Goal: Information Seeking & Learning: Learn about a topic

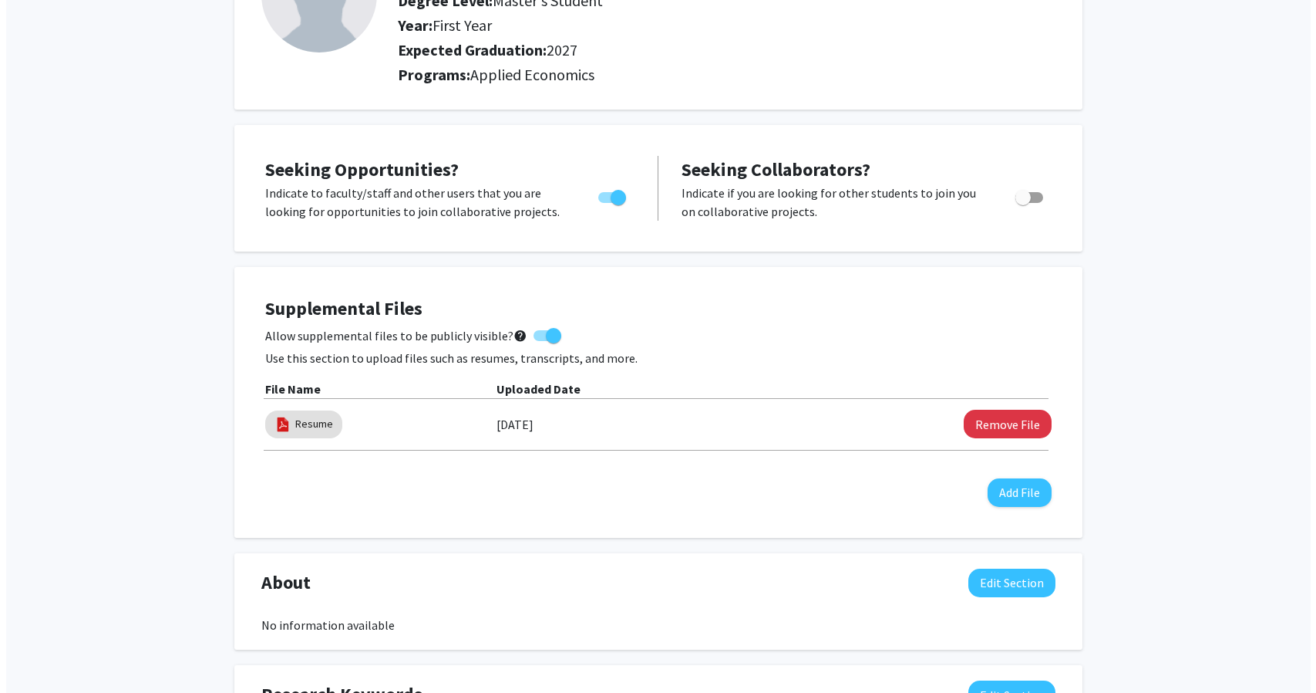
scroll to position [166, 0]
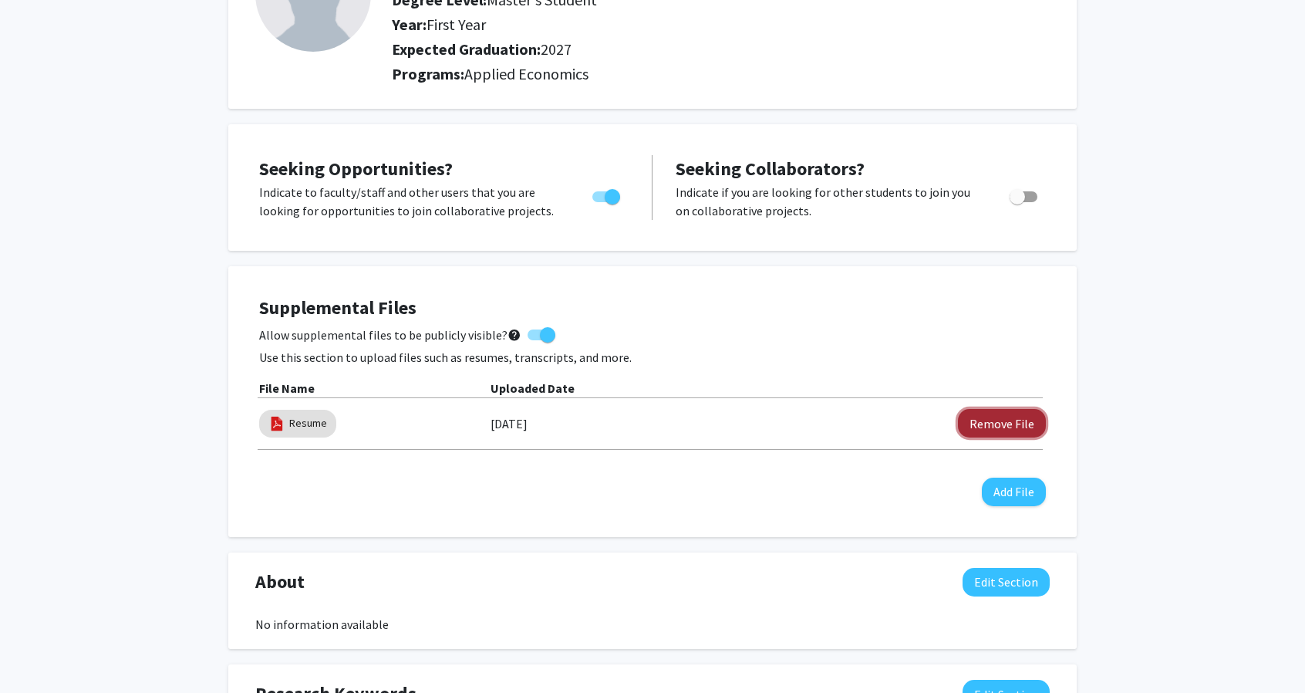
click at [998, 420] on button "Remove File" at bounding box center [1002, 423] width 88 height 29
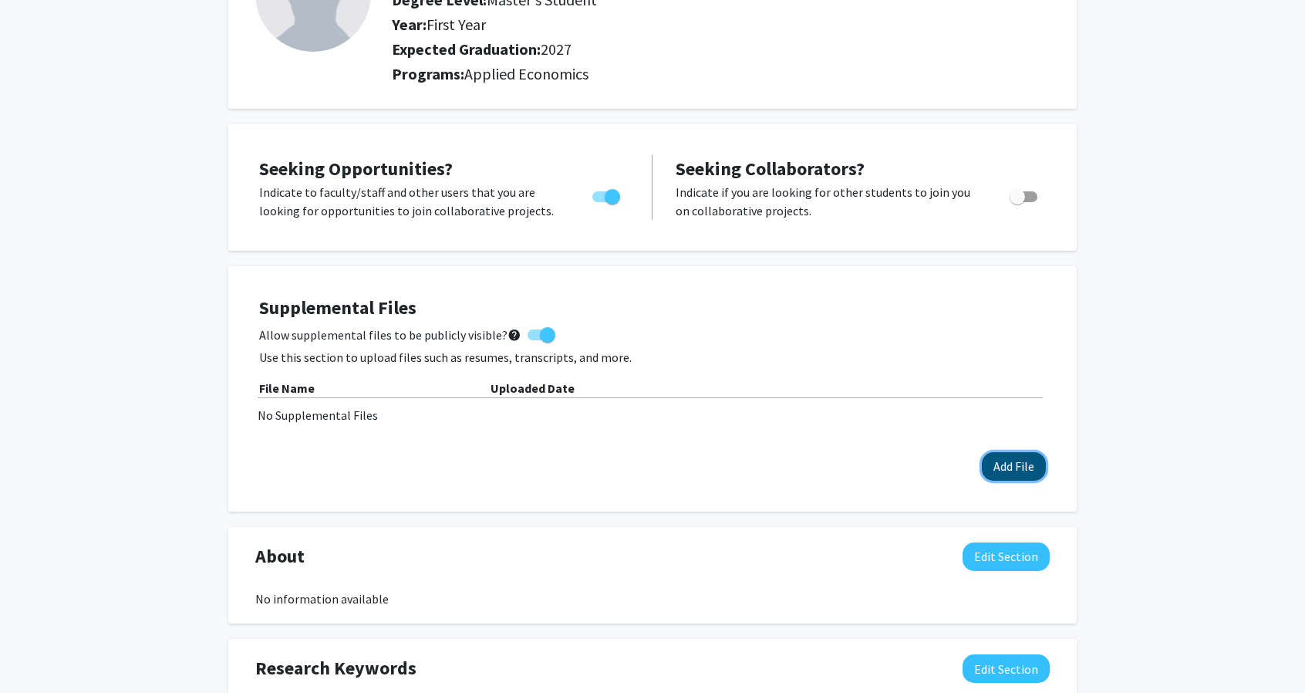
click at [1021, 457] on button "Add File" at bounding box center [1014, 466] width 64 height 29
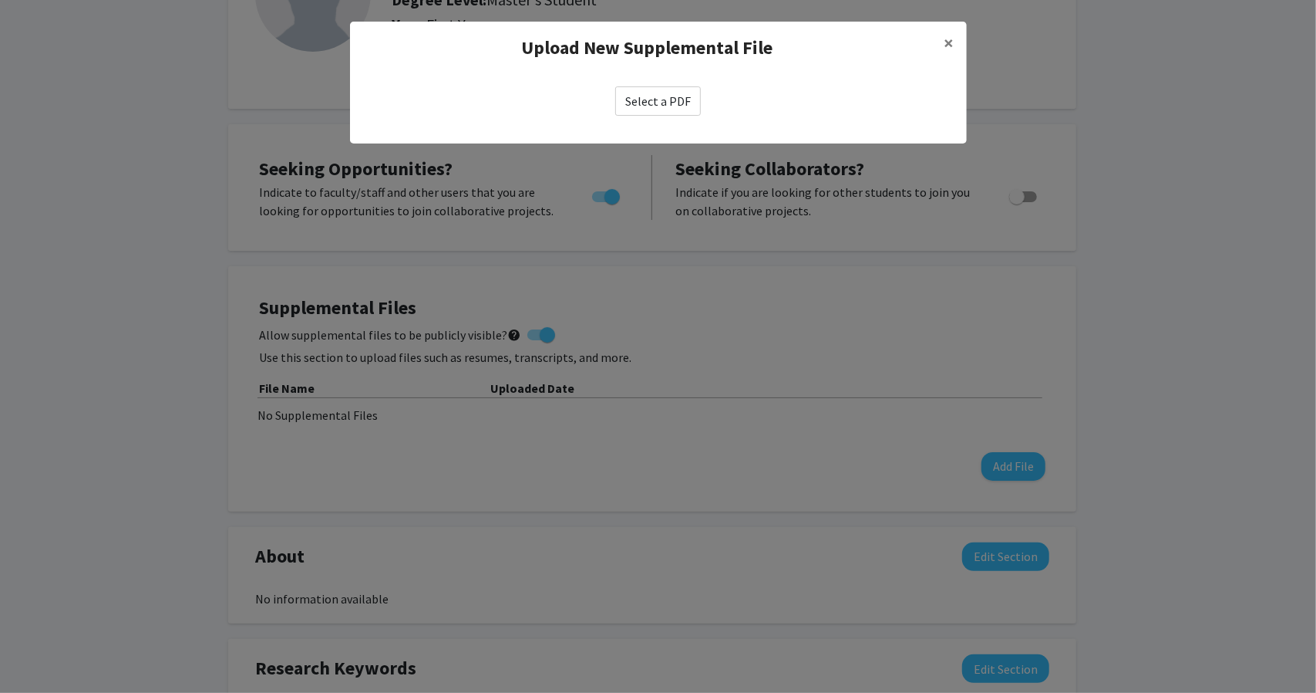
click at [666, 110] on label "Select a PDF" at bounding box center [658, 100] width 86 height 29
click at [0, 0] on input "Select a PDF" at bounding box center [0, 0] width 0 height 0
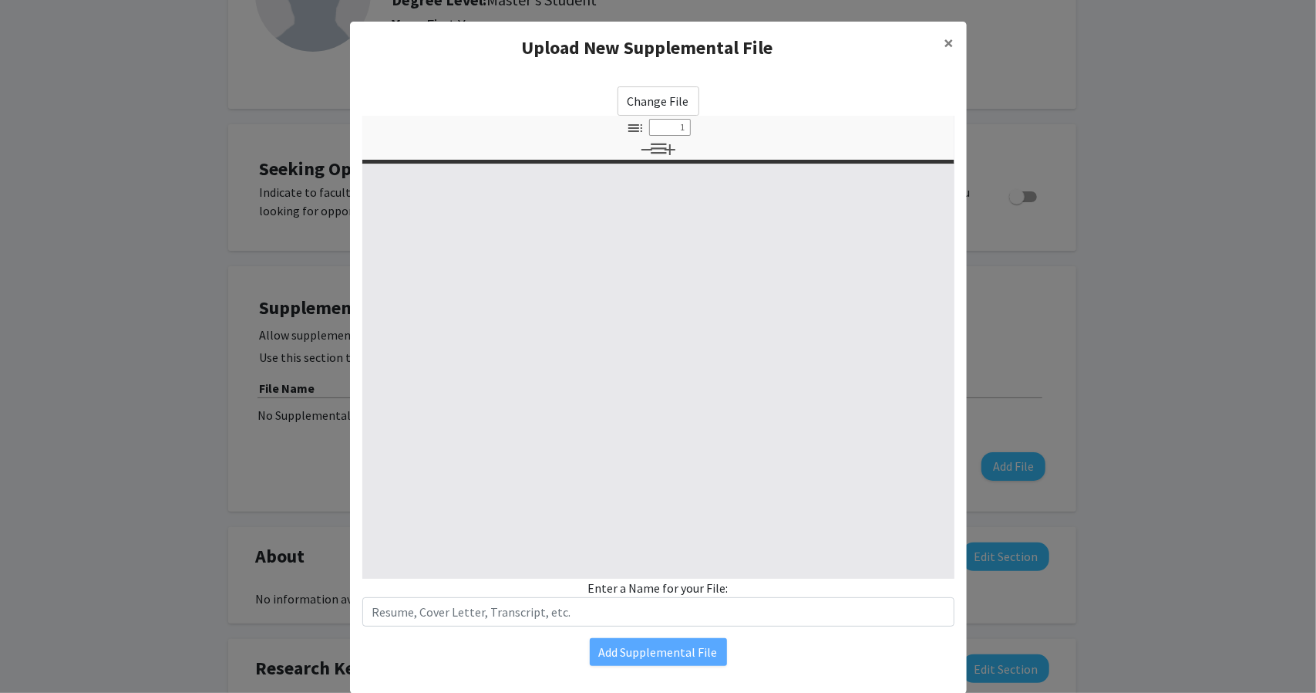
type input "0"
select select "custom"
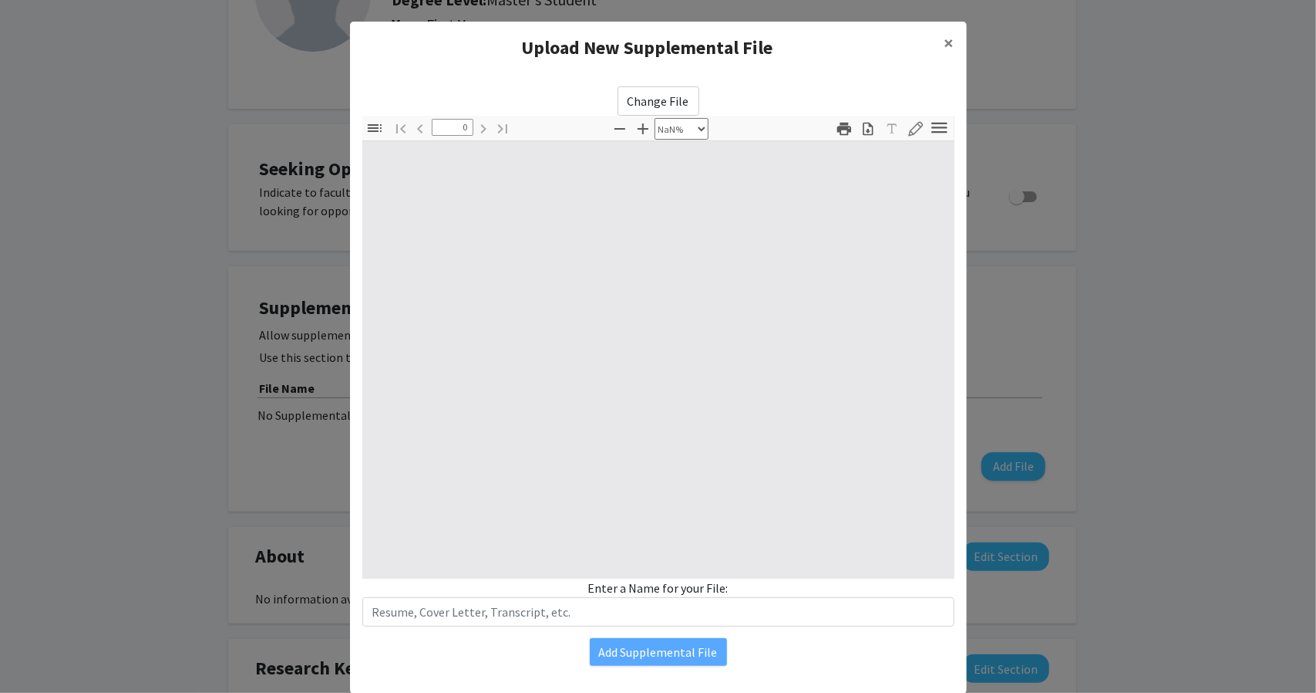
type input "1"
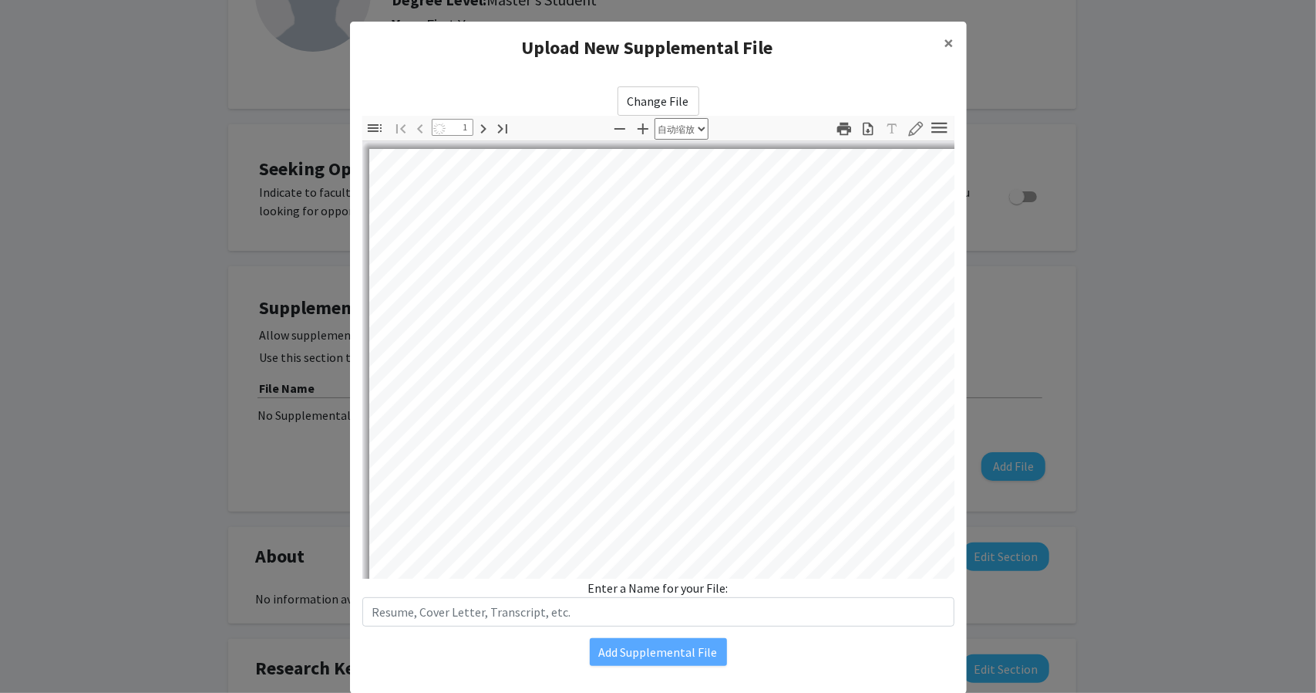
select select "auto"
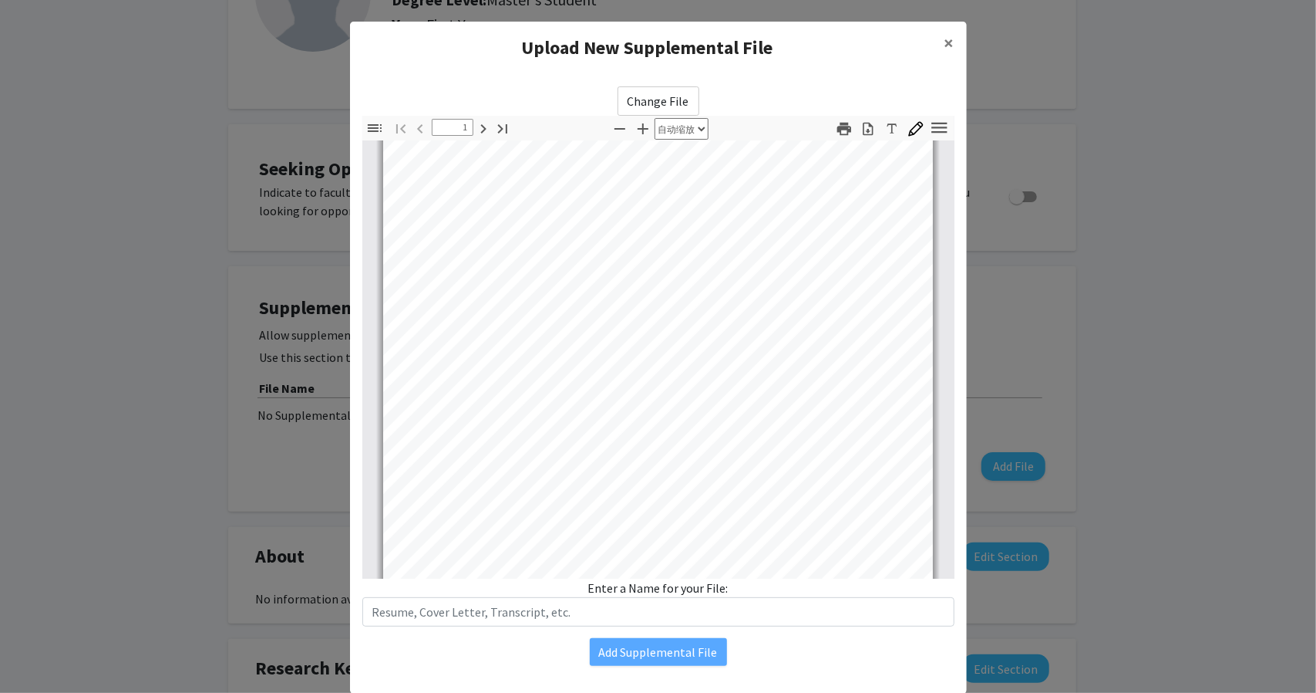
scroll to position [140, 0]
type input "2"
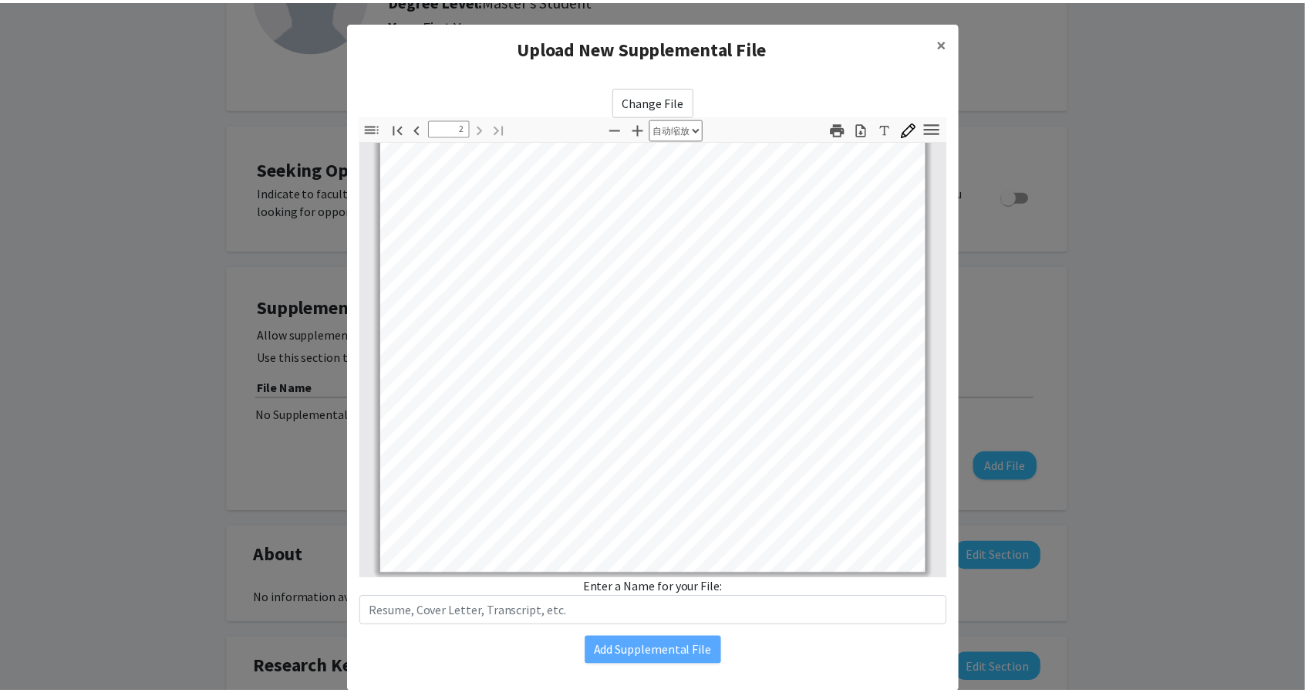
scroll to position [37, 0]
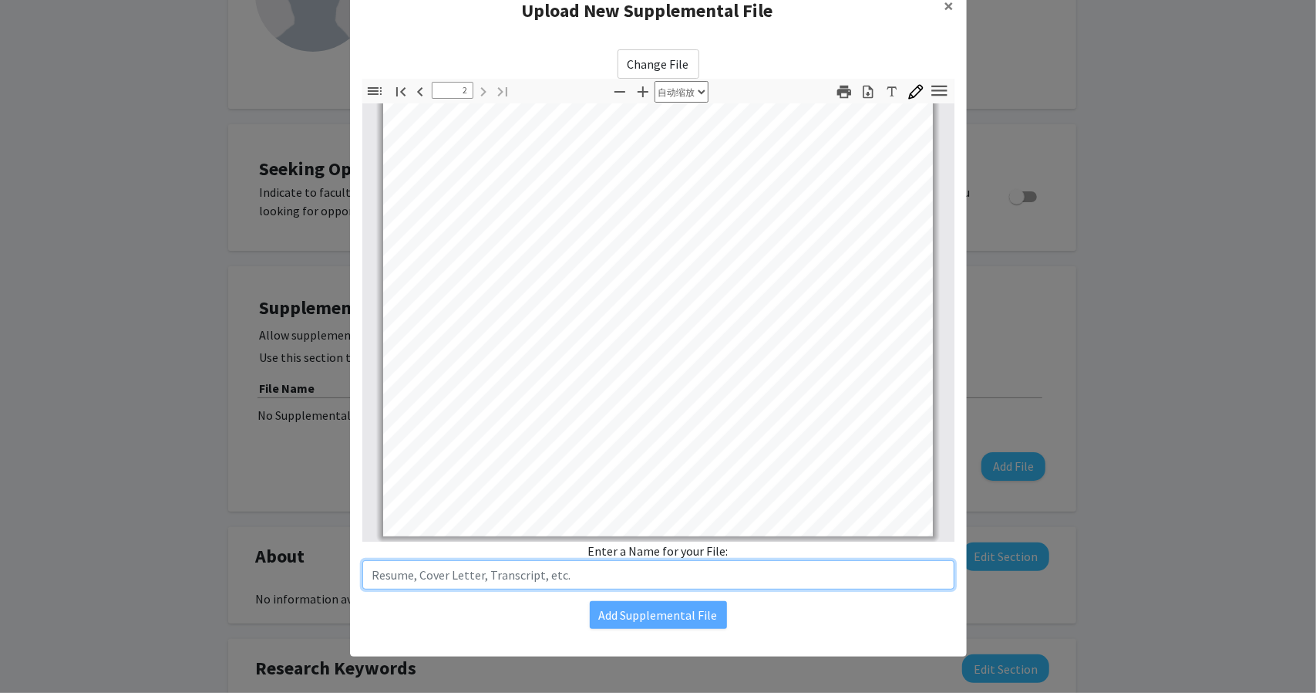
click at [555, 575] on input "text" at bounding box center [658, 574] width 592 height 29
type input "R"
click at [513, 568] on input "text" at bounding box center [658, 574] width 592 height 29
type input "Resume"
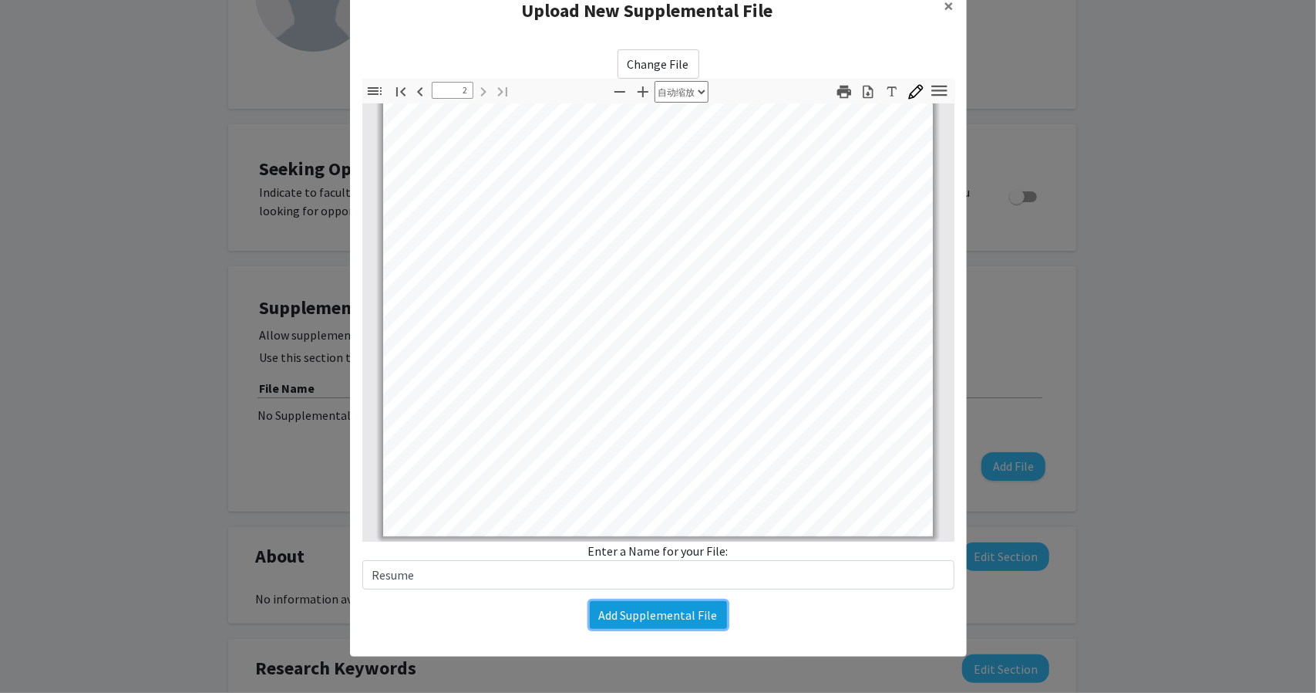
click at [601, 618] on button "Add Supplemental File" at bounding box center [658, 615] width 137 height 28
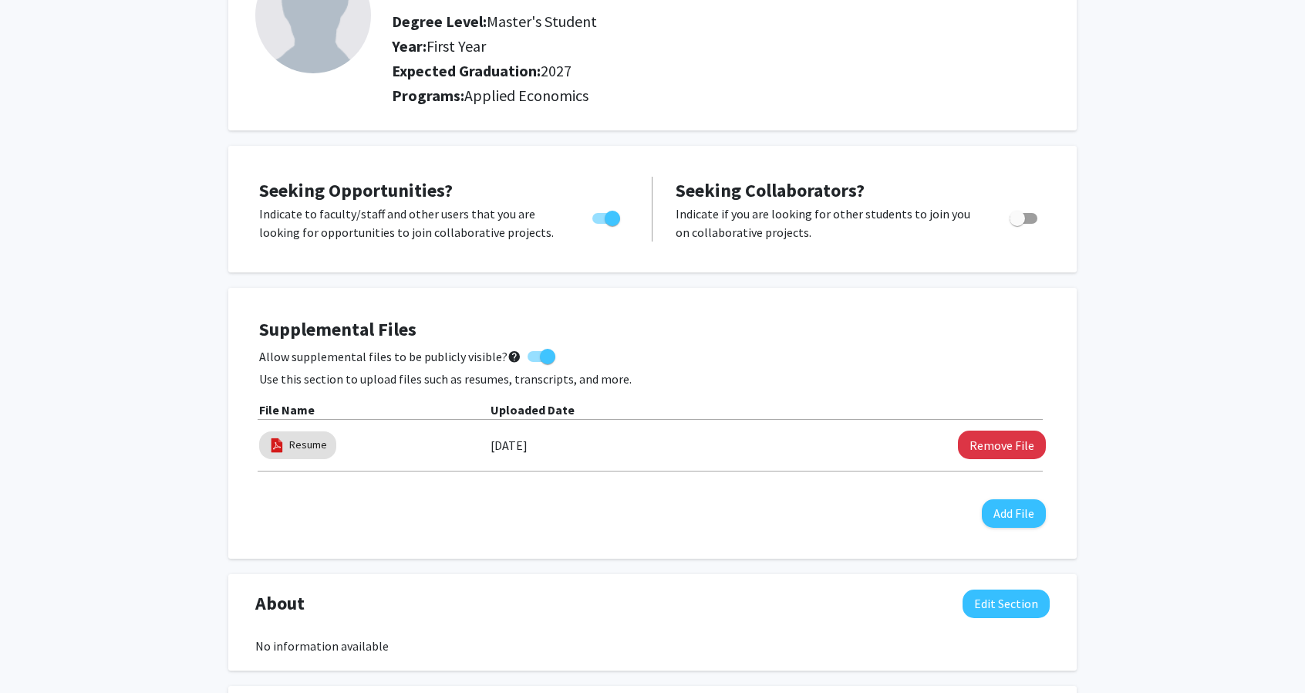
scroll to position [0, 0]
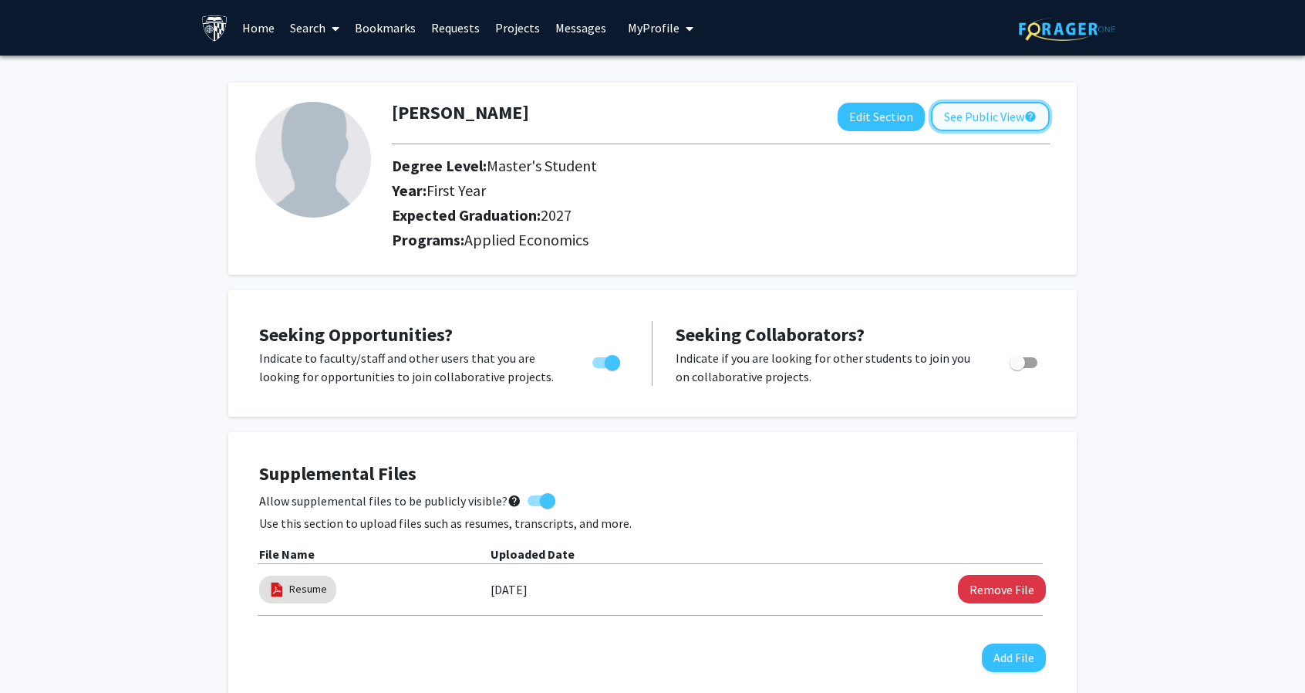
click at [945, 119] on button "See Public View help" at bounding box center [990, 116] width 119 height 29
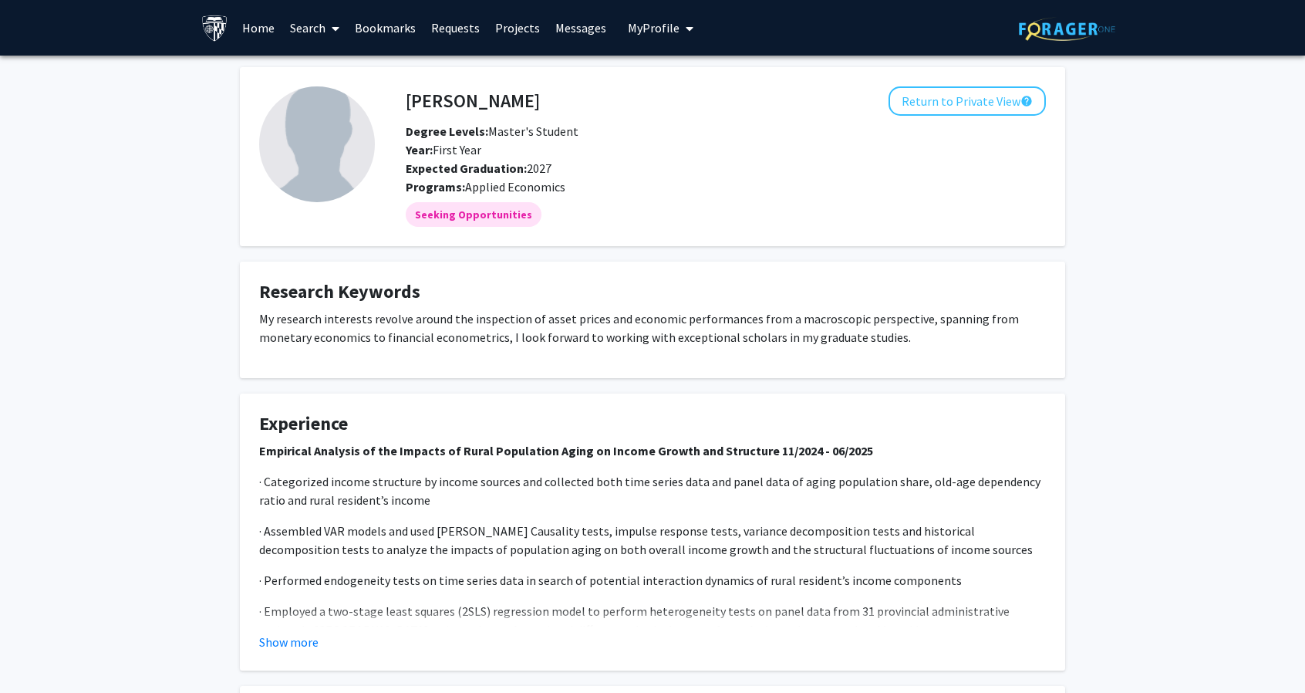
click at [313, 25] on link "Search" at bounding box center [314, 28] width 65 height 54
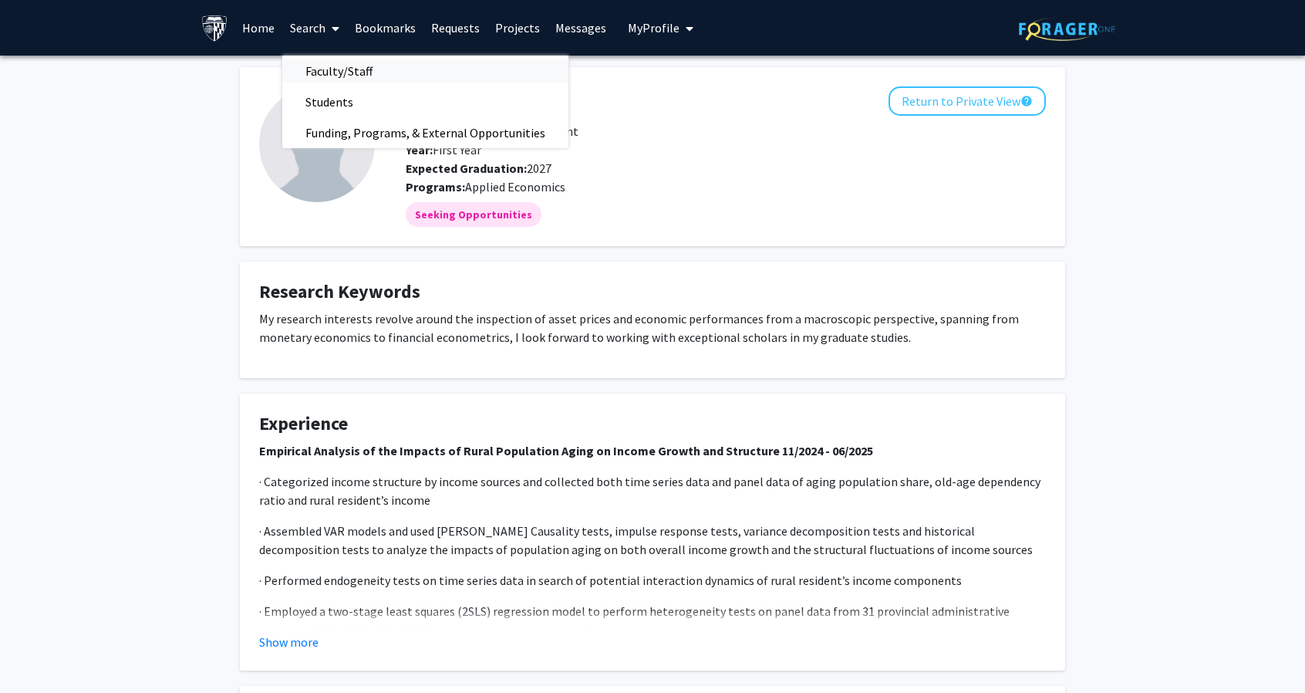
click at [326, 67] on span "Faculty/Staff" at bounding box center [338, 71] width 113 height 31
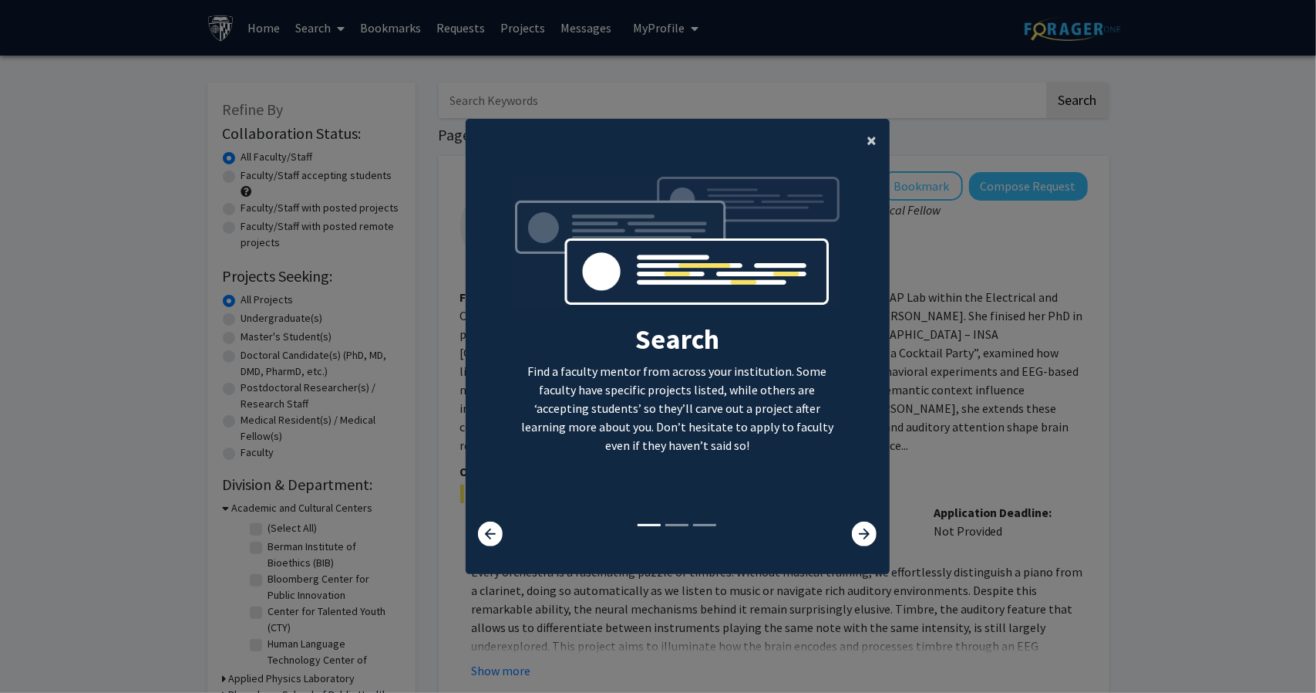
click at [868, 144] on span "×" at bounding box center [873, 140] width 10 height 24
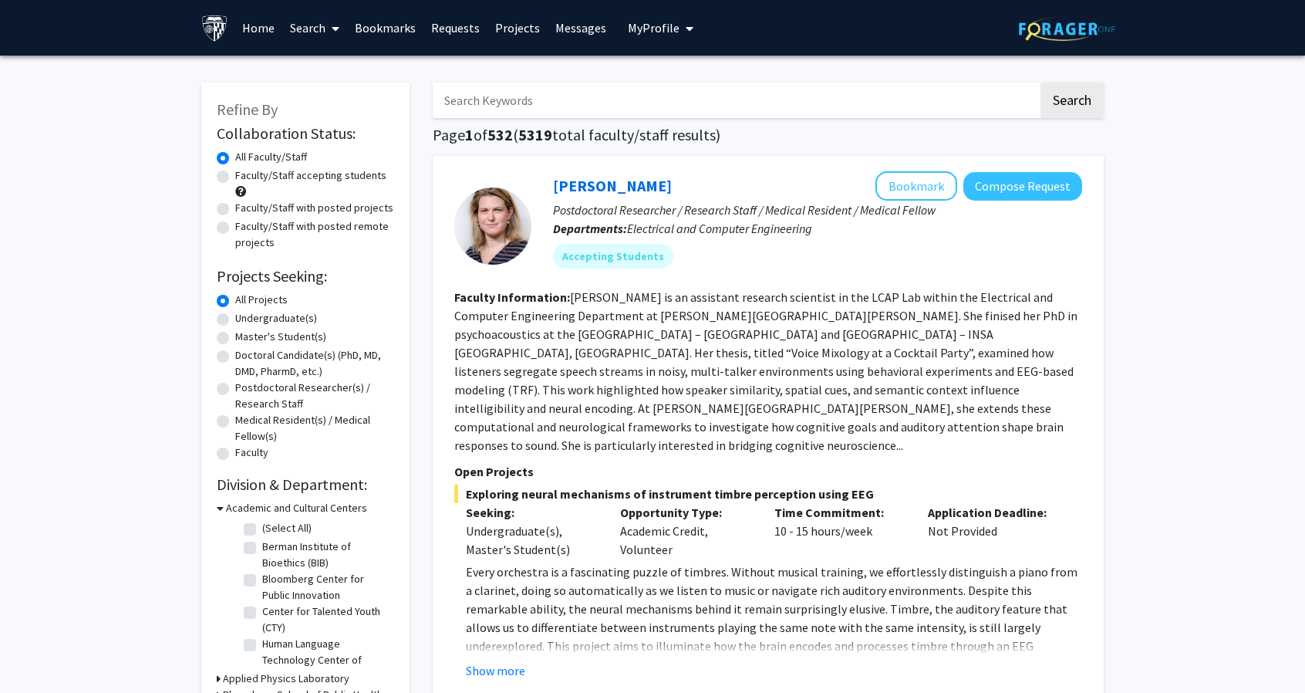
click at [680, 90] on input "Search Keywords" at bounding box center [735, 100] width 605 height 35
click at [1040, 83] on button "Search" at bounding box center [1071, 100] width 63 height 35
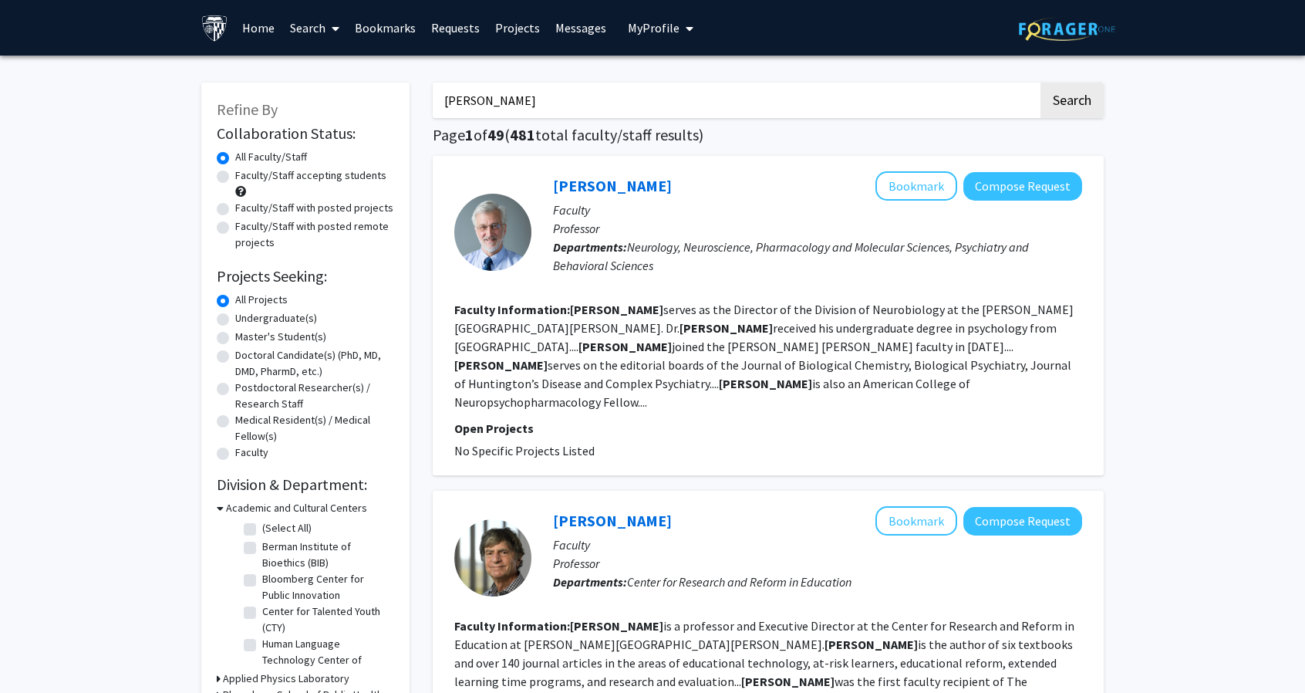
click at [1040, 83] on button "Search" at bounding box center [1071, 100] width 63 height 35
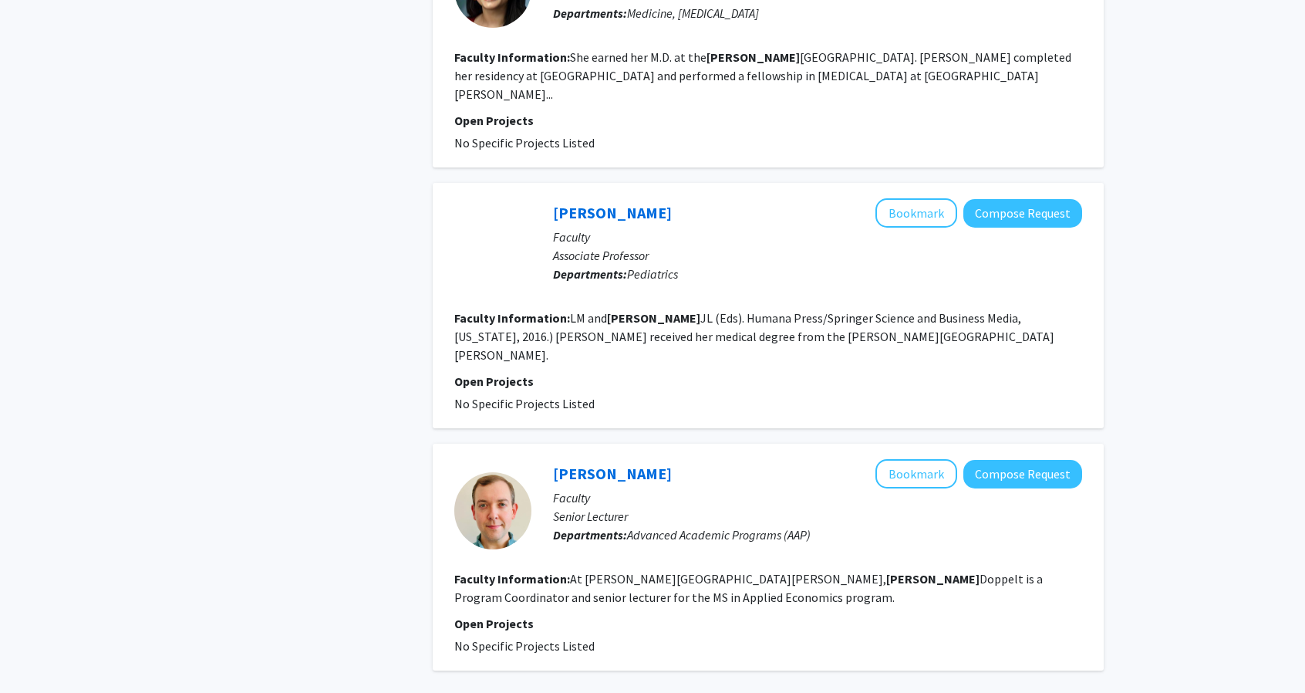
scroll to position [2286, 0]
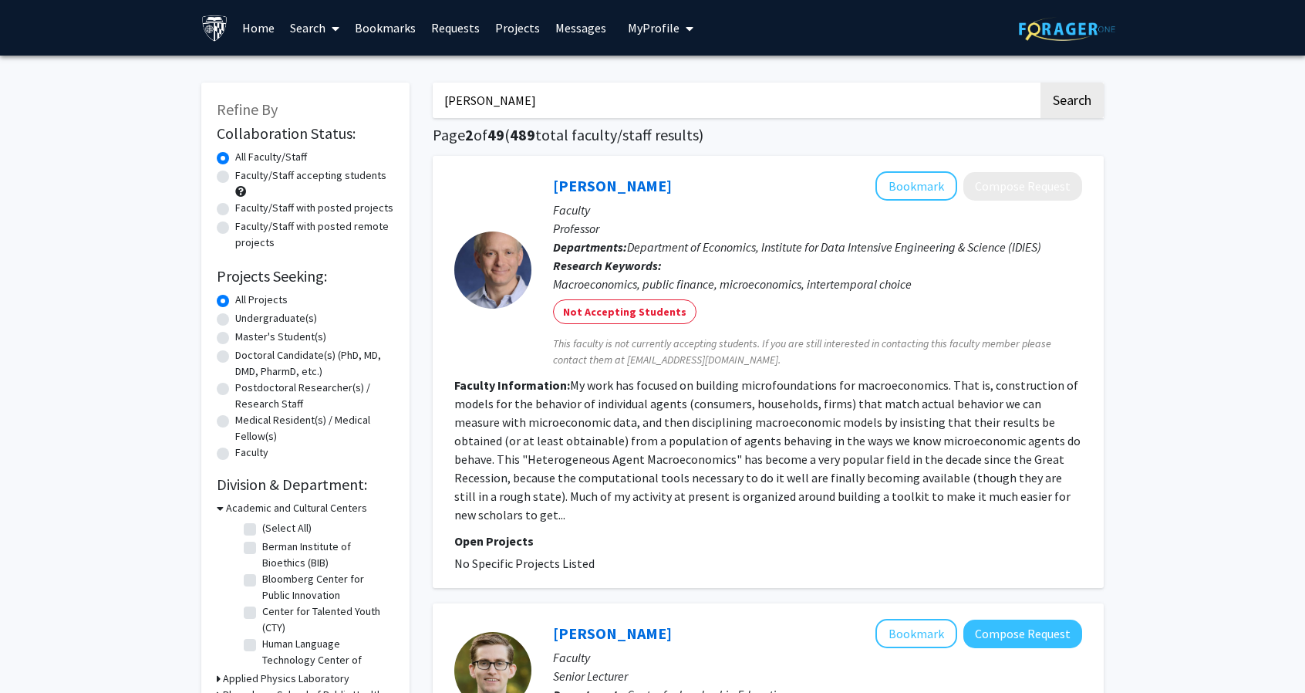
click at [524, 104] on input "Ross Carroll" at bounding box center [735, 100] width 605 height 35
type input "R"
click at [1040, 83] on button "Search" at bounding box center [1071, 100] width 63 height 35
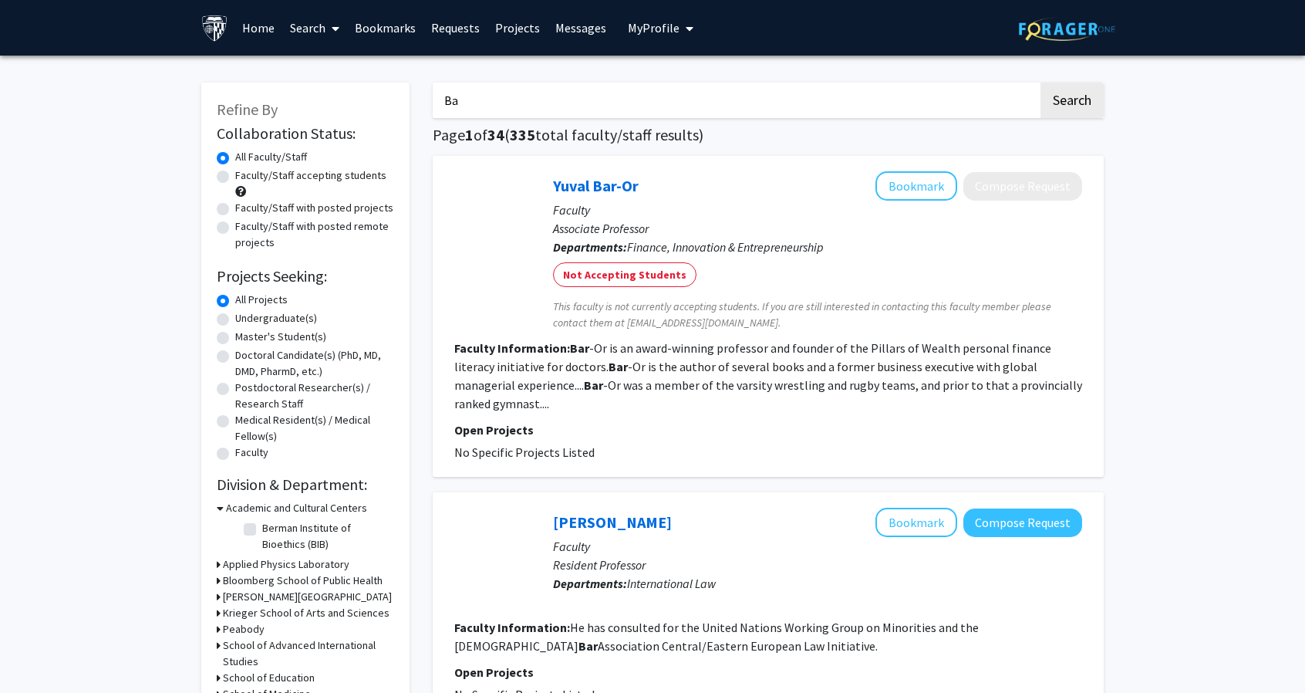
type input "B"
click at [1040, 83] on button "Search" at bounding box center [1071, 100] width 63 height 35
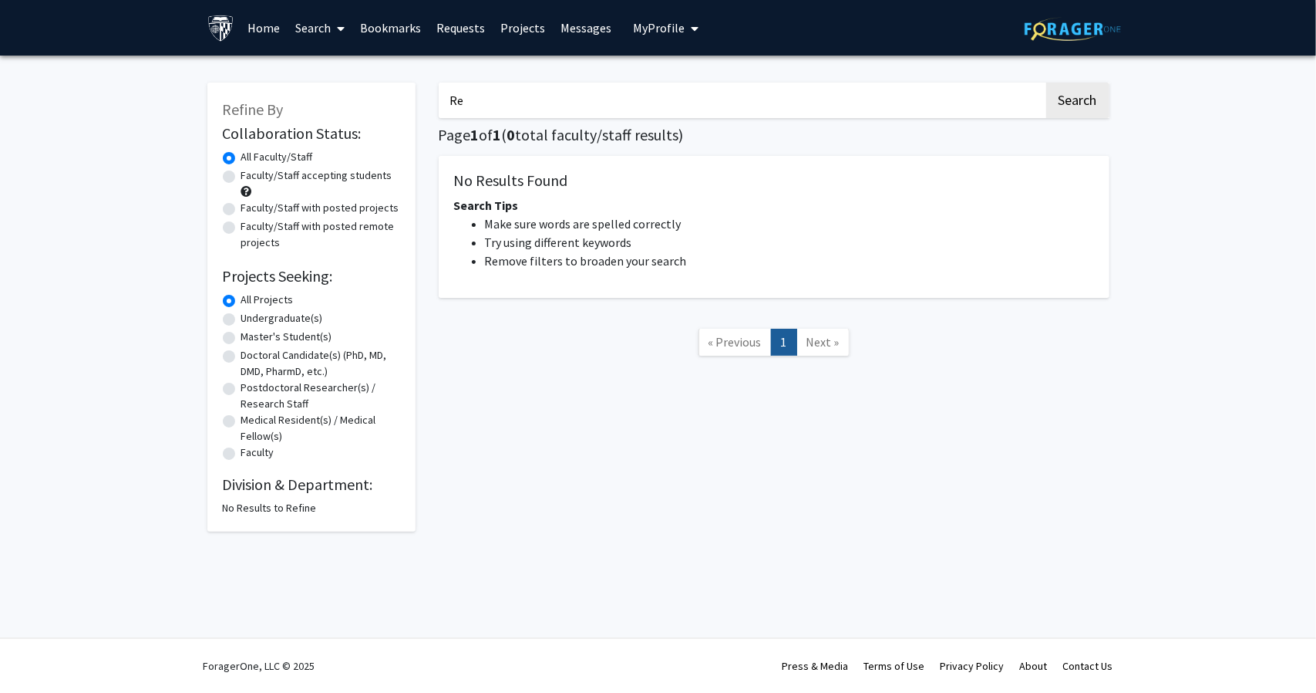
type input "R"
click at [1047, 83] on button "Search" at bounding box center [1078, 100] width 63 height 35
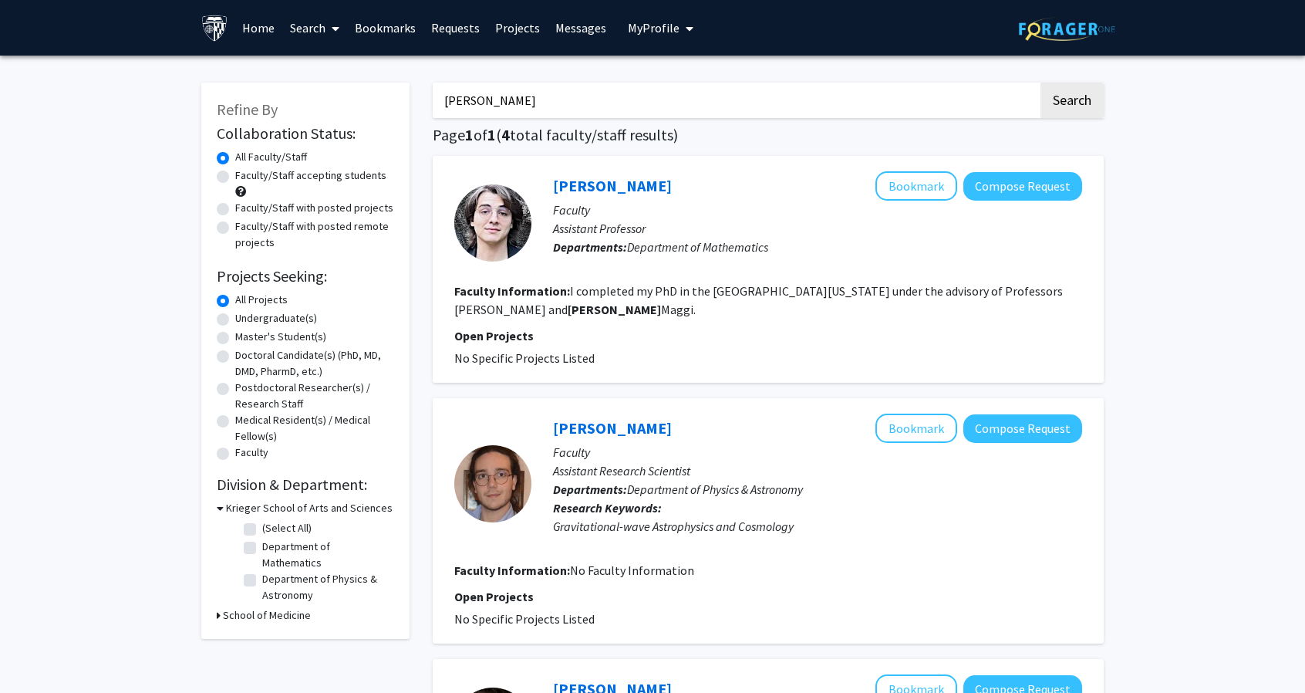
click at [1040, 83] on button "Search" at bounding box center [1071, 100] width 63 height 35
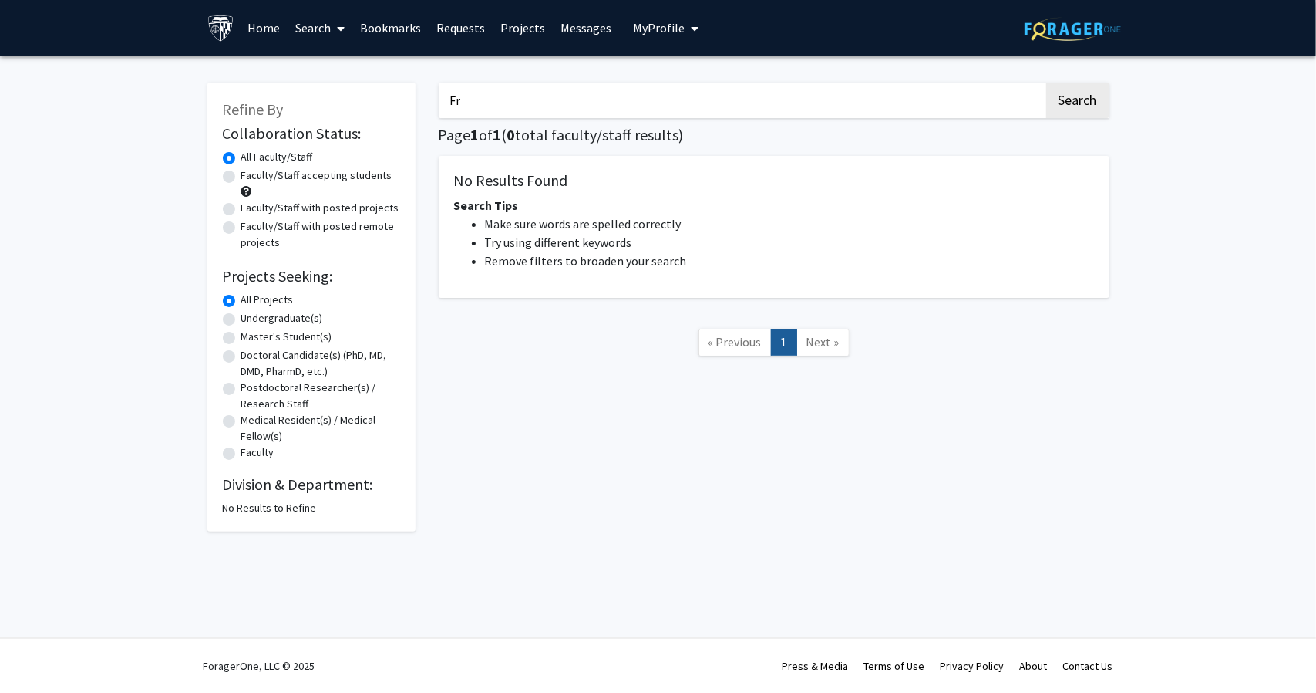
type input "F"
type input "bianchi"
click at [1047, 83] on button "Search" at bounding box center [1078, 100] width 63 height 35
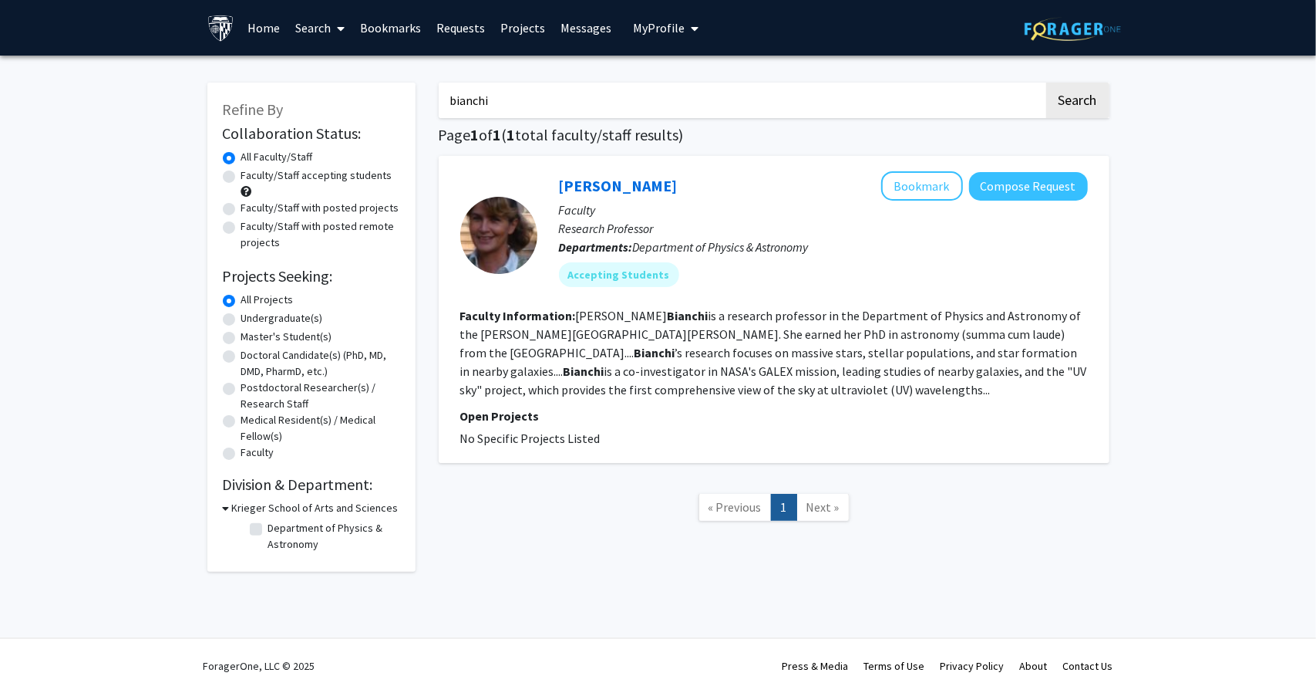
drag, startPoint x: 623, startPoint y: 93, endPoint x: 376, endPoint y: 93, distance: 246.8
click at [376, 93] on div "Refine By Collaboration Status: Collaboration Status All Faculty/Staff Collabor…" at bounding box center [658, 319] width 925 height 504
click at [1077, 112] on button "Search" at bounding box center [1078, 100] width 63 height 35
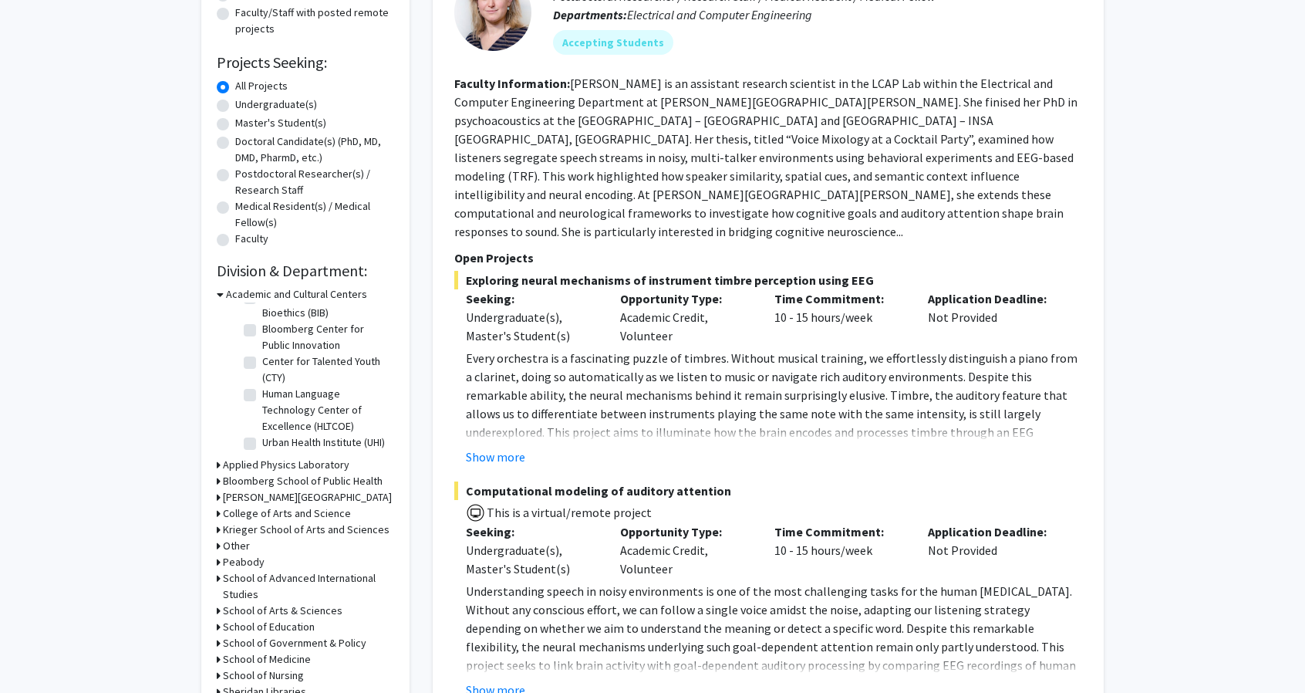
scroll to position [219, 0]
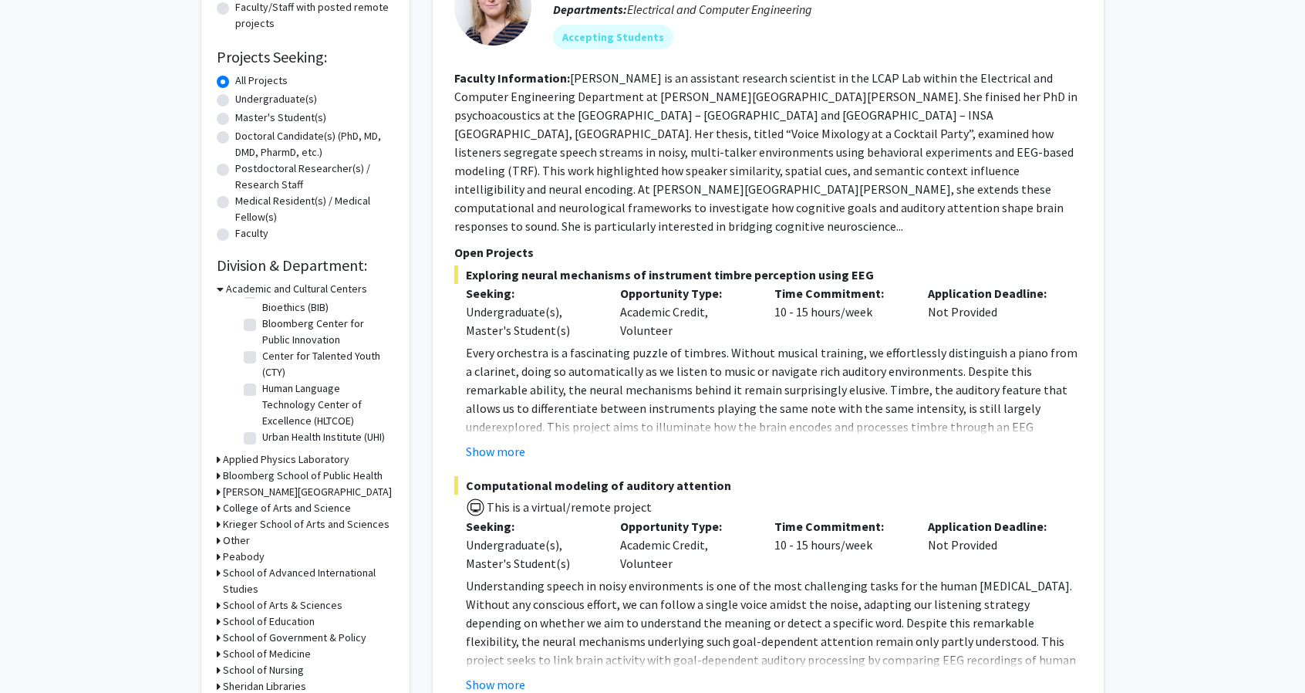
click at [226, 285] on h3 "Academic and Cultural Centers" at bounding box center [296, 289] width 141 height 16
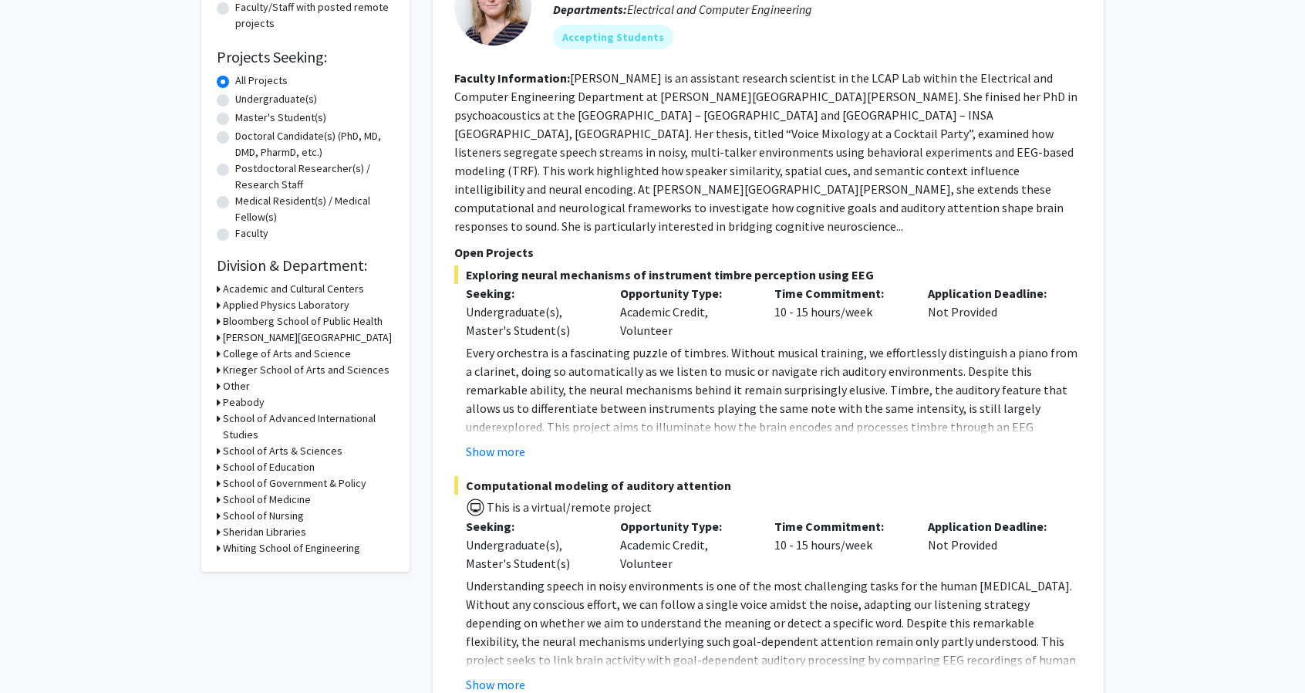
click at [243, 335] on h3 "Carey Business School" at bounding box center [307, 337] width 169 height 16
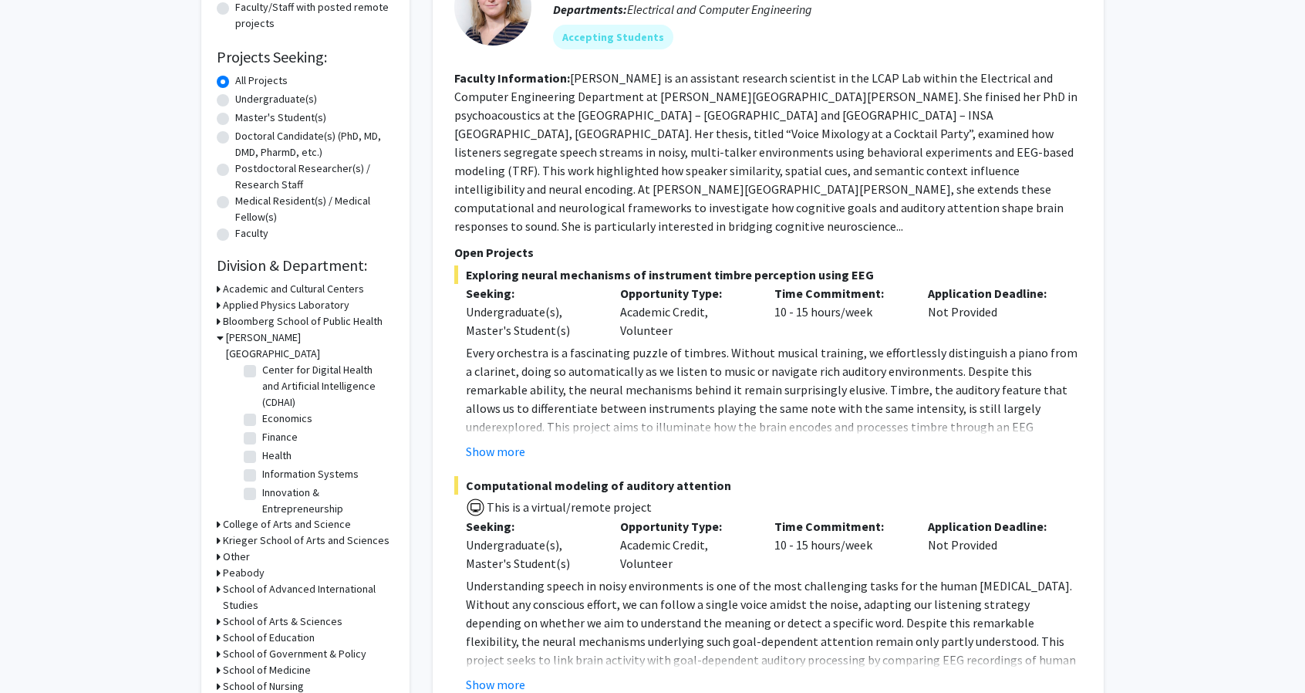
scroll to position [113, 0]
click at [262, 407] on label "Economics" at bounding box center [287, 415] width 50 height 16
click at [262, 407] on input "Economics" at bounding box center [267, 412] width 10 height 10
checkbox input "true"
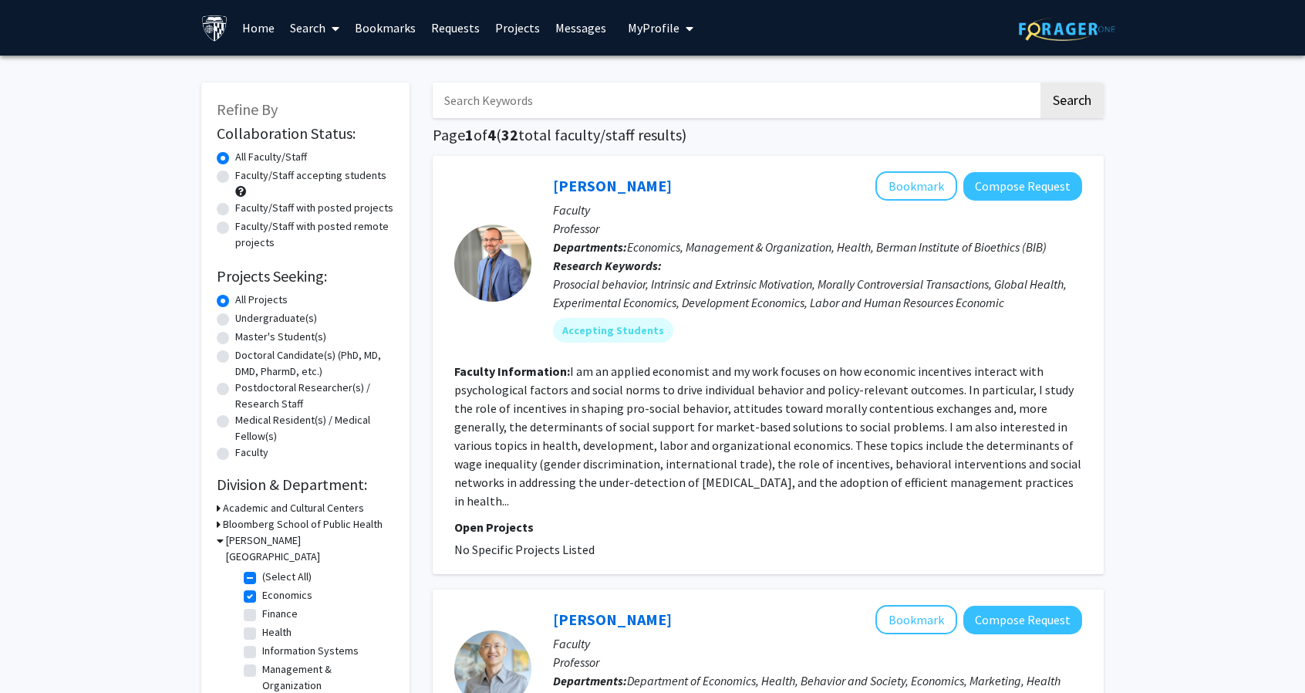
click at [262, 605] on label "Finance" at bounding box center [279, 613] width 35 height 16
click at [262, 605] on input "Finance" at bounding box center [267, 610] width 10 height 10
checkbox input "true"
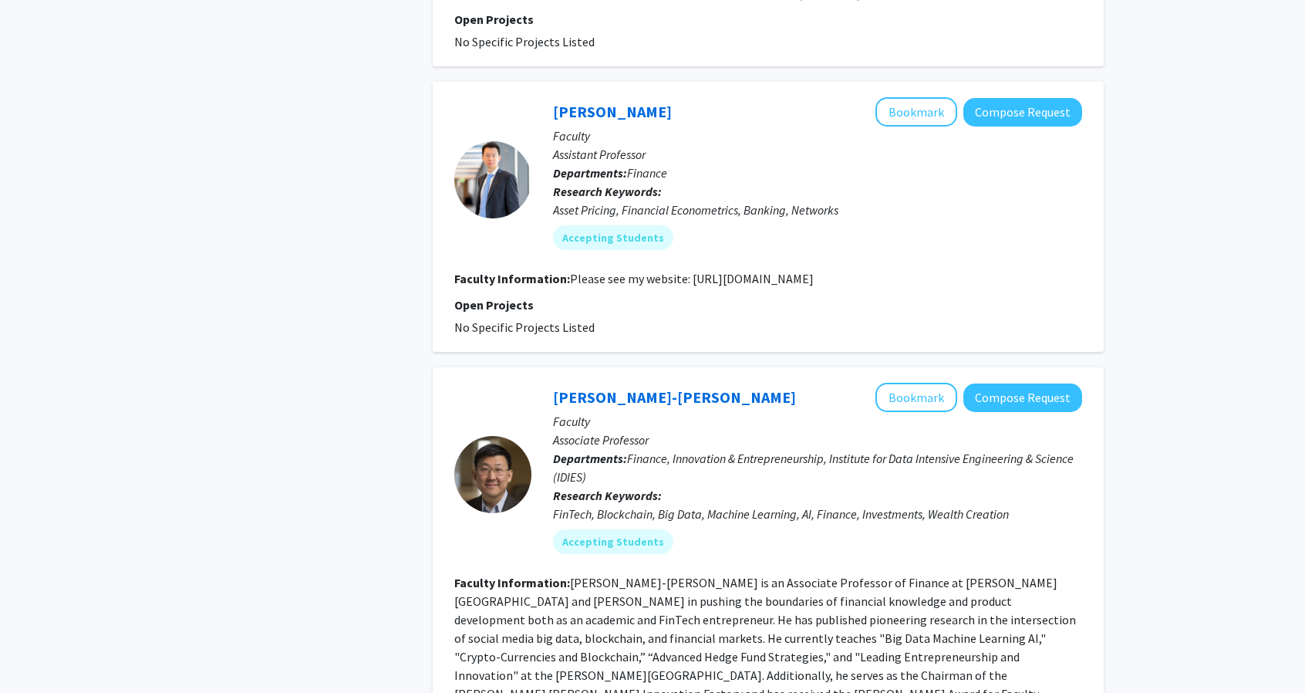
scroll to position [1086, 0]
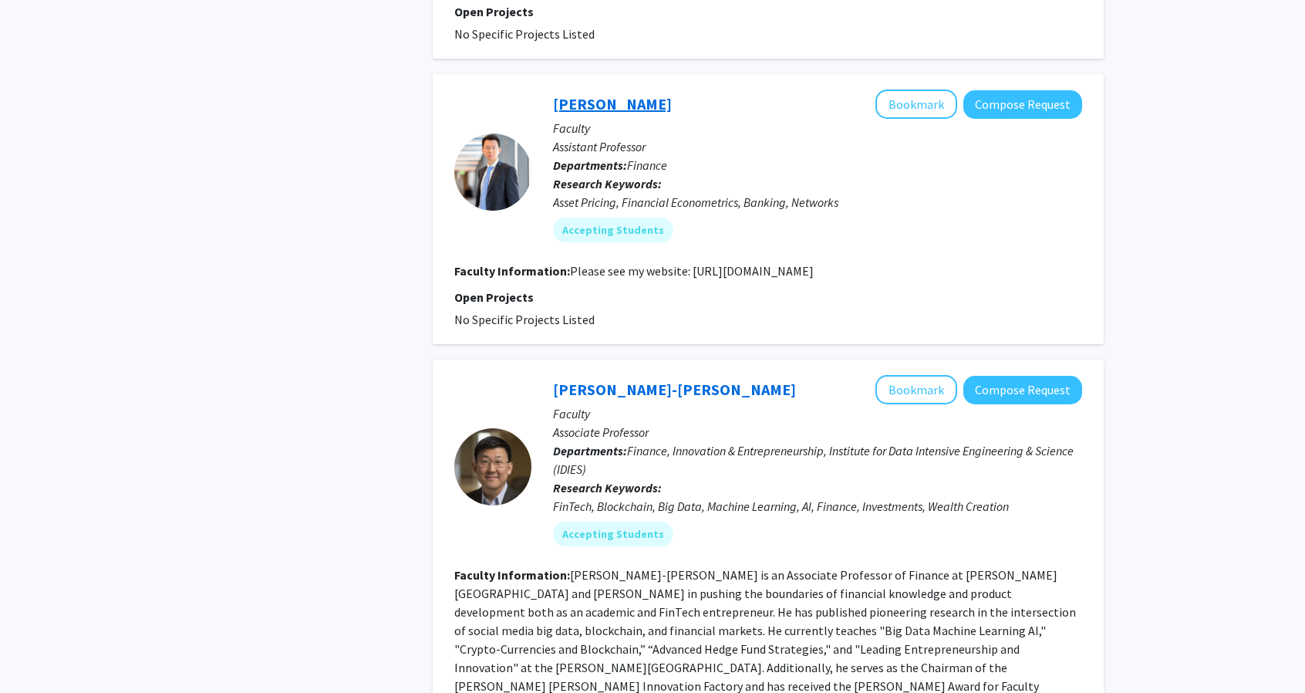
click at [571, 99] on link "[PERSON_NAME]" at bounding box center [612, 103] width 119 height 19
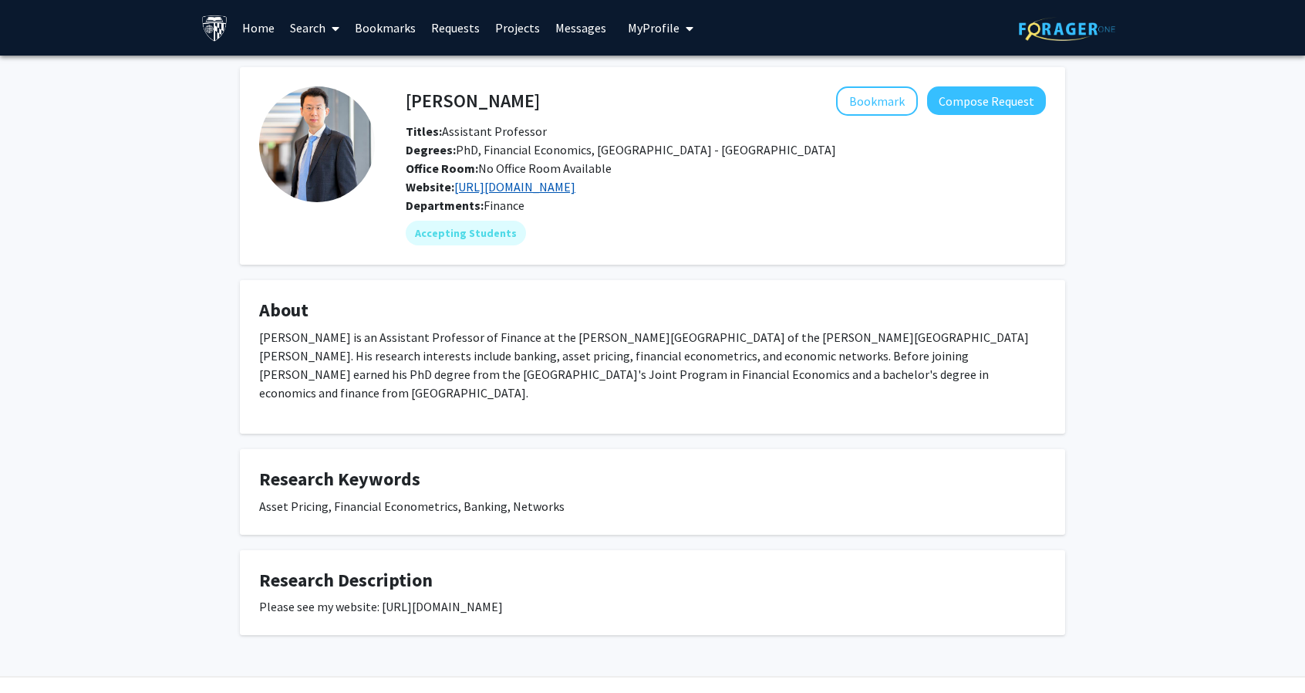
click at [501, 183] on link "[URL][DOMAIN_NAME]" at bounding box center [514, 186] width 121 height 15
click at [886, 98] on button "Bookmark" at bounding box center [877, 100] width 82 height 29
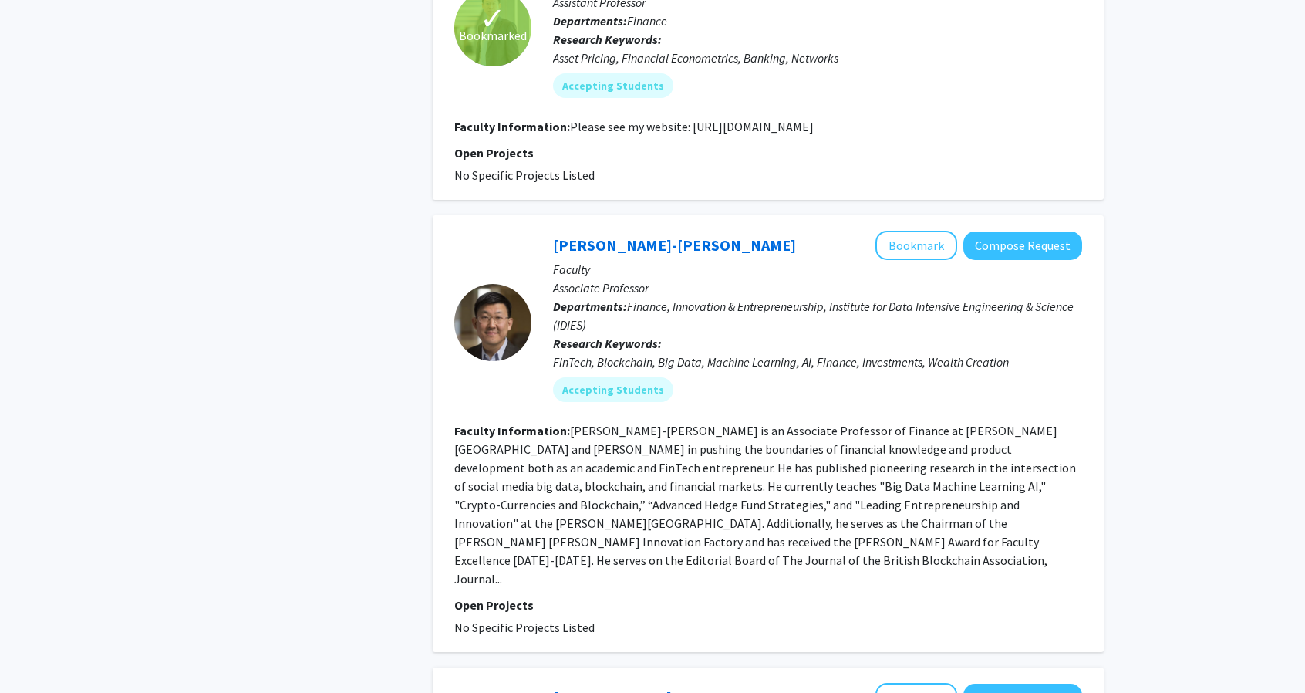
scroll to position [1232, 0]
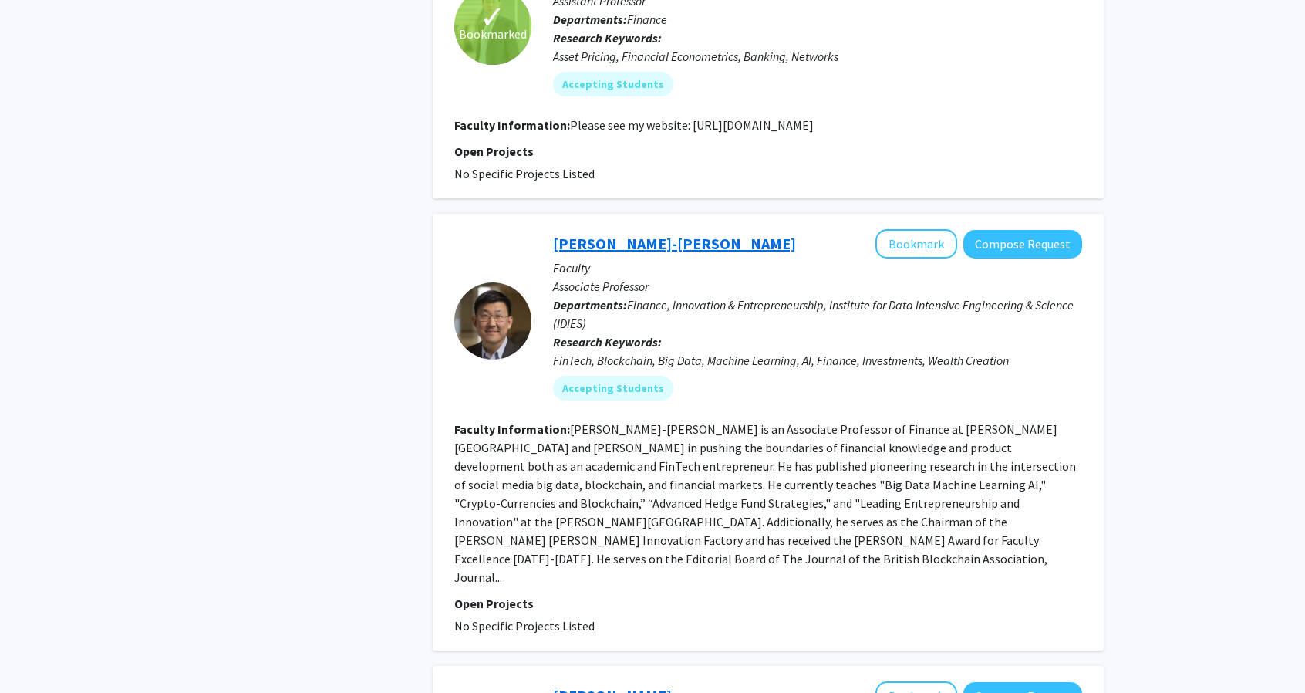
click at [604, 246] on link "Jim Kyung-Soo Liew" at bounding box center [674, 243] width 243 height 19
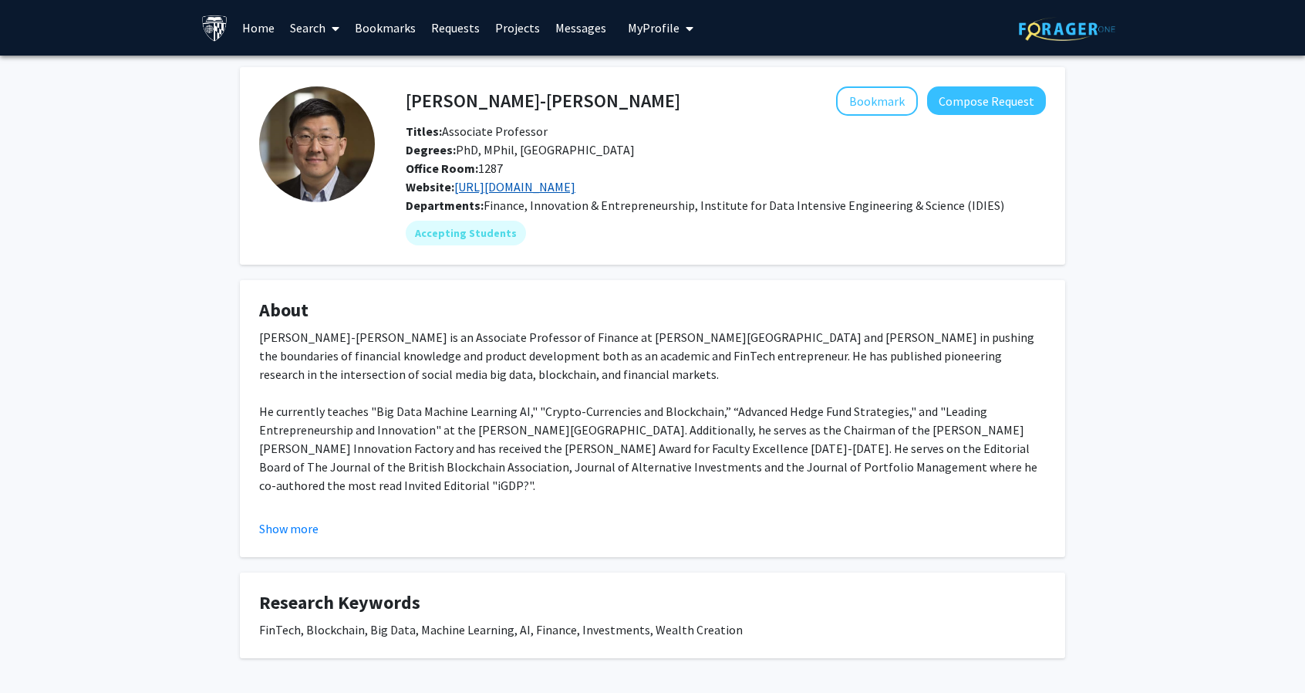
click at [517, 187] on link "https://sokat.com/" at bounding box center [514, 186] width 121 height 15
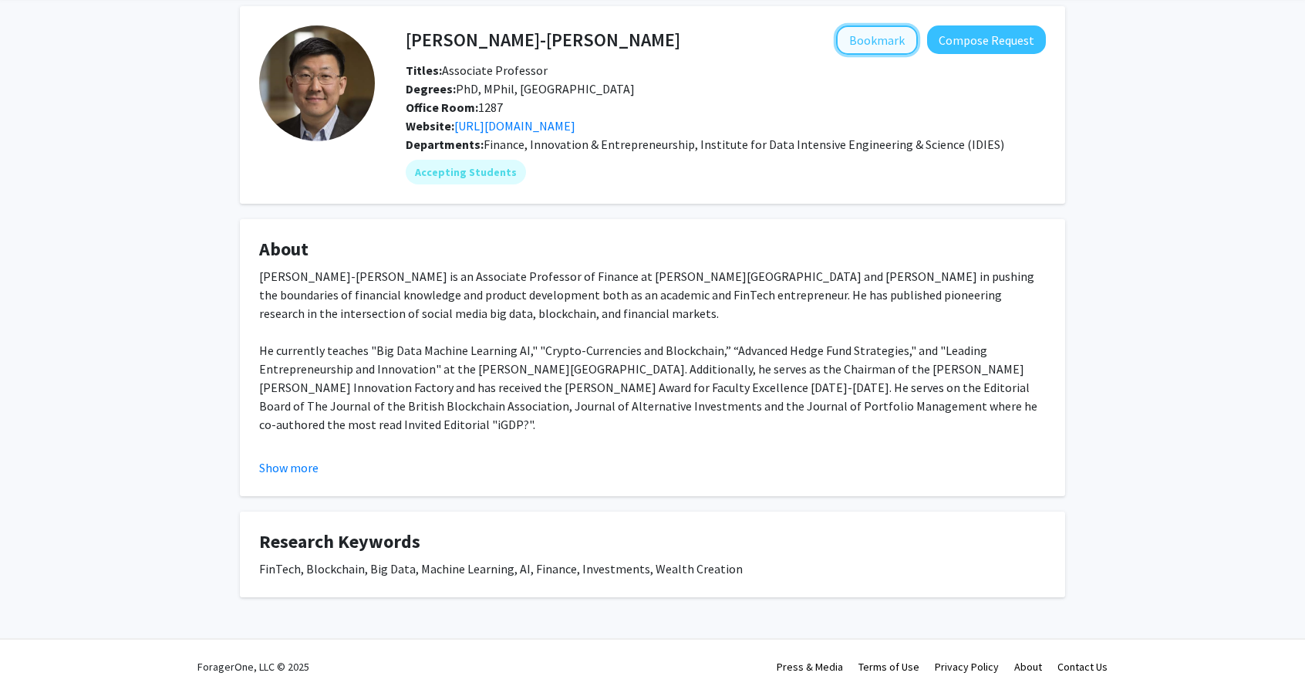
click at [871, 39] on button "Bookmark" at bounding box center [877, 39] width 82 height 29
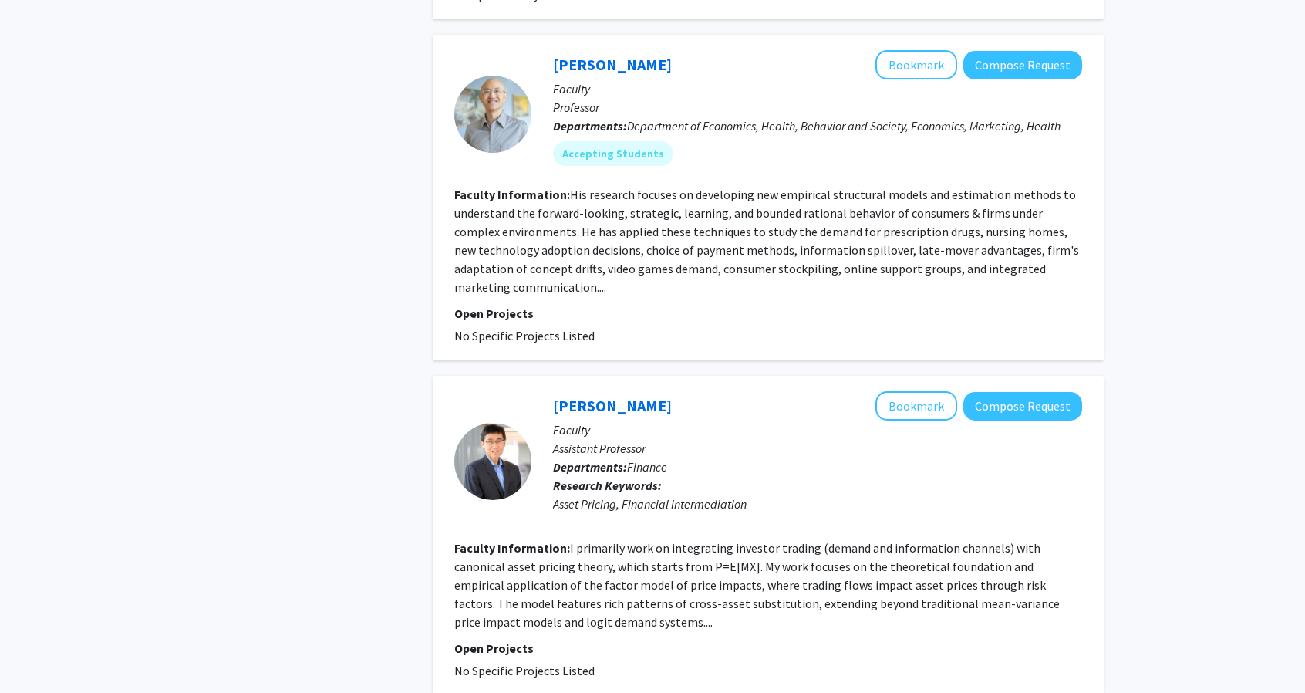
scroll to position [2638, 0]
click at [585, 54] on link "Andrew Ching" at bounding box center [612, 63] width 119 height 19
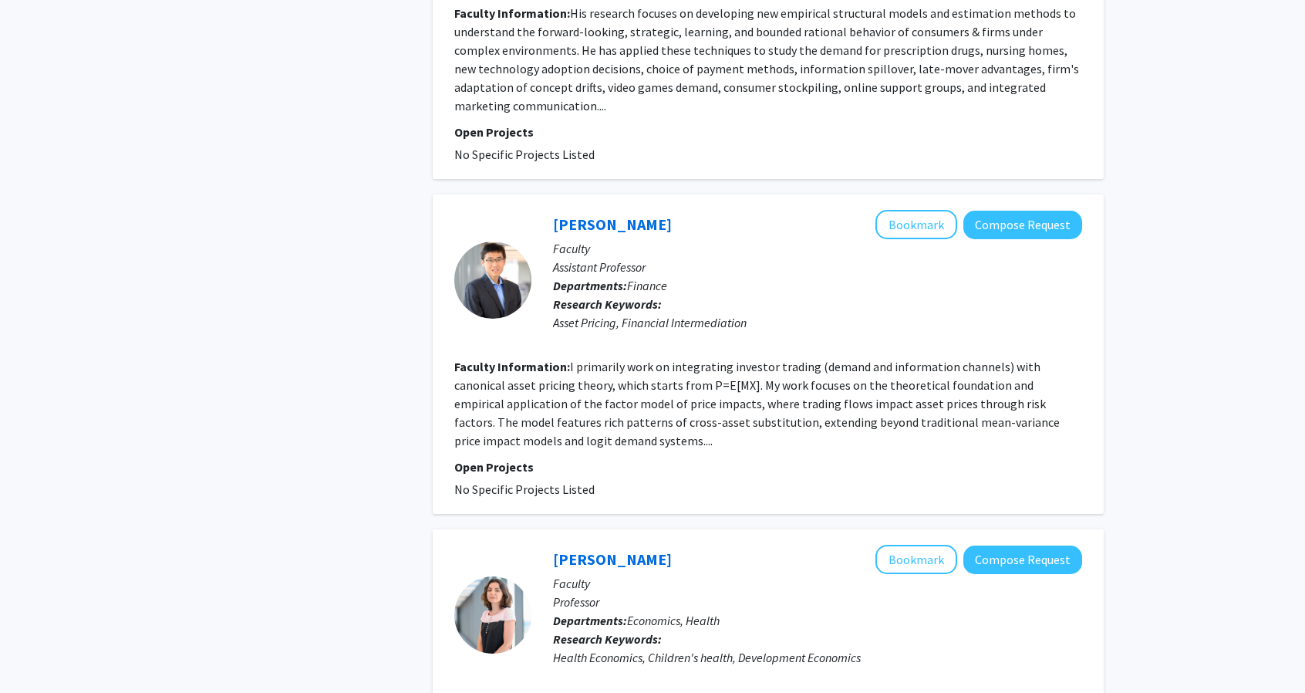
scroll to position [2822, 0]
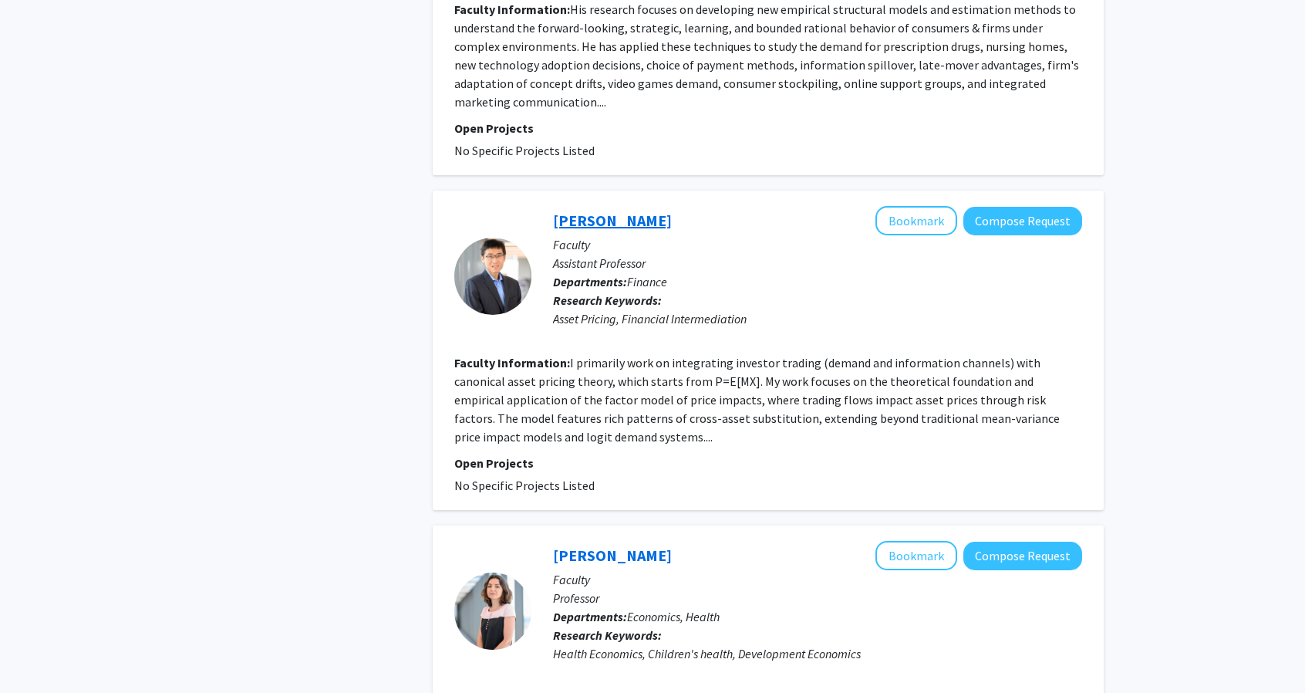
click at [582, 211] on link "Yu An" at bounding box center [612, 220] width 119 height 19
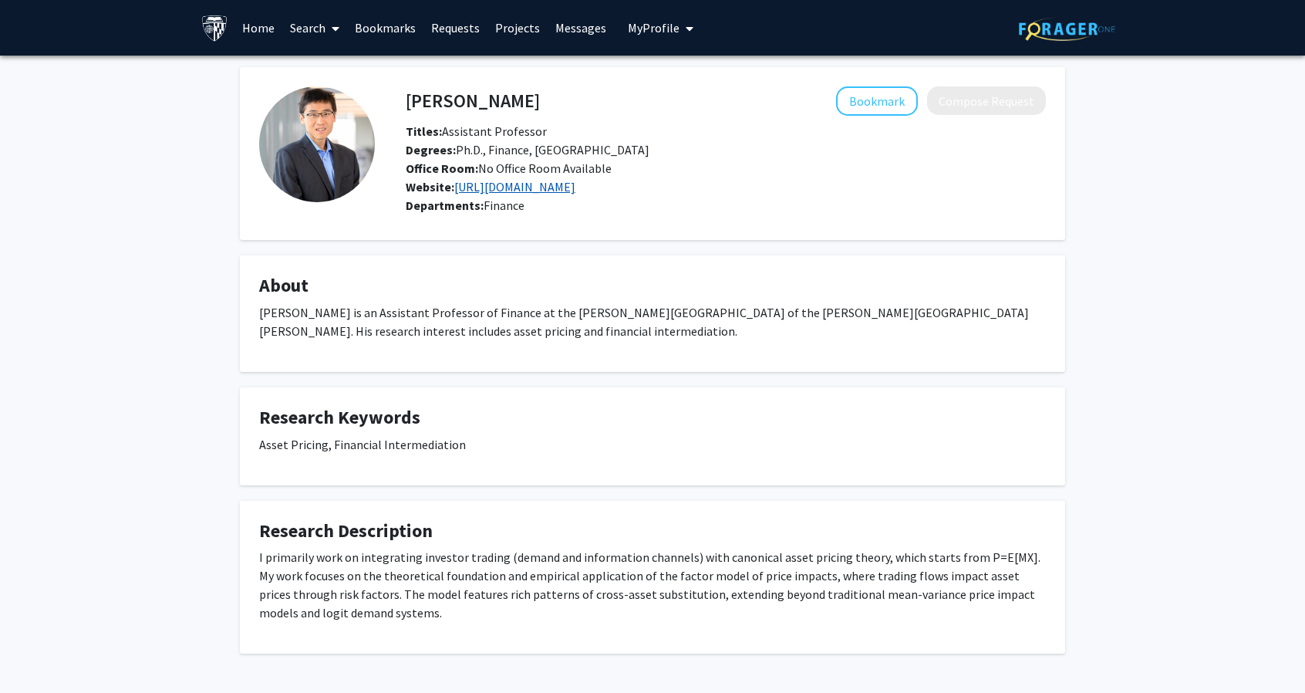
click at [569, 193] on link "https://sites.google.com/view/yu-an" at bounding box center [514, 186] width 121 height 15
click at [893, 106] on button "Bookmark" at bounding box center [877, 100] width 82 height 29
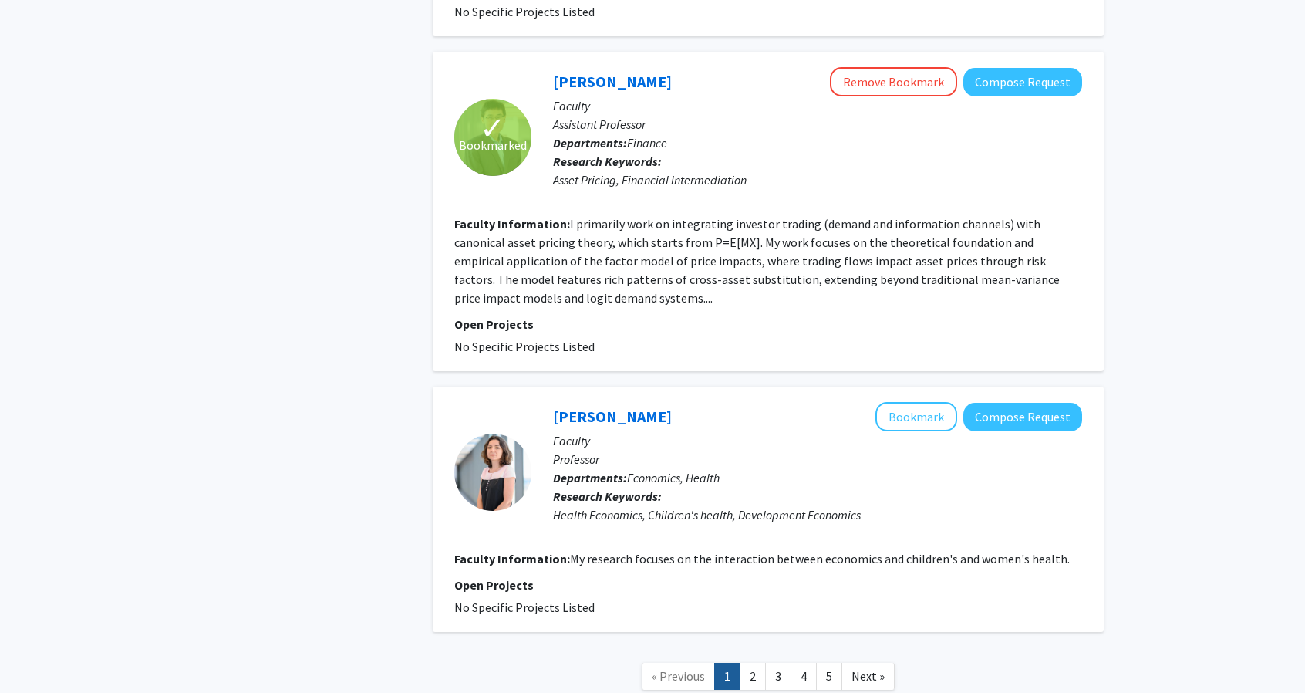
scroll to position [3033, 0]
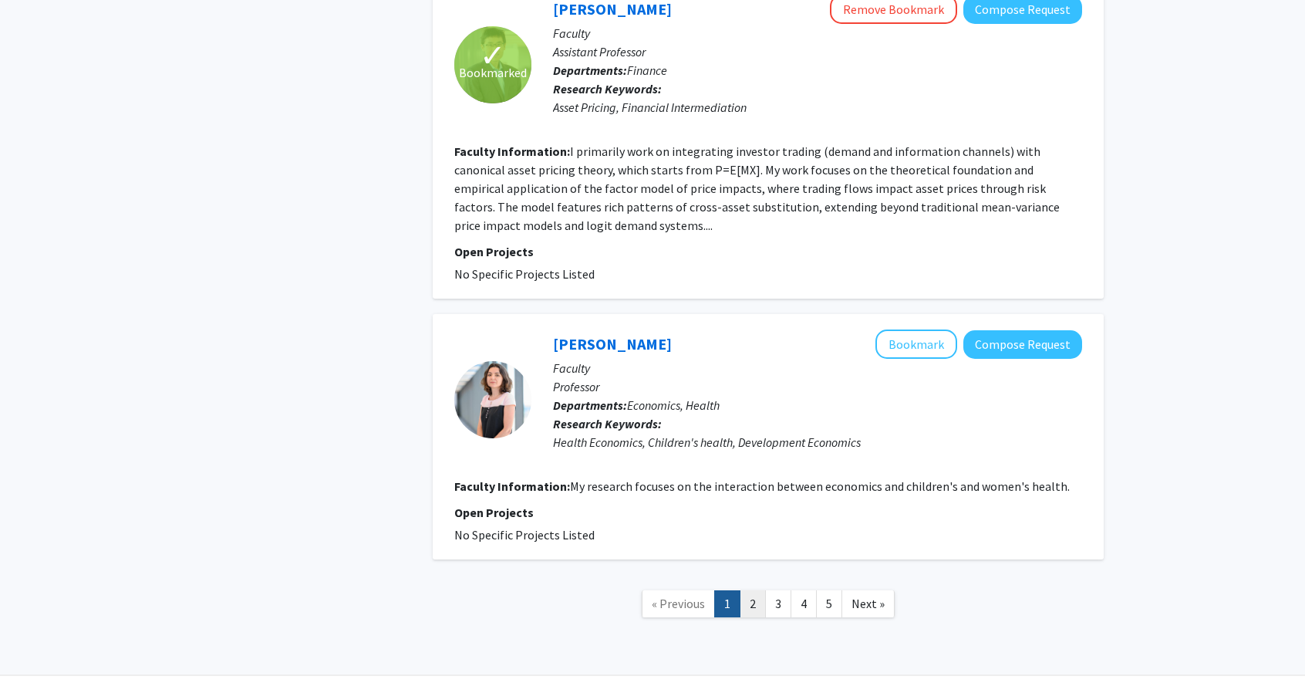
click at [753, 590] on link "2" at bounding box center [753, 603] width 26 height 27
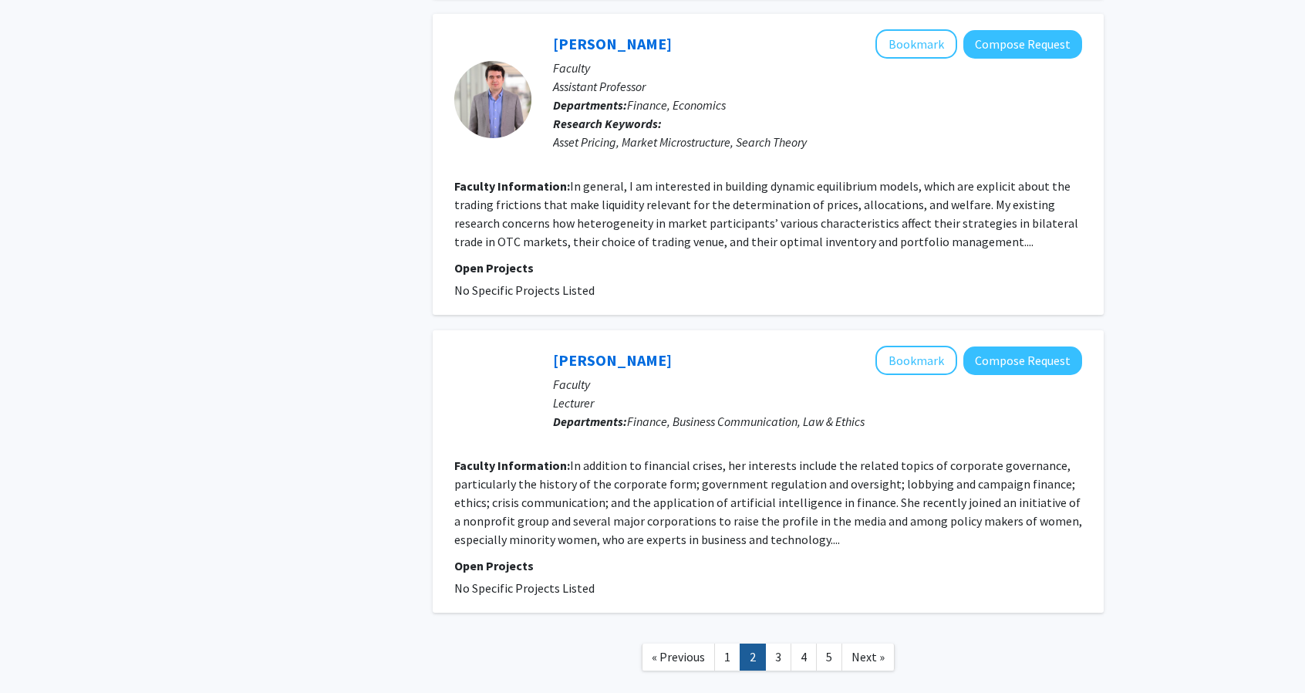
scroll to position [2780, 0]
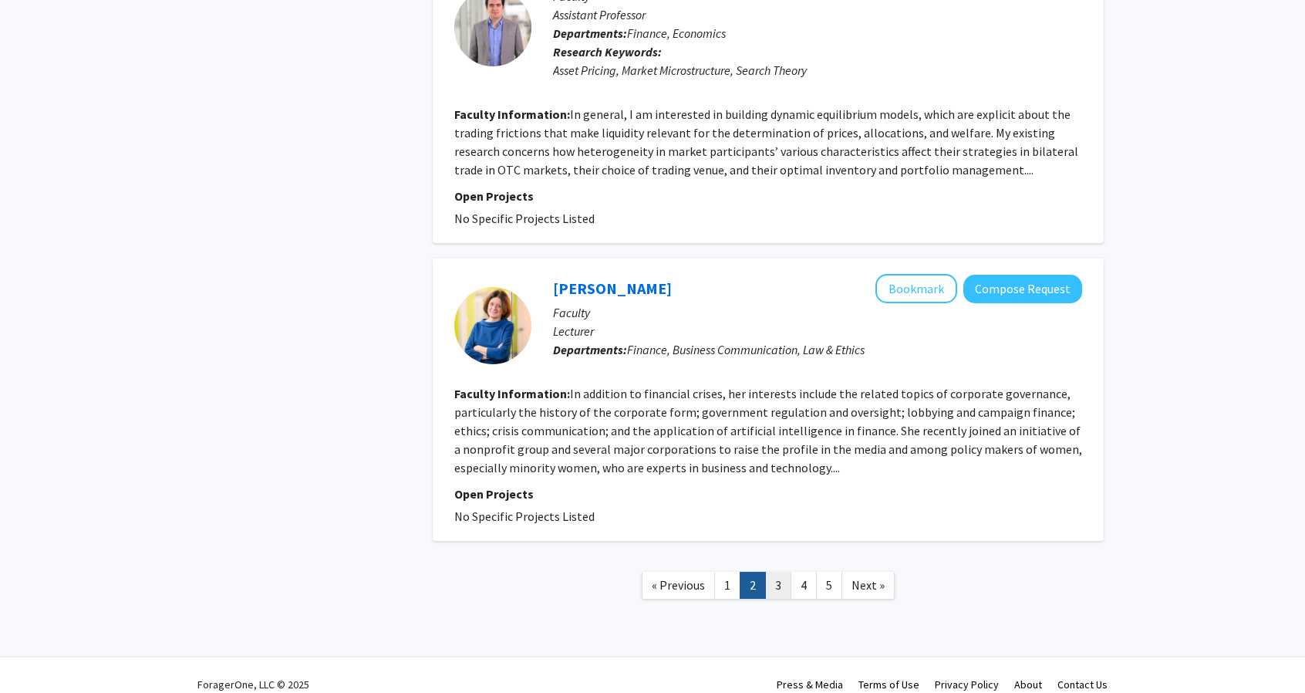
click at [775, 571] on link "3" at bounding box center [778, 584] width 26 height 27
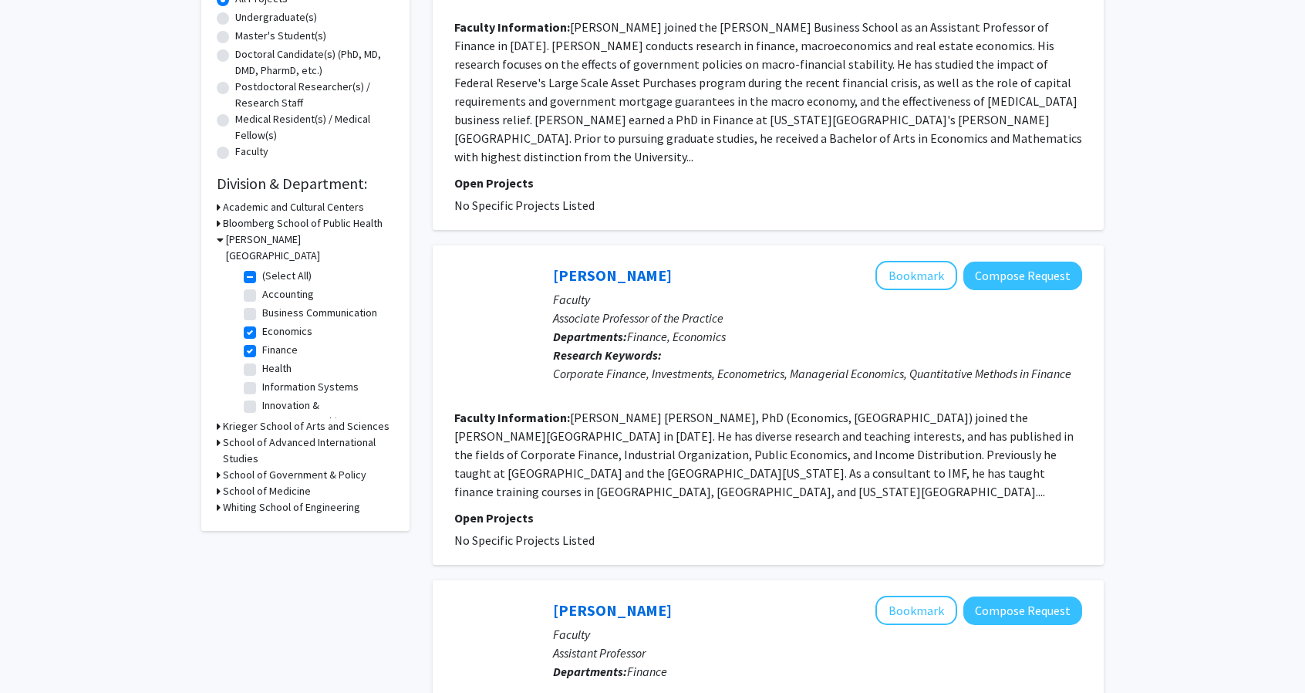
scroll to position [301, 0]
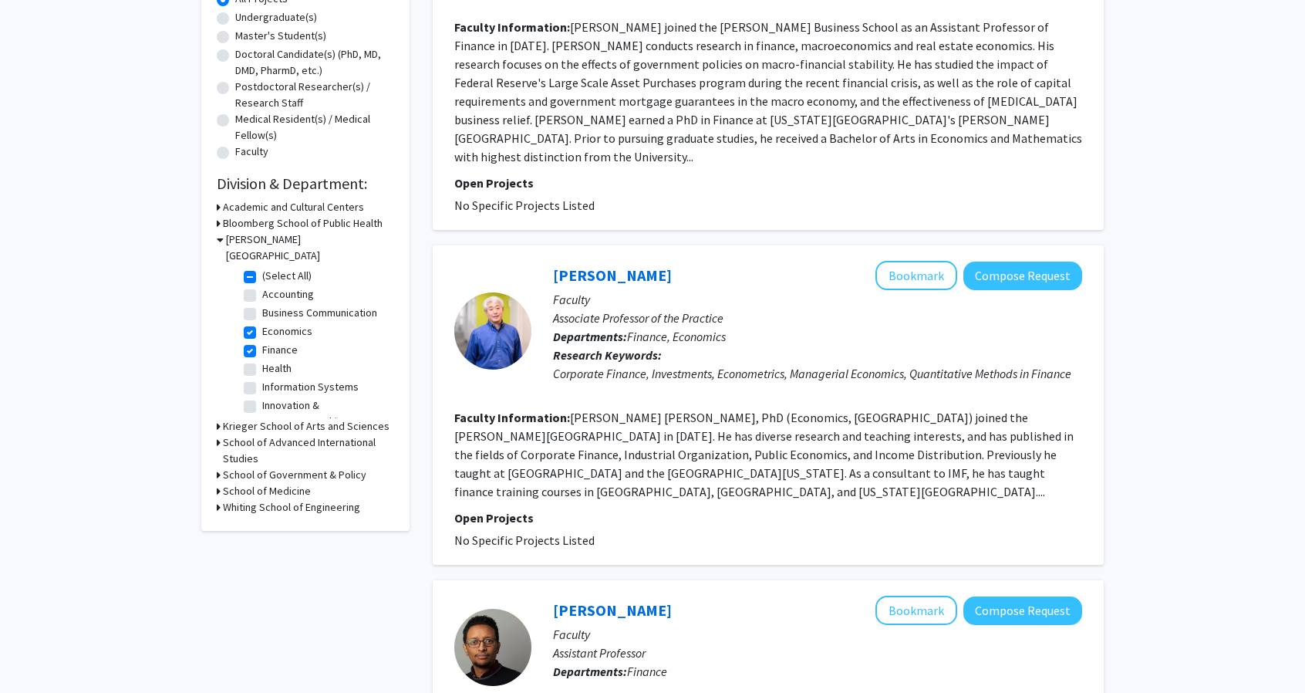
click at [261, 418] on h3 "Krieger School of Arts and Sciences" at bounding box center [306, 426] width 167 height 16
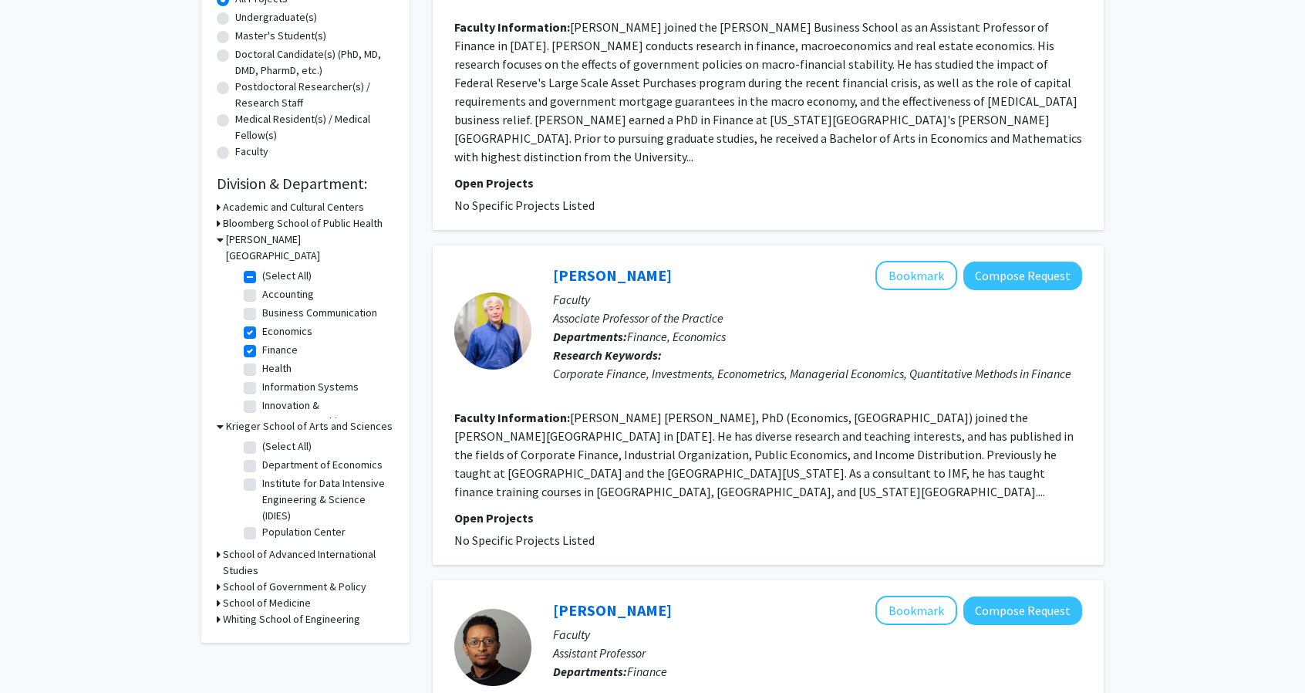
click at [262, 457] on label "Department of Economics" at bounding box center [322, 465] width 120 height 16
click at [262, 457] on input "Department of Economics" at bounding box center [267, 462] width 10 height 10
checkbox input "true"
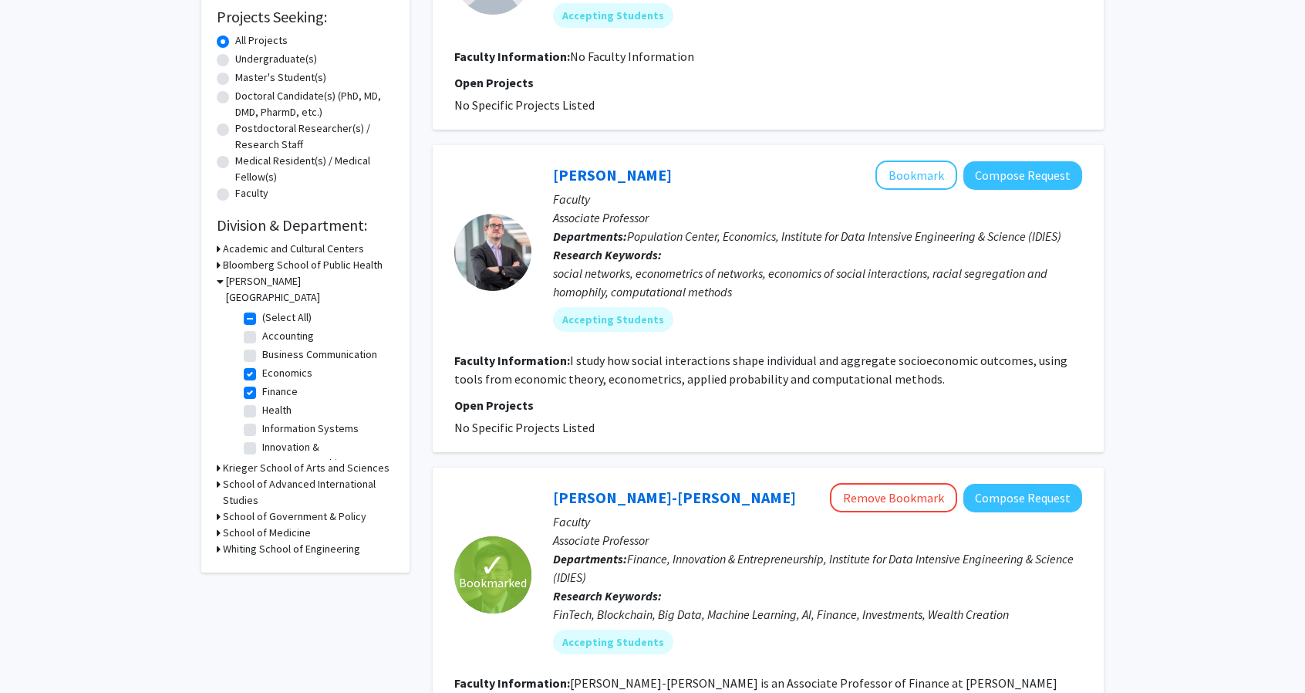
scroll to position [260, 0]
click at [305, 459] on h3 "Krieger School of Arts and Sciences" at bounding box center [306, 467] width 167 height 16
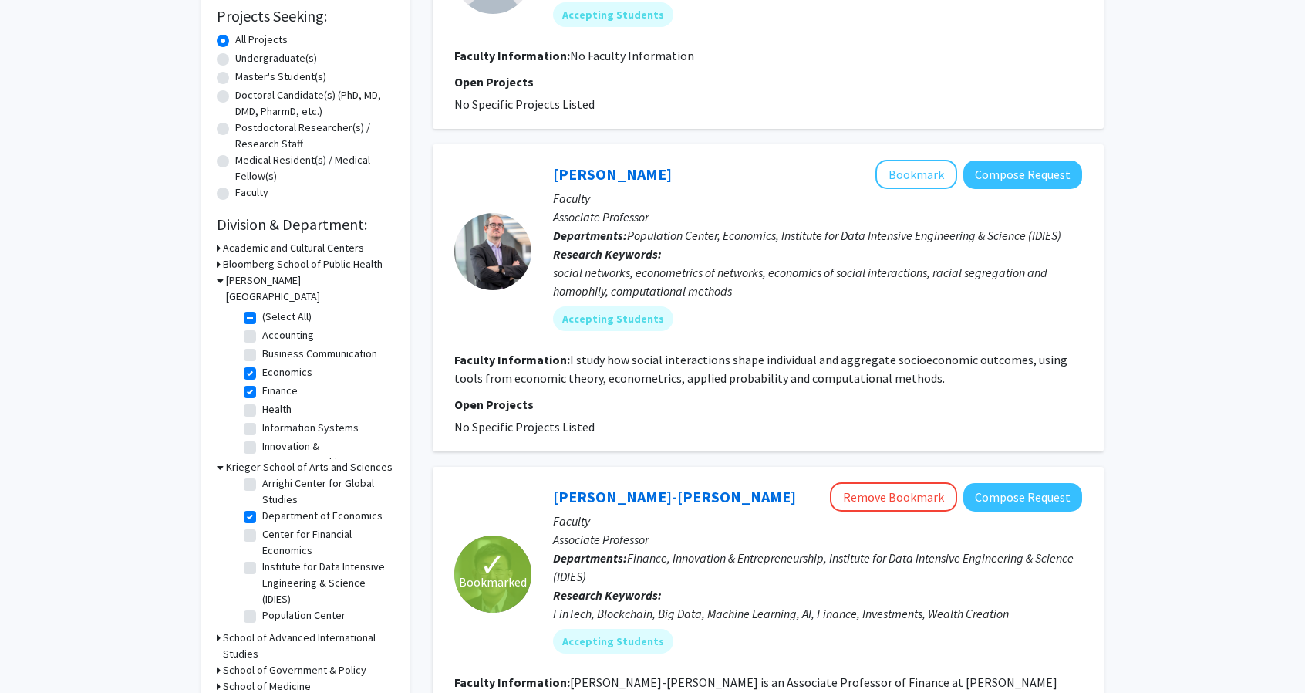
scroll to position [133, 0]
click at [262, 526] on label "Center for Financial Economics" at bounding box center [326, 542] width 128 height 32
click at [262, 526] on input "Center for Financial Economics" at bounding box center [267, 531] width 10 height 10
checkbox input "true"
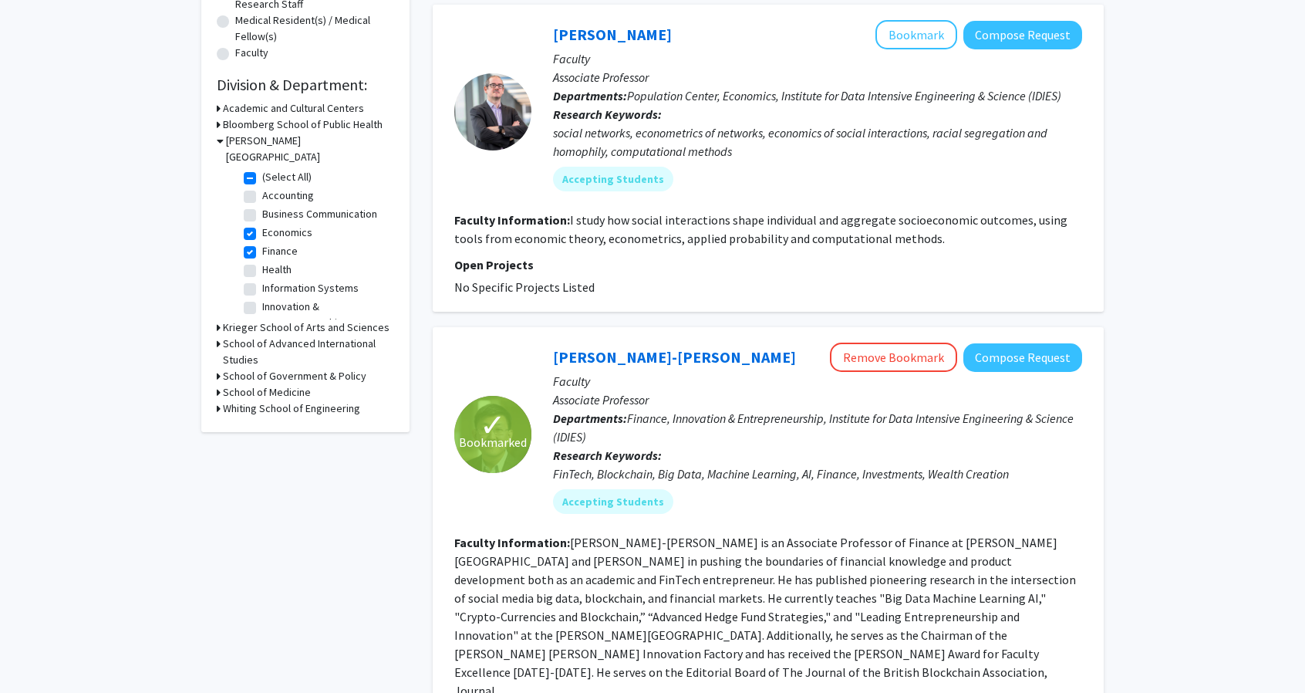
scroll to position [403, 0]
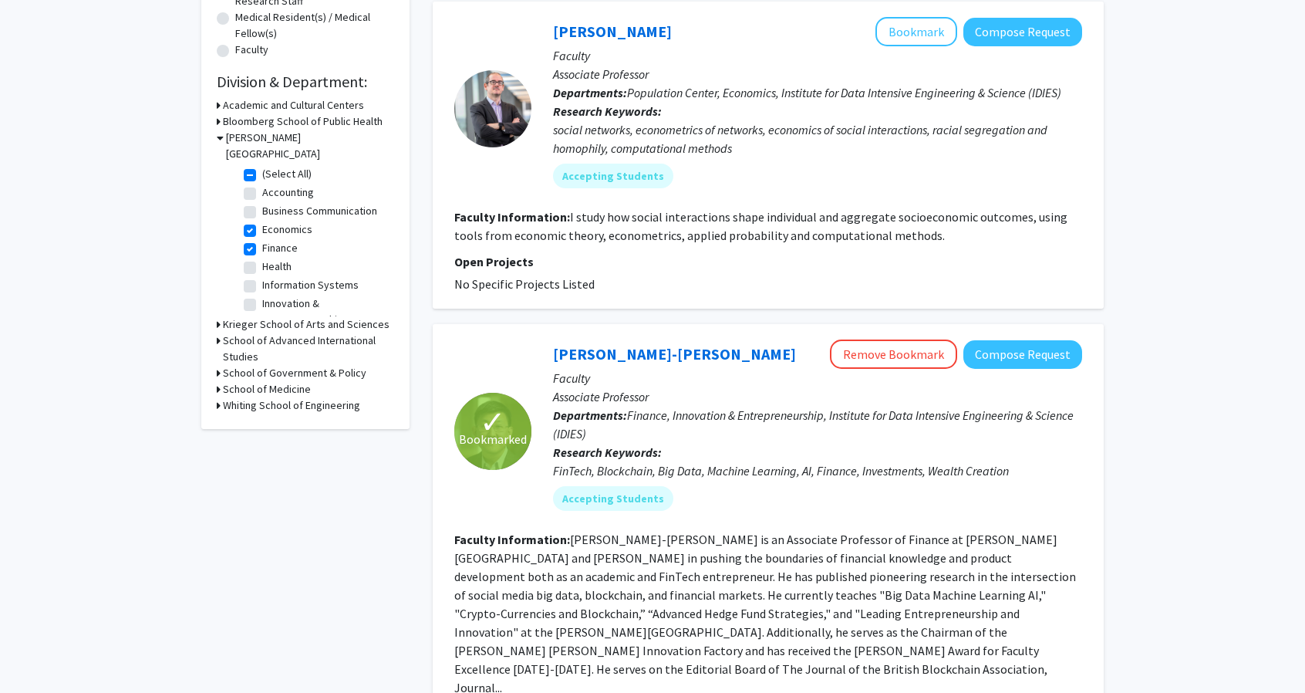
click at [259, 316] on h3 "Krieger School of Arts and Sciences" at bounding box center [306, 324] width 167 height 16
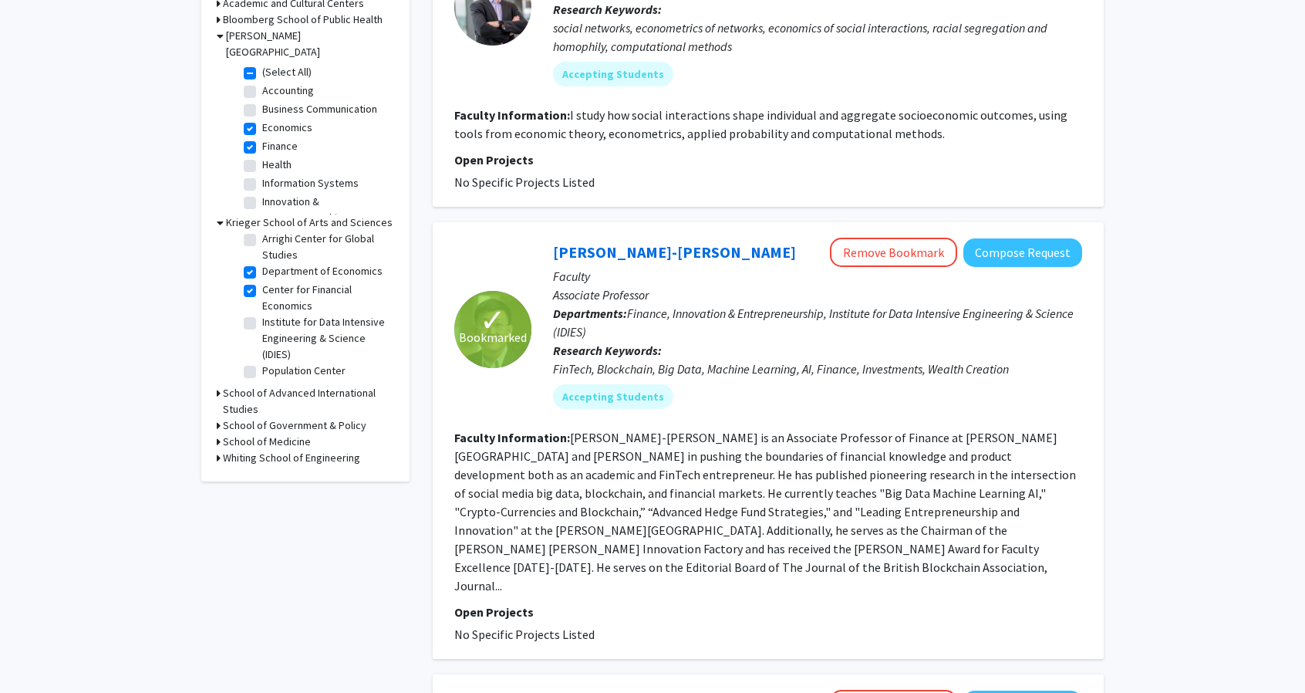
scroll to position [505, 0]
click at [281, 384] on h3 "School of Advanced International Studies" at bounding box center [308, 400] width 171 height 32
click at [262, 420] on label "International Economics" at bounding box center [317, 428] width 110 height 16
click at [262, 420] on input "International Economics" at bounding box center [267, 425] width 10 height 10
checkbox input "true"
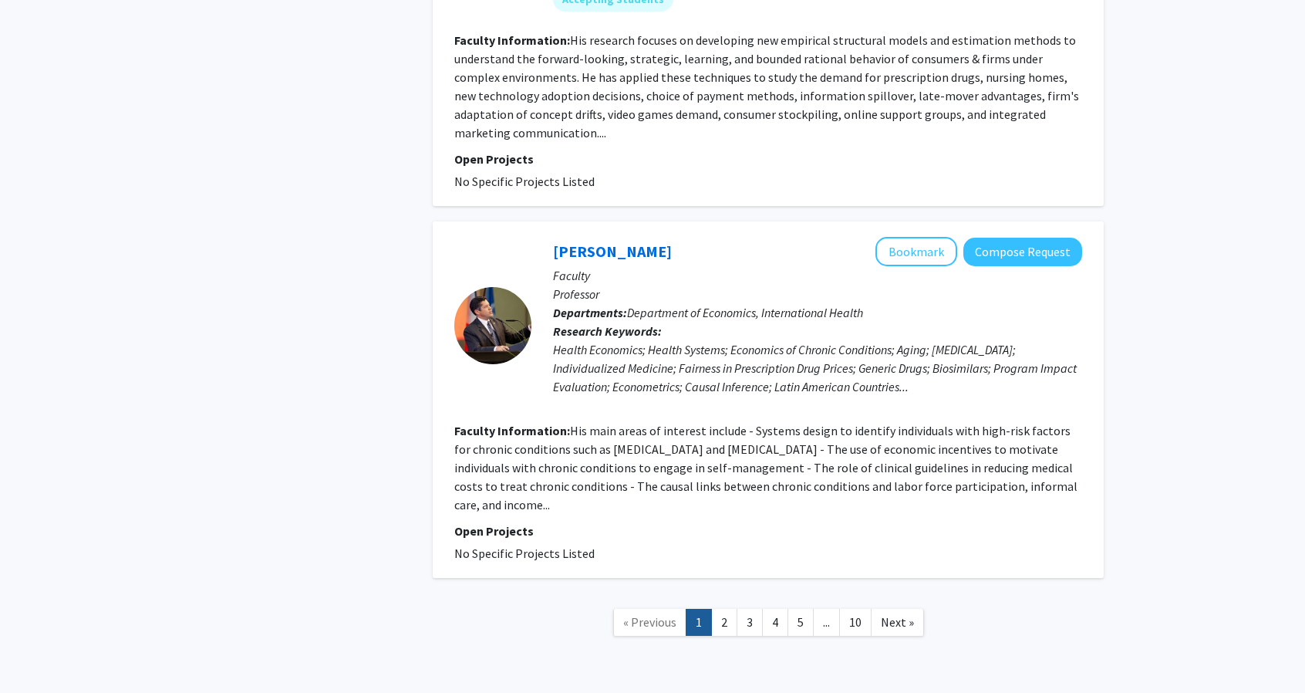
scroll to position [3039, 0]
click at [730, 609] on link "2" at bounding box center [724, 622] width 26 height 27
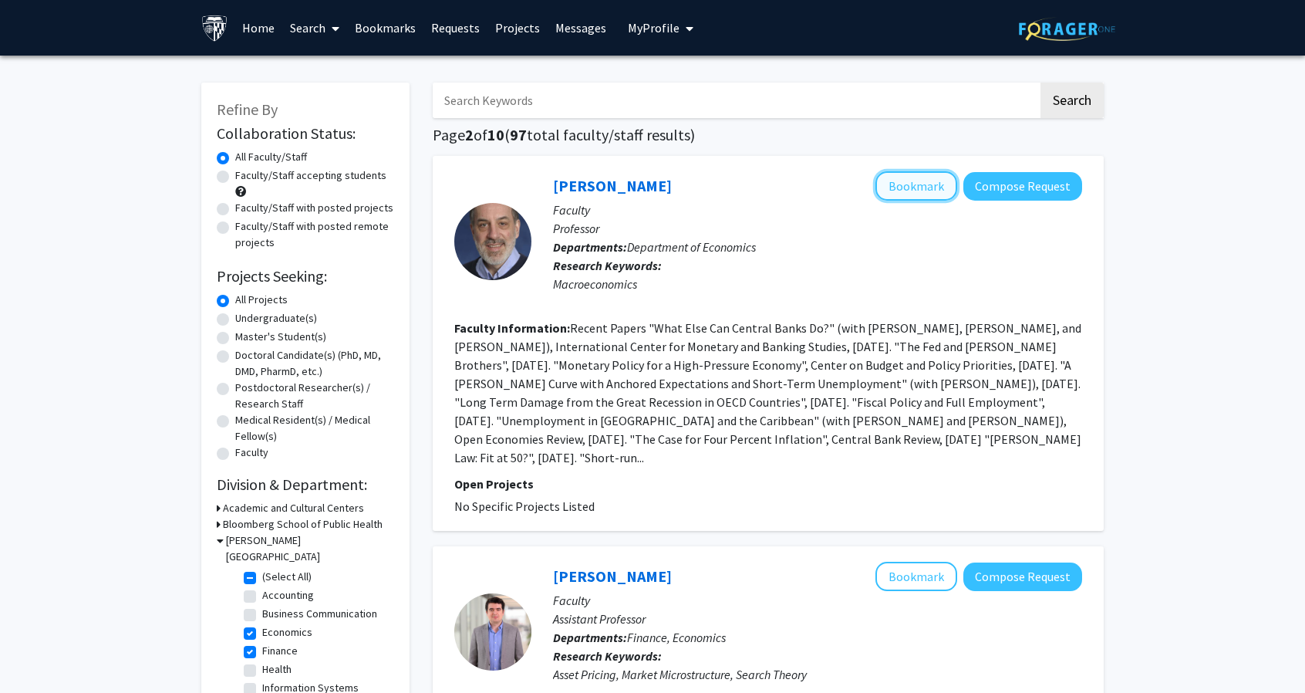
click at [921, 187] on button "Bookmark" at bounding box center [916, 185] width 82 height 29
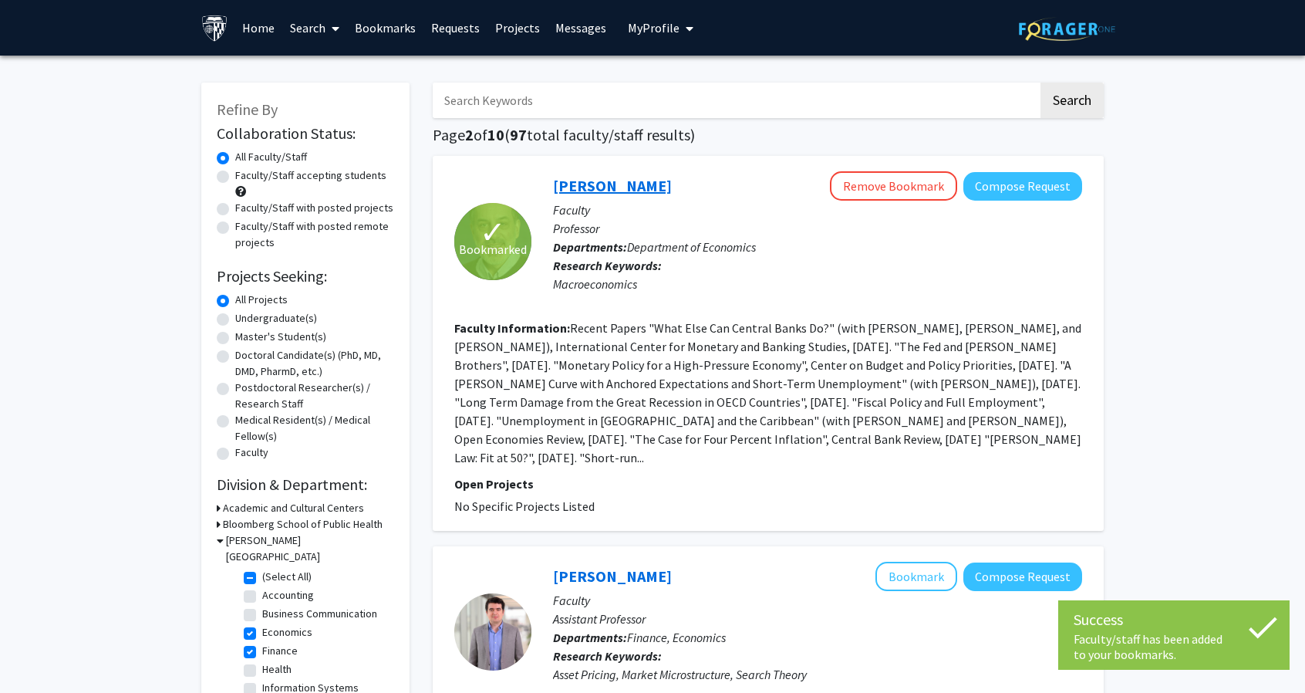
click at [617, 186] on link "Laurence Ball" at bounding box center [612, 185] width 119 height 19
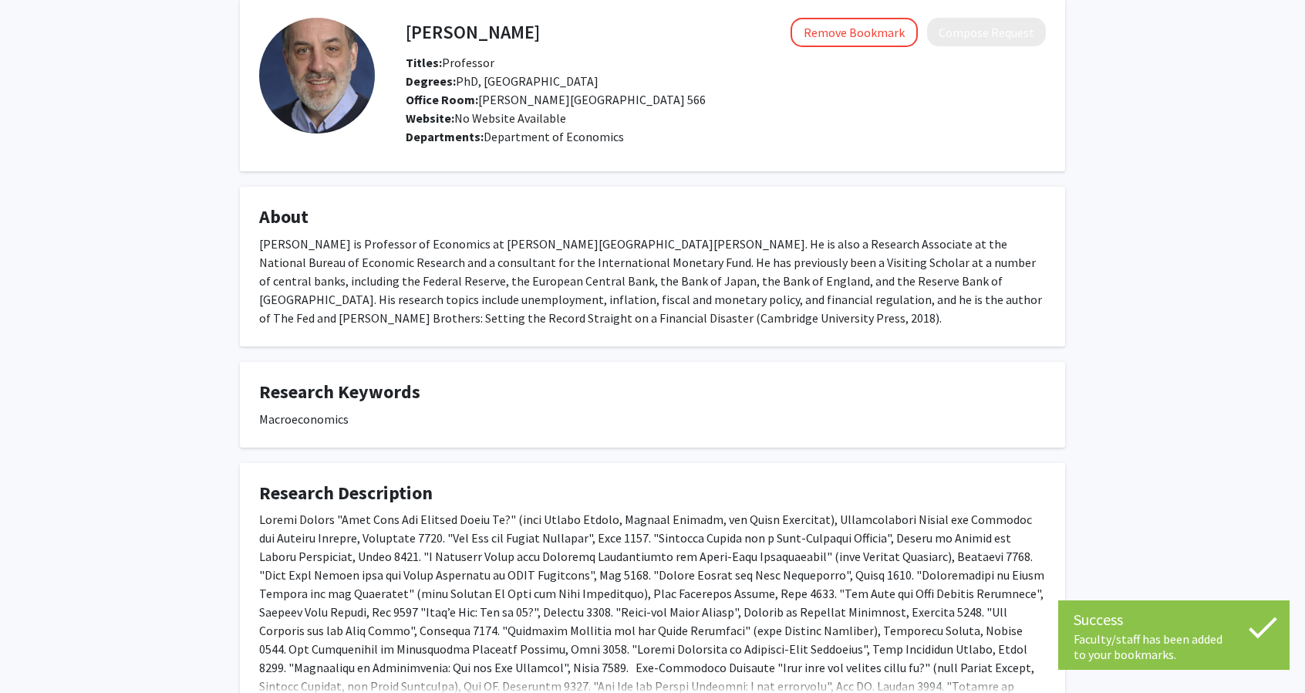
scroll to position [211, 0]
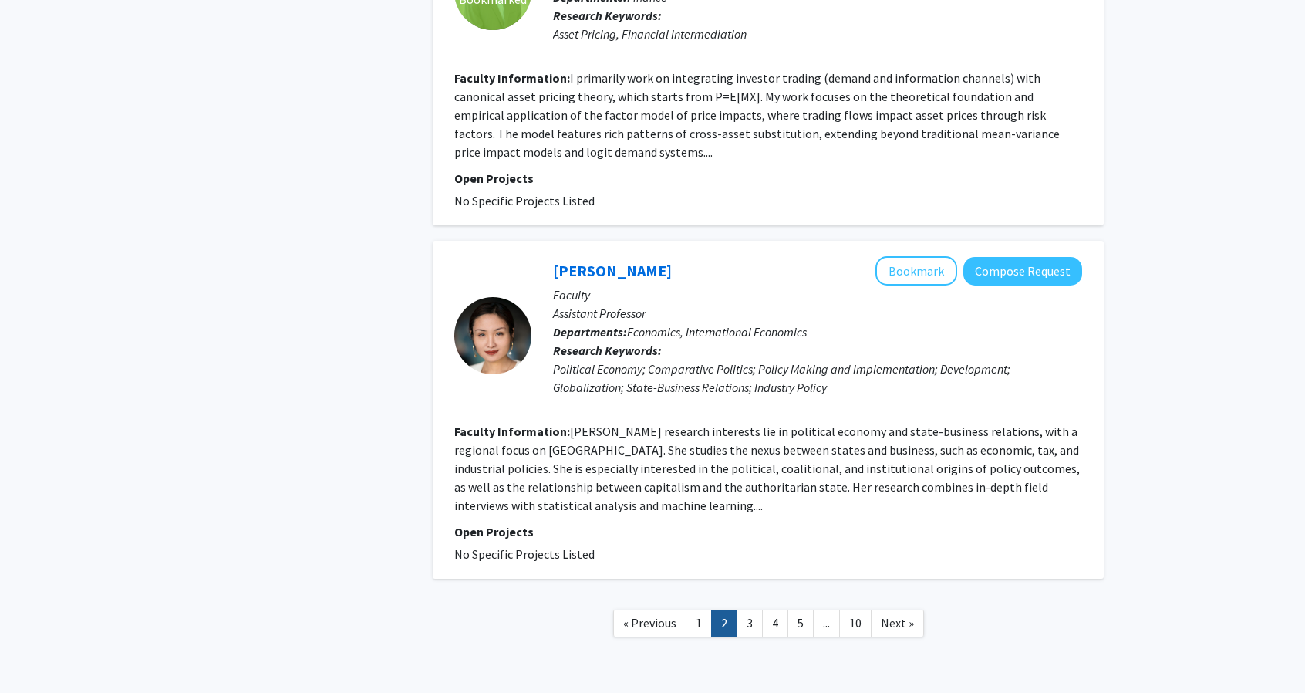
scroll to position [2800, 0]
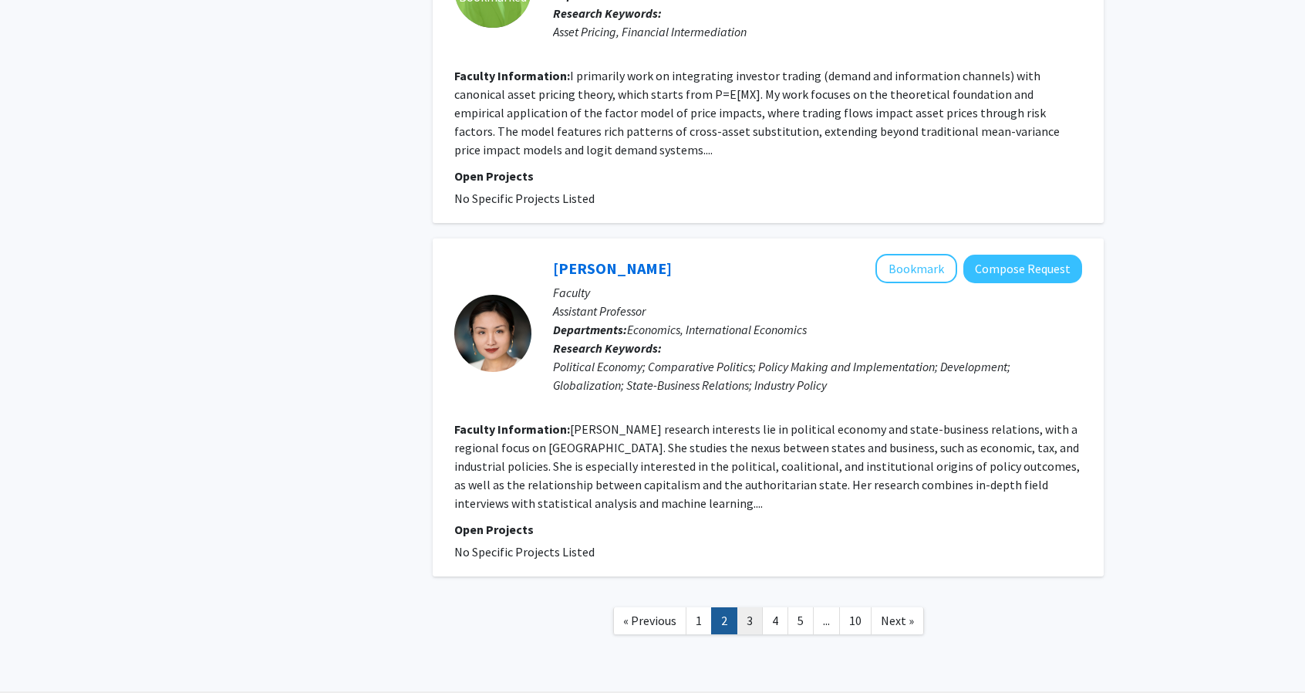
click at [745, 607] on link "3" at bounding box center [750, 620] width 26 height 27
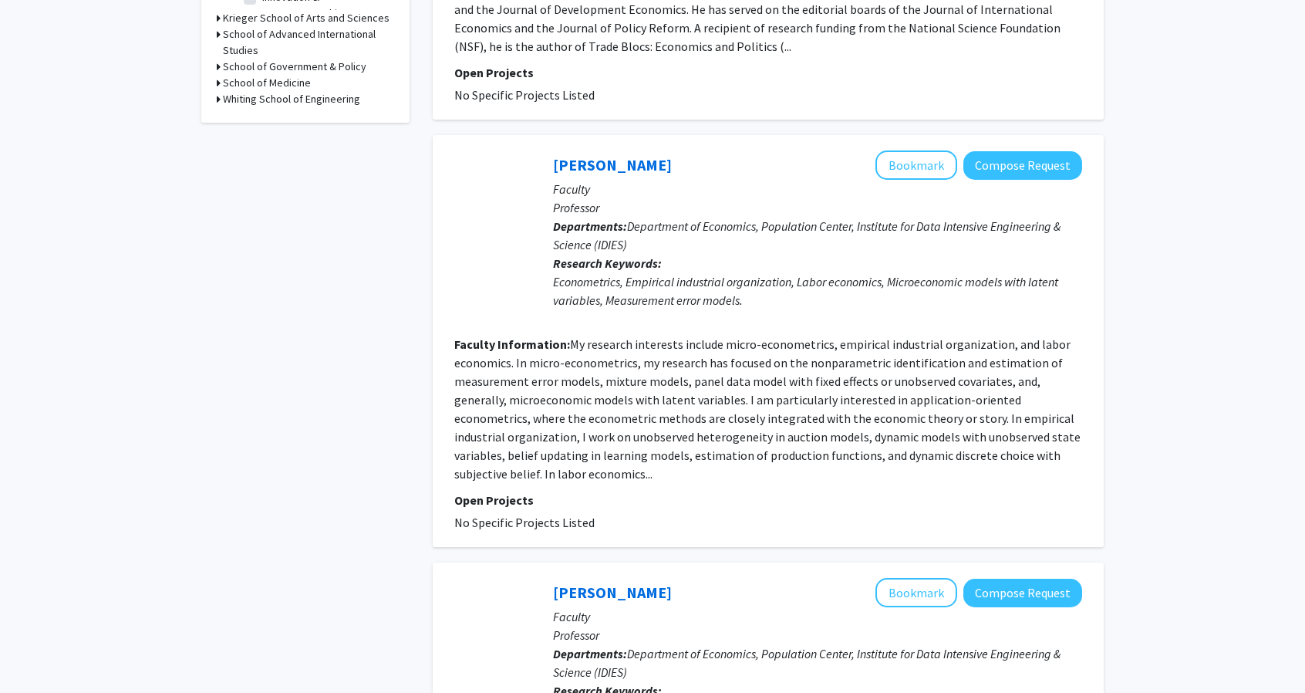
scroll to position [708, 0]
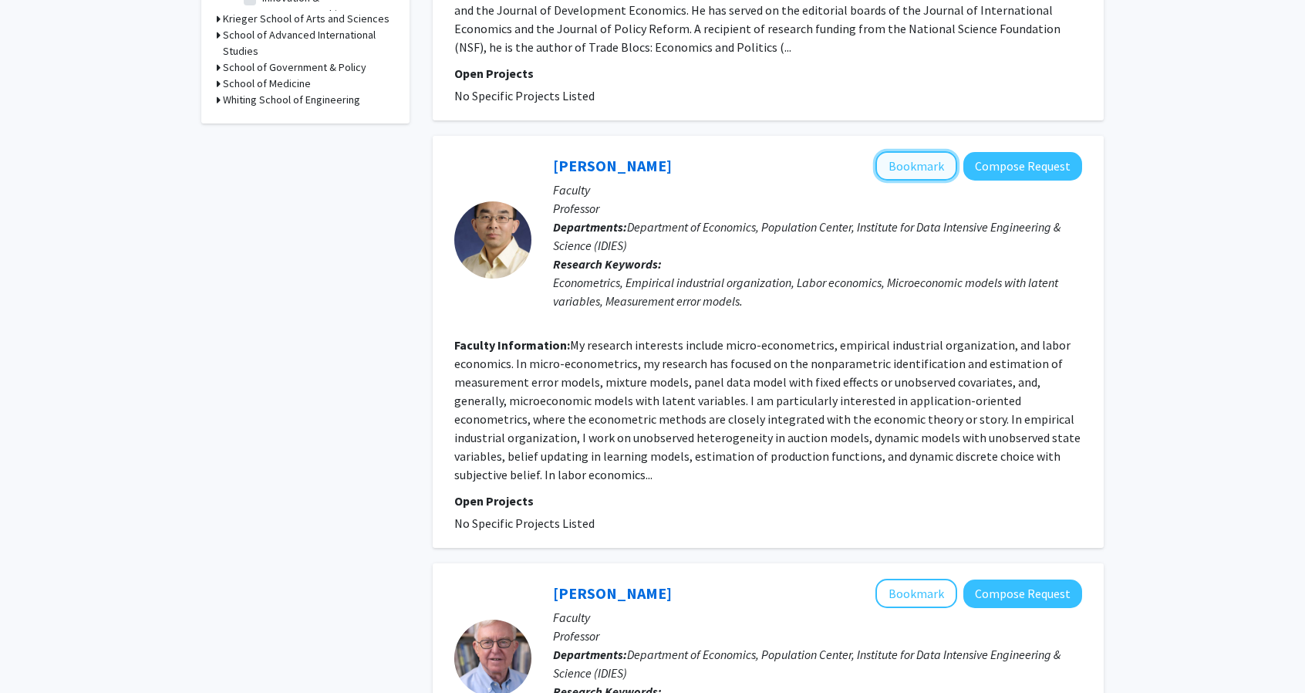
click at [908, 151] on button "Bookmark" at bounding box center [916, 165] width 82 height 29
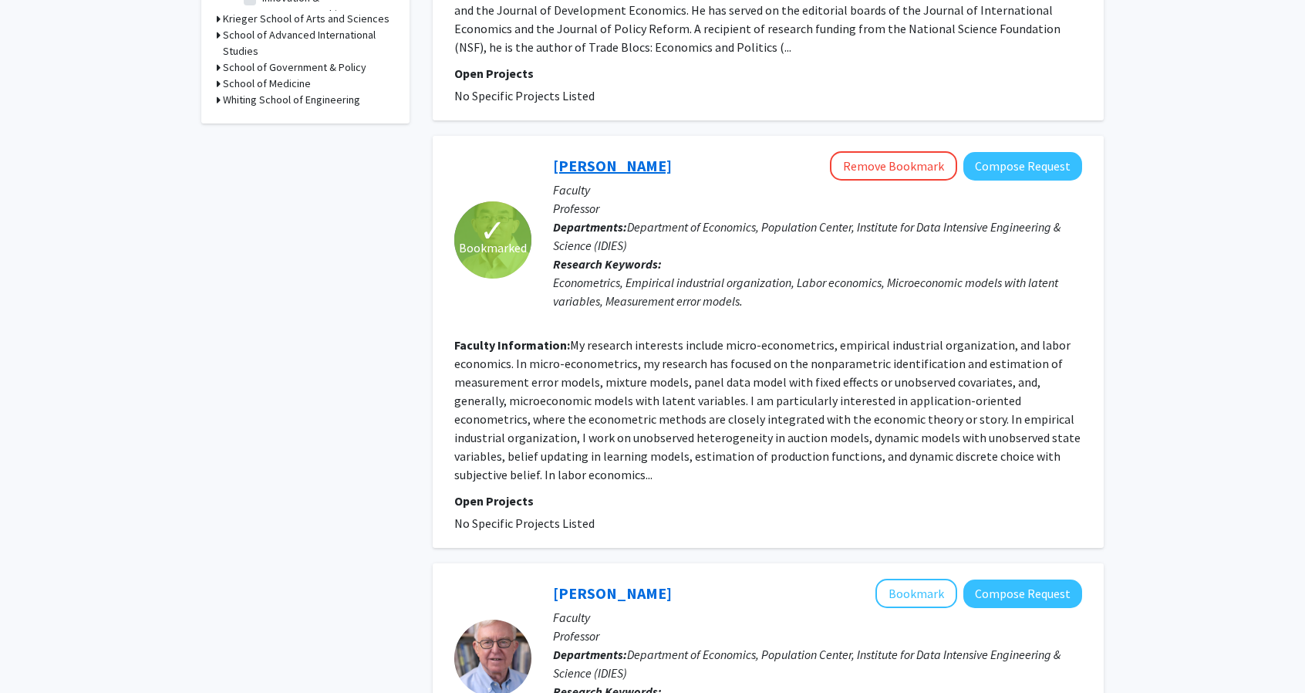
click at [606, 156] on link "Yingyao Hu" at bounding box center [612, 165] width 119 height 19
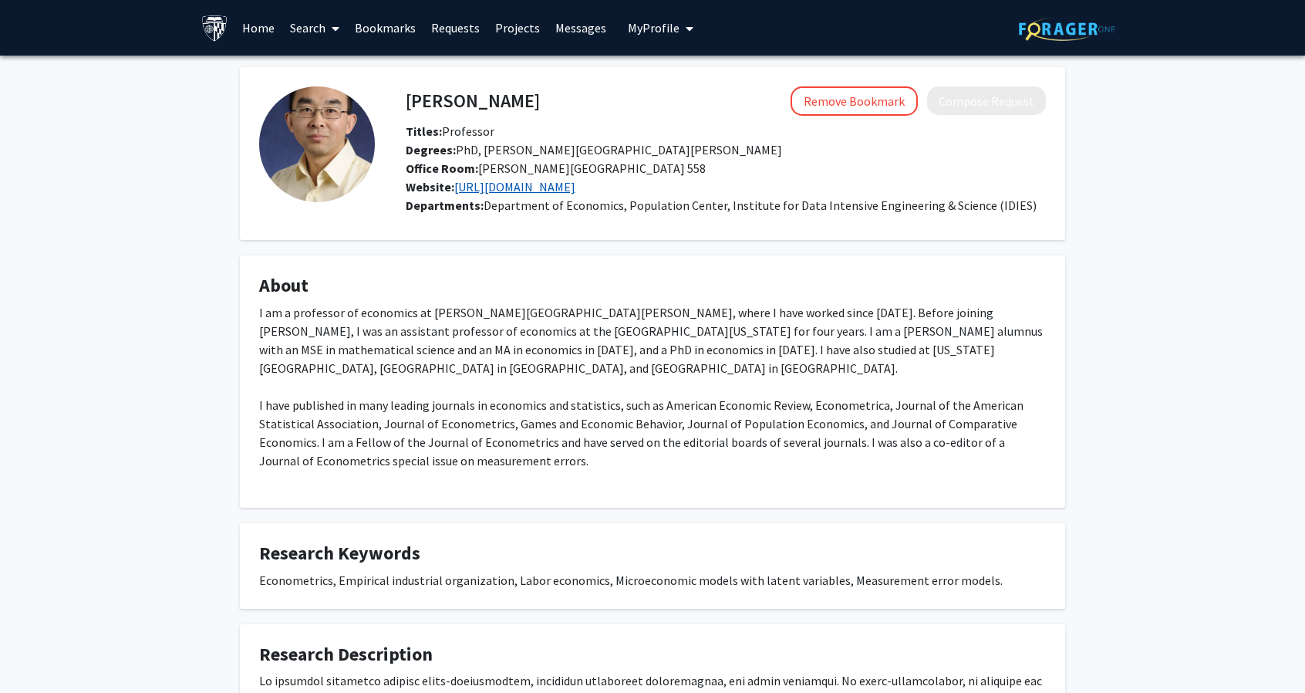
click at [490, 194] on link "http://www.econ2.jhu.edu/People/Hu/" at bounding box center [514, 186] width 121 height 15
click at [250, 30] on link "Home" at bounding box center [258, 28] width 48 height 54
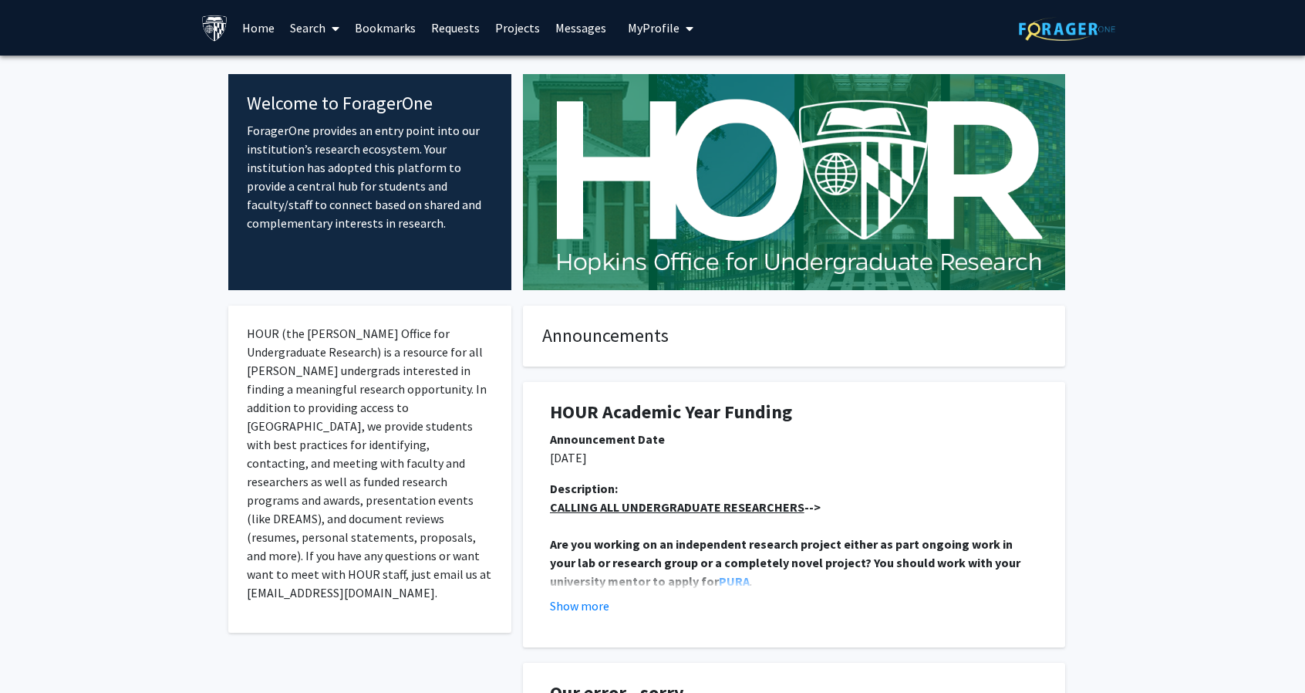
click at [651, 30] on span "My Profile" at bounding box center [654, 27] width 52 height 15
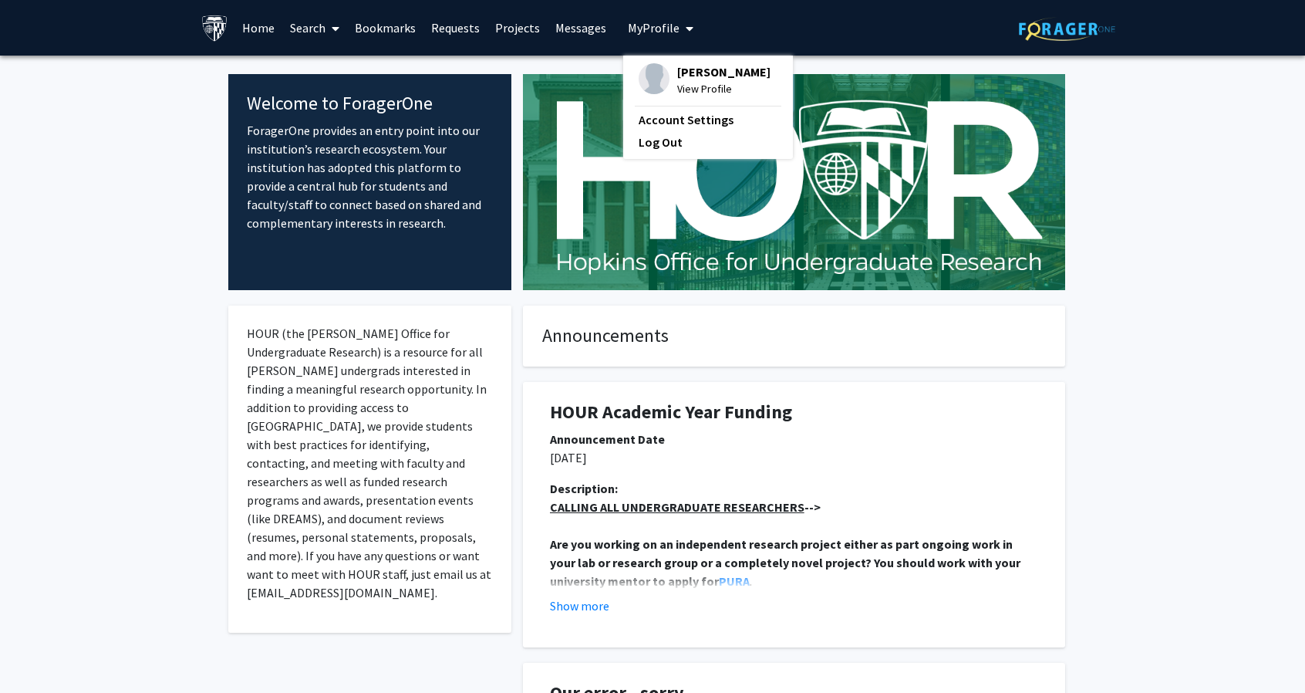
click at [680, 74] on span "[PERSON_NAME]" at bounding box center [723, 71] width 93 height 17
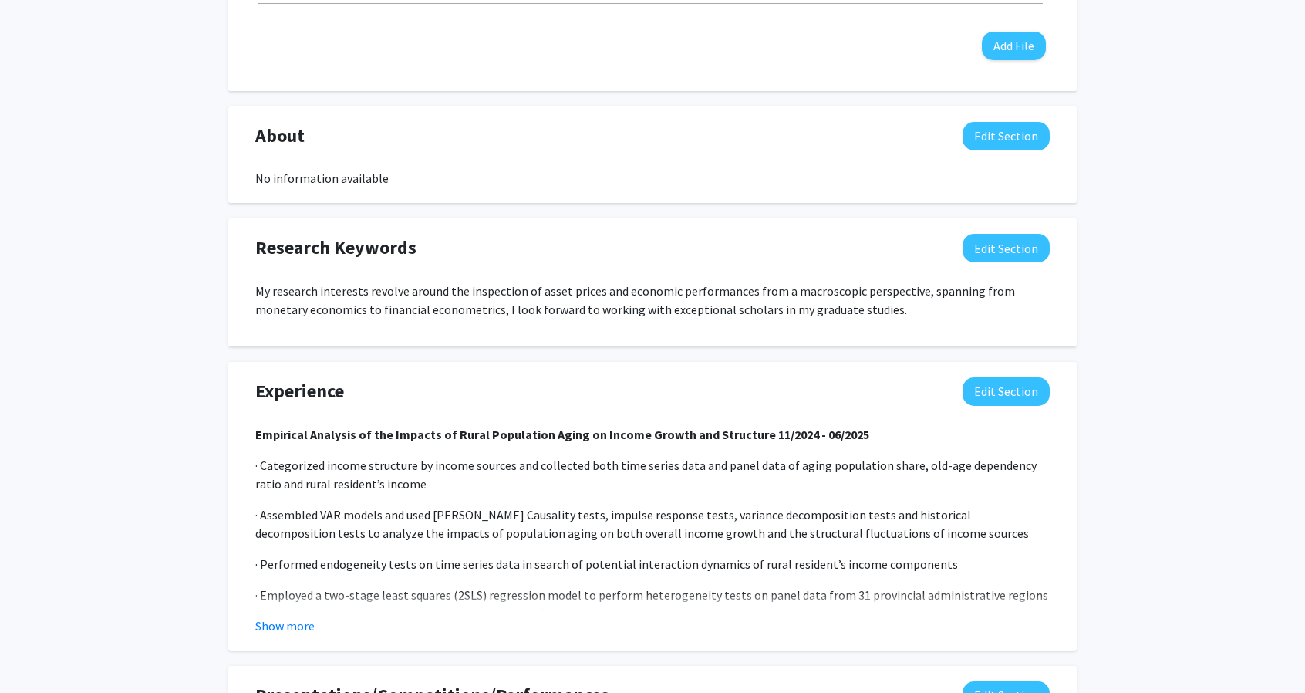
scroll to position [613, 0]
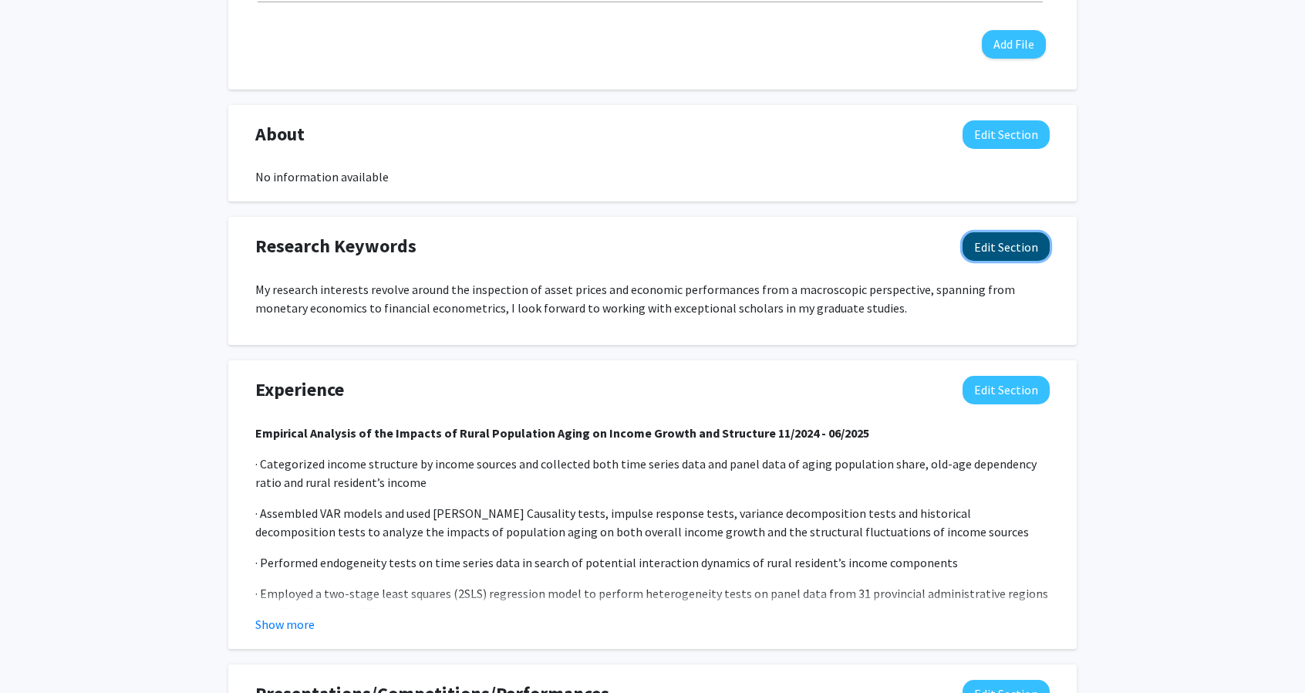
click at [989, 238] on button "Edit Section" at bounding box center [1005, 246] width 87 height 29
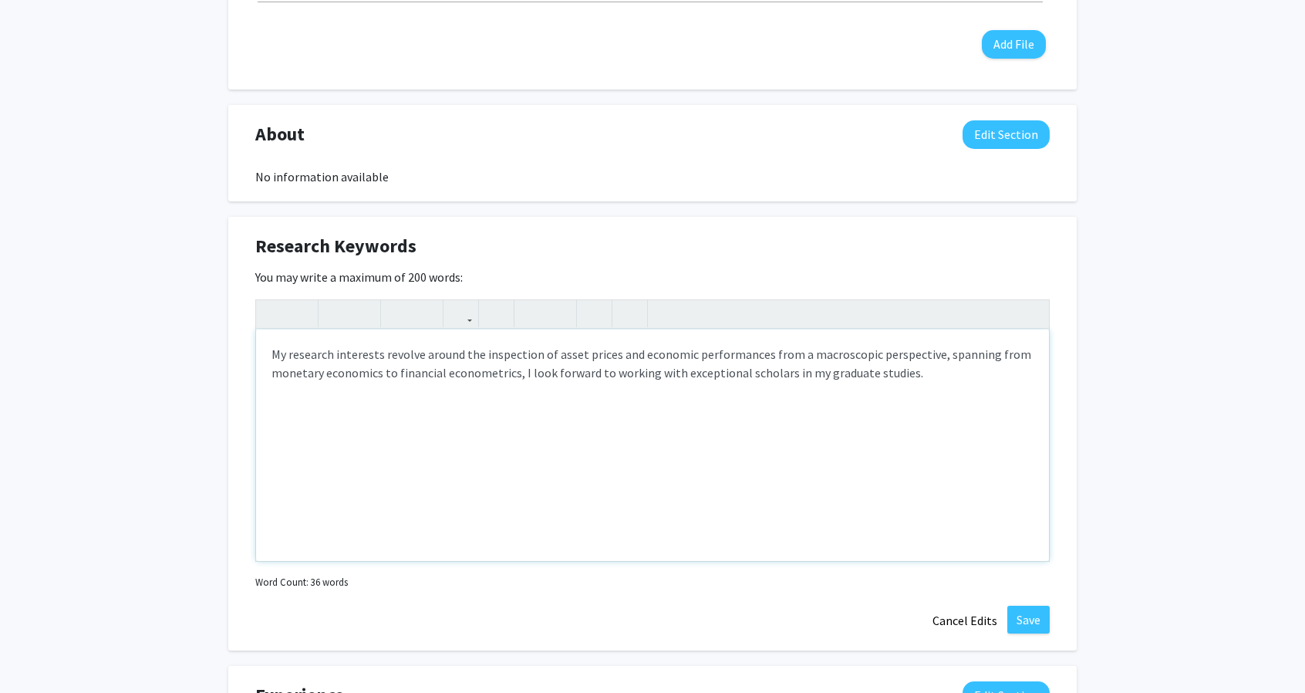
click at [609, 356] on p "My research interests revolve around the inspection of asset prices and economi…" at bounding box center [652, 363] width 762 height 37
click at [609, 356] on p "My research interests revolve around the inspection of asset pric and economic …" at bounding box center [652, 363] width 762 height 37
click at [898, 373] on p "My research interests revolve around the inspection of asset pricing and econom…" at bounding box center [652, 363] width 762 height 37
click at [270, 351] on div "My research interests revolve around the inspection of asset pricing and econom…" at bounding box center [652, 444] width 793 height 231
click at [362, 353] on p "I have conducted researchMy research interests revolve around the inspection of…" at bounding box center [652, 373] width 762 height 56
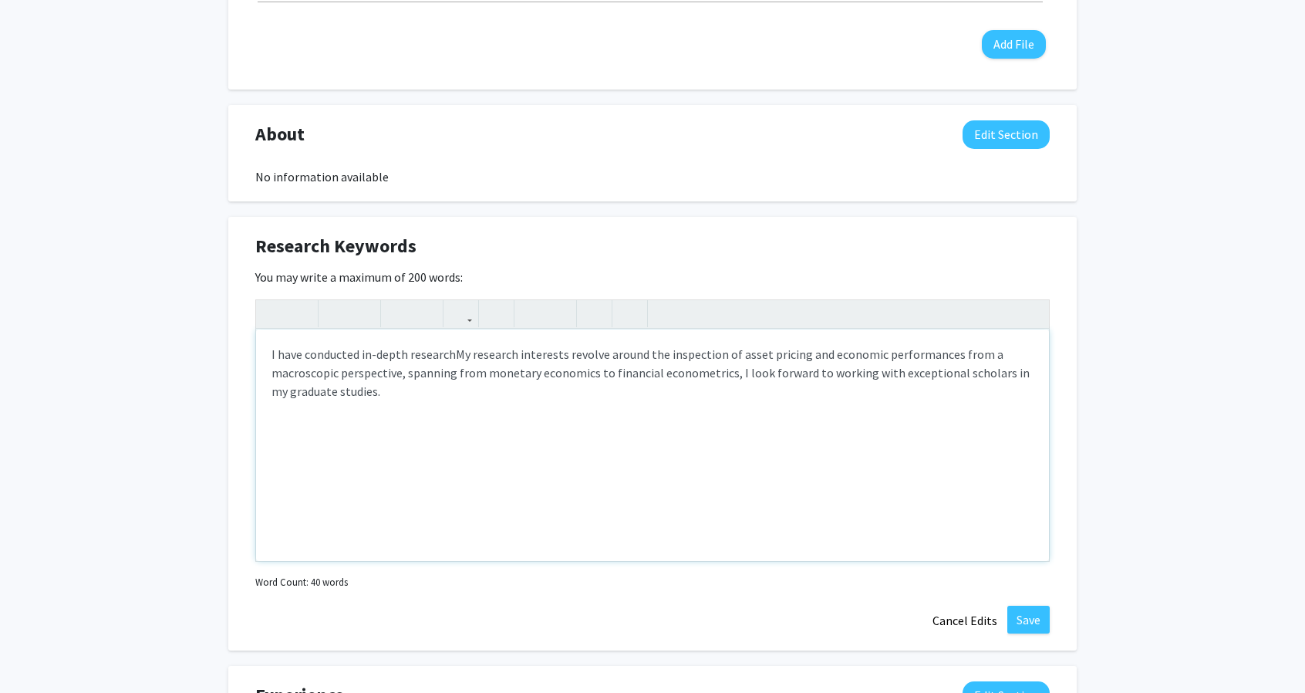
click at [450, 356] on p "I have conducted in-depth researchMy research interests revolve around the insp…" at bounding box center [652, 373] width 762 height 56
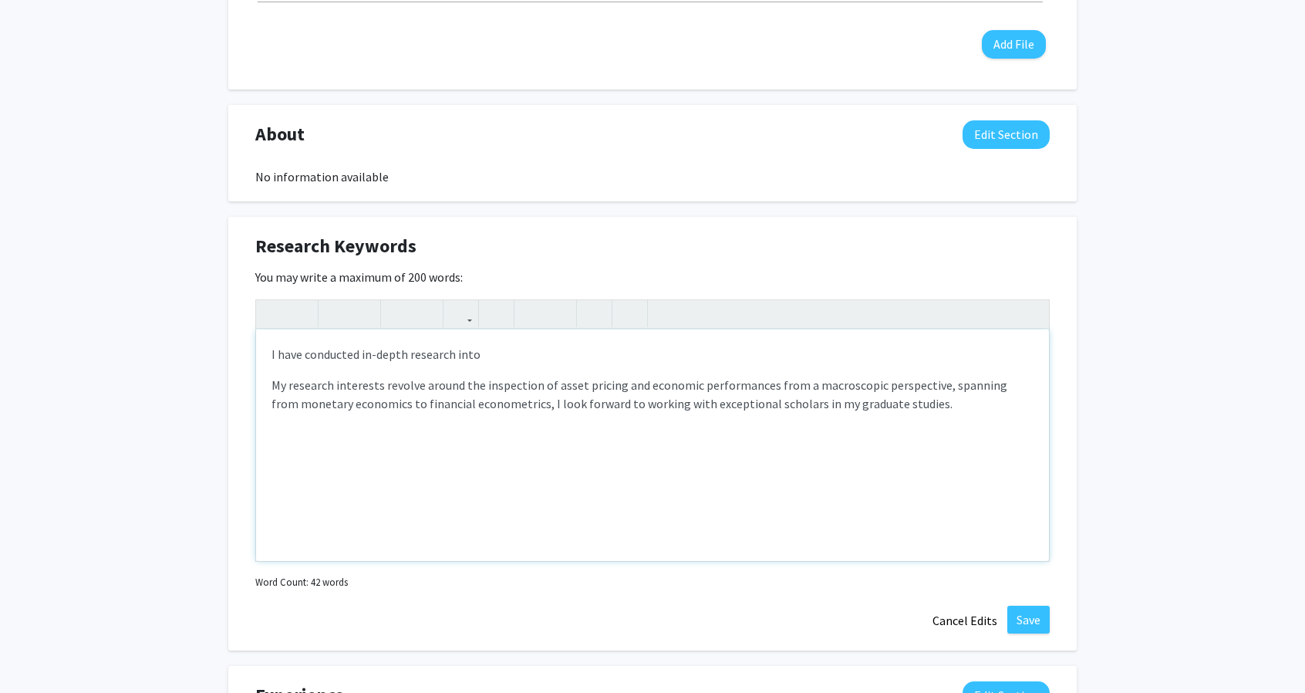
click at [500, 354] on p "I have conducted in-depth research into" at bounding box center [652, 354] width 762 height 19
click at [477, 356] on p "I have conducted in-depth research into commodity futures in the context of US …" at bounding box center [652, 354] width 762 height 19
click at [576, 354] on p "I have conducted in-depth research into commodity futures in the context of US …" at bounding box center [652, 354] width 762 height 19
click at [818, 355] on p "I have conducted in-depth research into commodity future prices in the context …" at bounding box center [652, 354] width 762 height 19
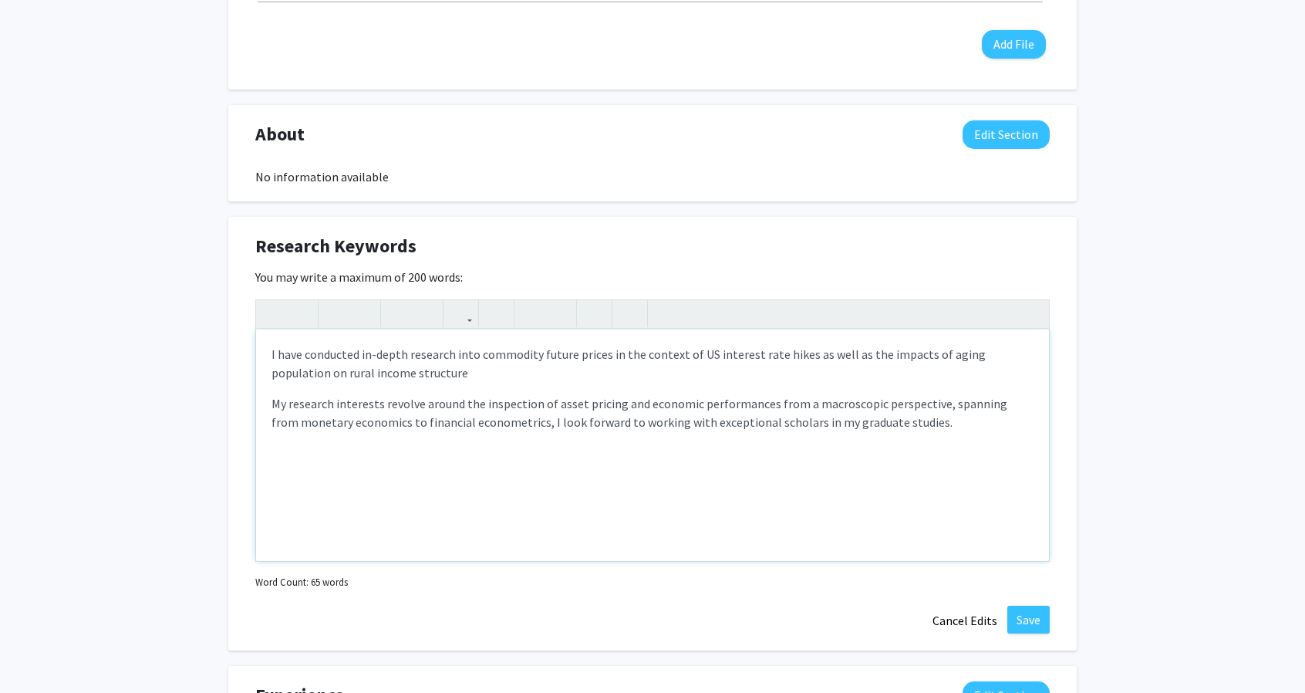
click at [339, 369] on p "I have conducted in-depth research into commodity future prices in the context …" at bounding box center [652, 363] width 762 height 37
click at [478, 368] on p "I have conducted in-depth research into commodity future prices in the context …" at bounding box center [652, 363] width 762 height 37
drag, startPoint x: 821, startPoint y: 371, endPoint x: 784, endPoint y: 373, distance: 36.3
click at [784, 373] on p "I have conducted in-depth research into commodity future prices in the context …" at bounding box center [652, 363] width 762 height 37
click at [879, 373] on p "I have conducted in-depth research into commodity future prices in the context …" at bounding box center [652, 363] width 762 height 37
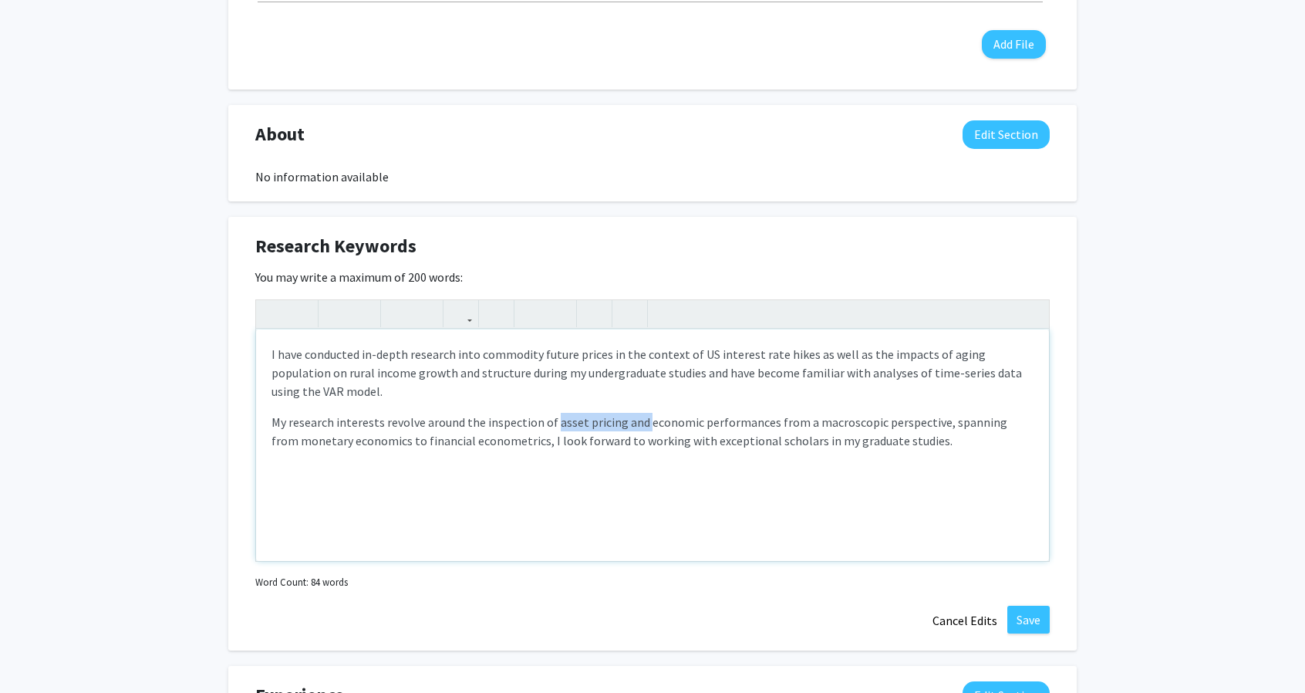
drag, startPoint x: 551, startPoint y: 422, endPoint x: 642, endPoint y: 425, distance: 90.3
click at [642, 425] on p "My research interests revolve around the inspection of asset pricing and econom…" at bounding box center [652, 431] width 762 height 37
drag, startPoint x: 798, startPoint y: 421, endPoint x: 830, endPoint y: 430, distance: 32.7
click at [830, 430] on p "My research interests revolve around the inspection of asset pricing and microe…" at bounding box center [652, 431] width 762 height 37
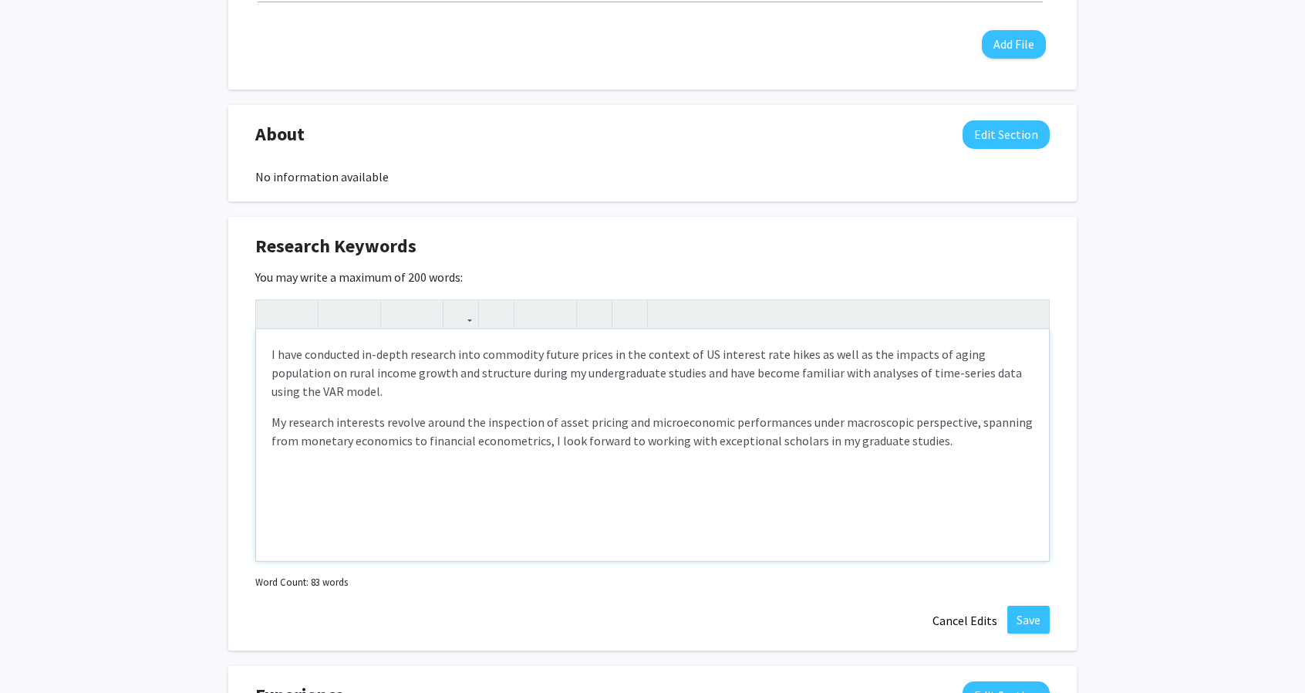
click at [966, 423] on p "My research interests revolve around the inspection of asset pricing and microe…" at bounding box center [652, 431] width 762 height 37
drag, startPoint x: 724, startPoint y: 423, endPoint x: 639, endPoint y: 423, distance: 85.6
drag, startPoint x: 639, startPoint y: 423, endPoint x: 805, endPoint y: 460, distance: 170.6
click at [805, 460] on div "I have conducted in-depth research into commodity future prices in the context …" at bounding box center [652, 444] width 793 height 231
drag, startPoint x: 642, startPoint y: 420, endPoint x: 723, endPoint y: 426, distance: 82.0
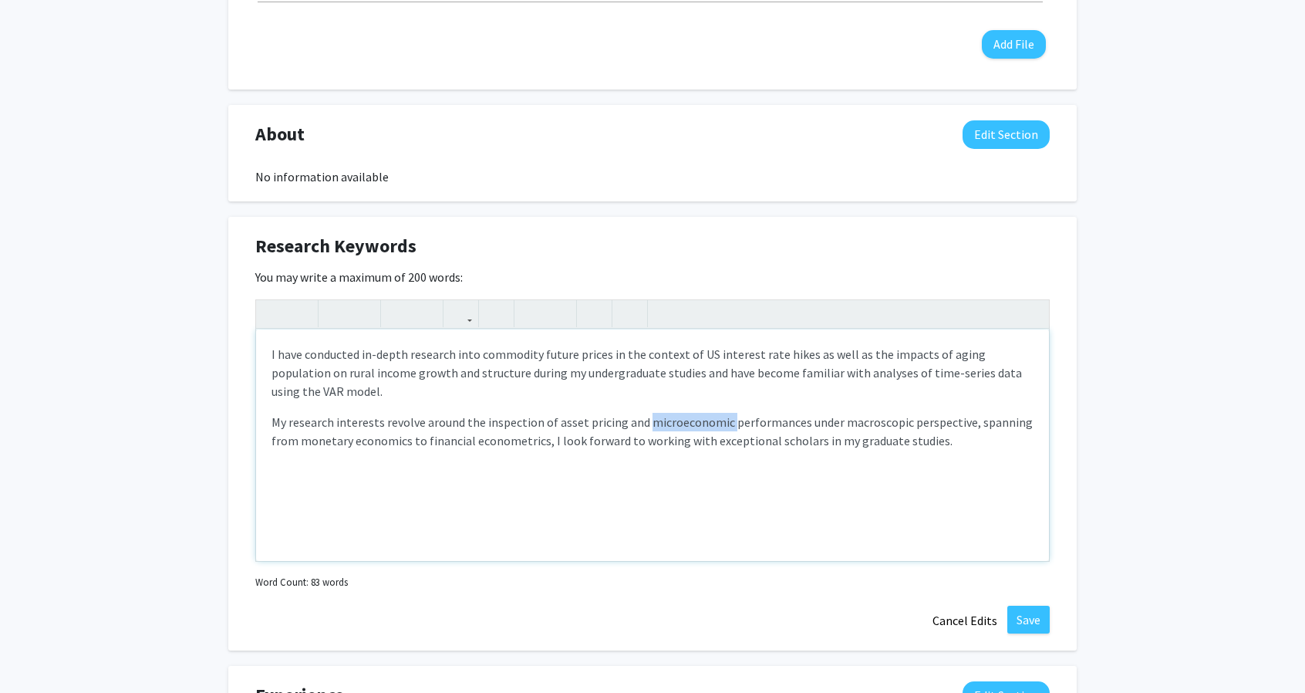
click at [723, 426] on p "My research interests revolve around the inspection of asset pricing and microe…" at bounding box center [652, 431] width 762 height 37
copy p "microeconomic"
click at [714, 423] on p "My research interests revolve around the inspection of asset pricing and perfor…" at bounding box center [652, 431] width 762 height 37
click at [1015, 426] on p "My research interests revolve around the inspection of asset pricing and perfor…" at bounding box center [652, 441] width 762 height 56
click at [269, 441] on div "I have conducted in-depth research into commodity future prices in the context …" at bounding box center [652, 444] width 793 height 231
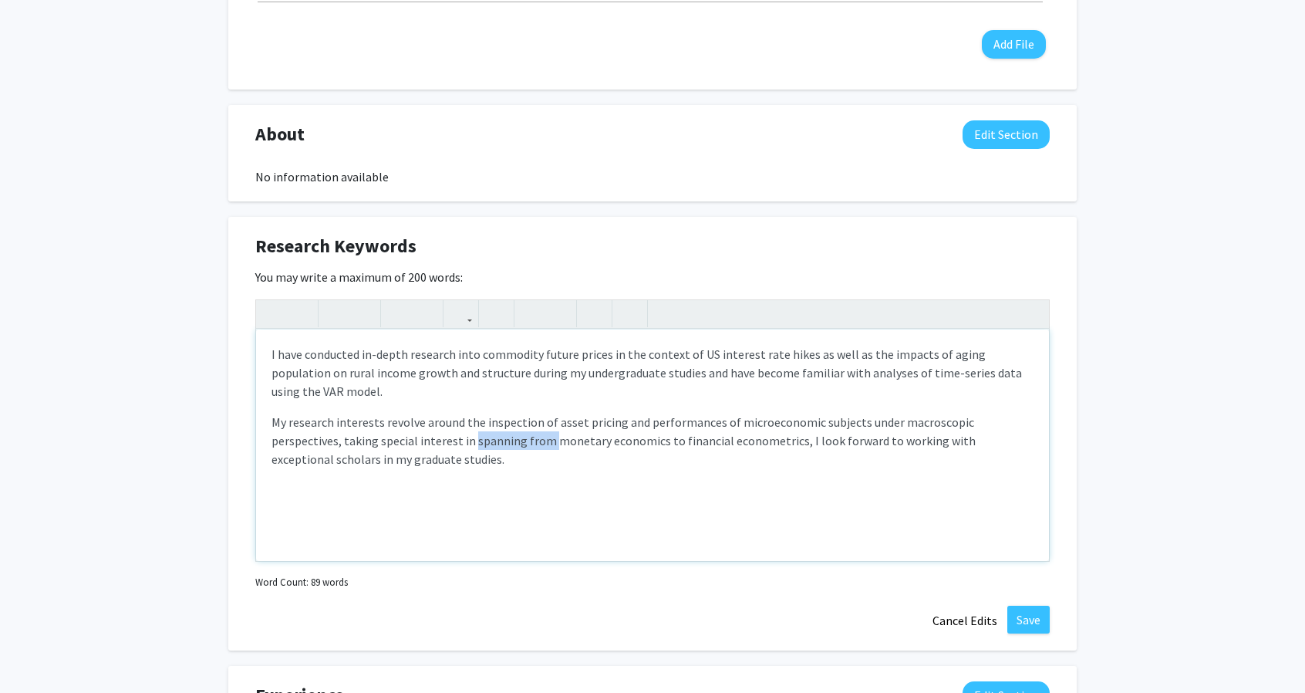
drag, startPoint x: 476, startPoint y: 440, endPoint x: 399, endPoint y: 440, distance: 76.4
click at [399, 440] on p "My research interests revolve around the inspection of asset pricing and perfor…" at bounding box center [652, 441] width 762 height 56
drag, startPoint x: 504, startPoint y: 440, endPoint x: 623, endPoint y: 439, distance: 118.8
click at [623, 439] on p "My research interests revolve around the inspection of asset pricing and perfor…" at bounding box center [652, 441] width 762 height 56
click at [1032, 441] on p "My research interests revolve around the inspection of asset pricing and perfor…" at bounding box center [652, 441] width 762 height 56
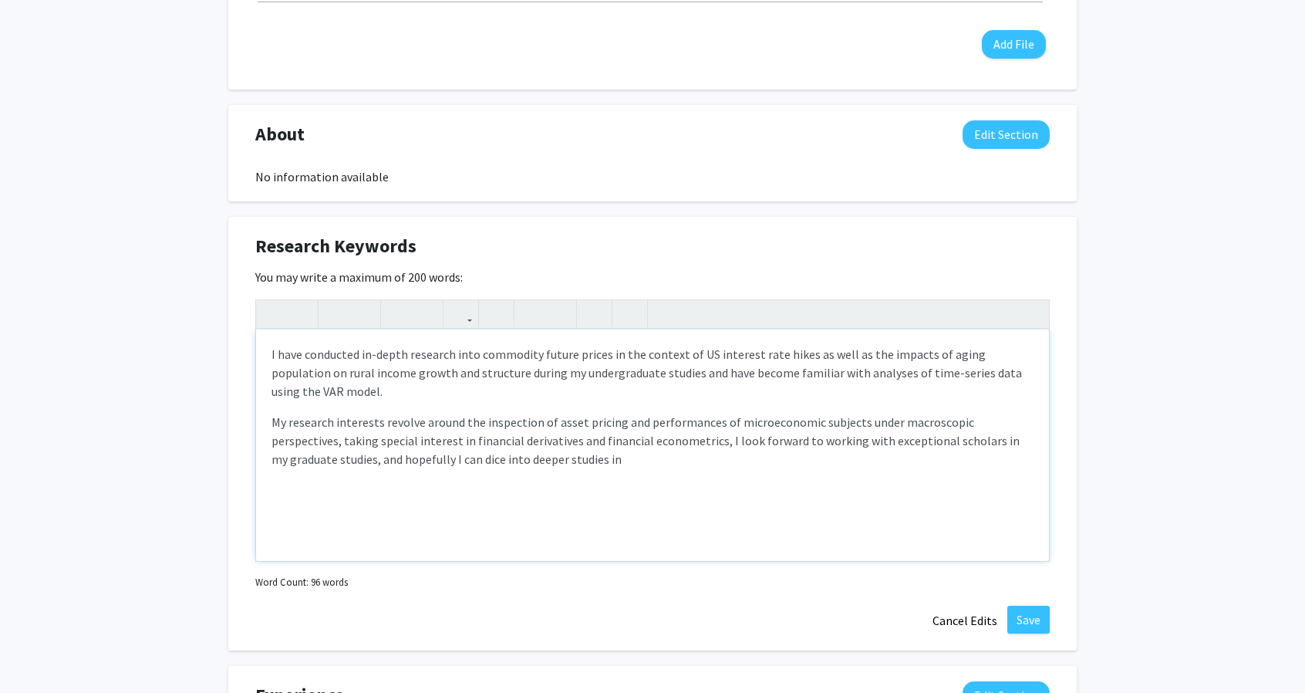
click at [388, 459] on p "My research interests revolve around the inspection of asset pricing and perfor…" at bounding box center [652, 441] width 762 height 56
click at [518, 458] on p "My research interests revolve around the inspection of asset pricing and perfor…" at bounding box center [652, 441] width 762 height 56
click at [634, 460] on p "My research interests revolve around the inspection of asset pricing and perfor…" at bounding box center [652, 441] width 762 height 56
drag, startPoint x: 419, startPoint y: 460, endPoint x: 622, endPoint y: 467, distance: 203.7
click at [622, 467] on p "My research interests revolve around the inspection of asset pricing and perfor…" at bounding box center [652, 441] width 762 height 56
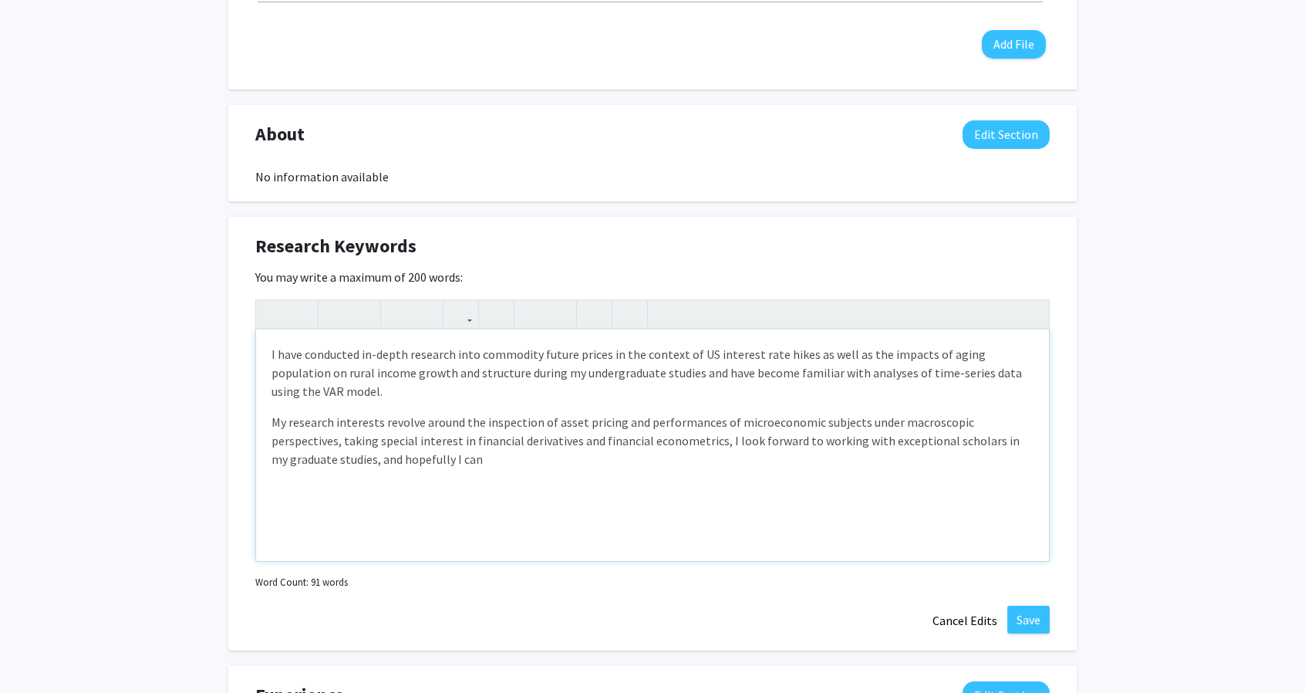
click at [912, 443] on p "My research interests revolve around the inspection of asset pricing and perfor…" at bounding box center [652, 441] width 762 height 56
click at [558, 460] on p "My research interests revolve around the inspection of asset pricing and perfor…" at bounding box center [652, 441] width 762 height 56
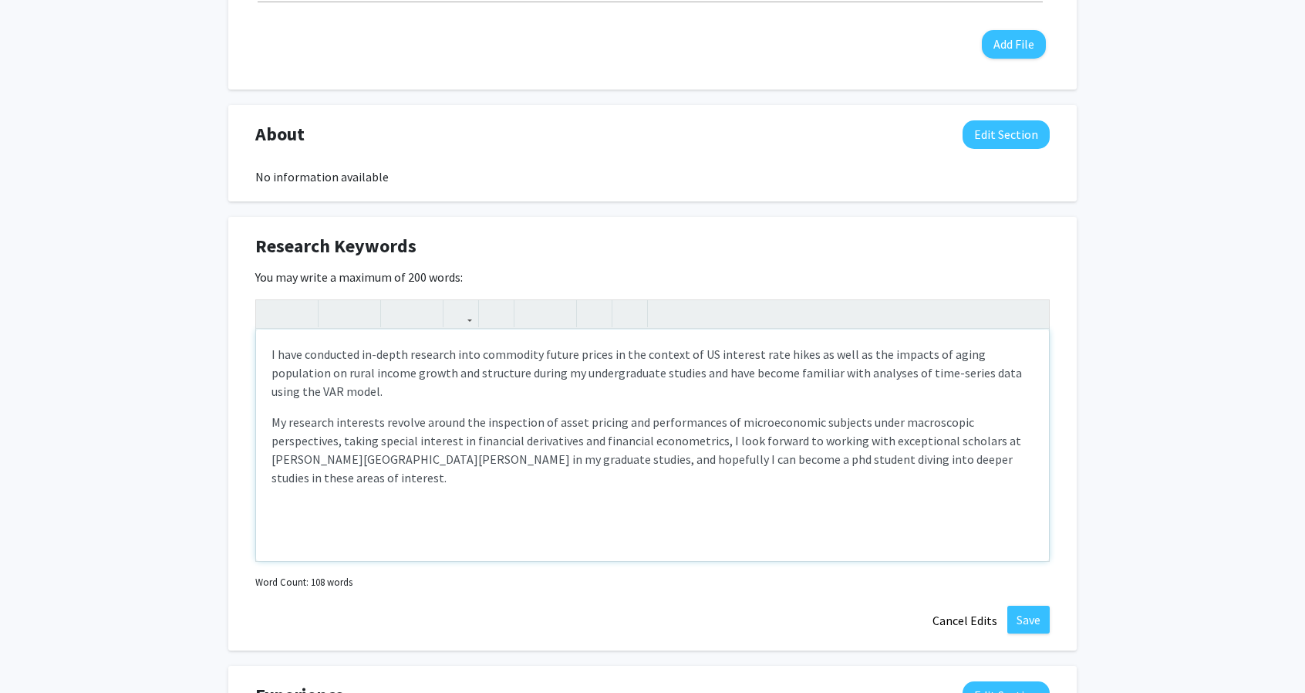
type textarea "<p>I have conducted in-depth research into commodity future prices in the conte…"
click at [809, 461] on p "My research interests revolve around the inspection of asset pricing and perfor…" at bounding box center [652, 450] width 762 height 74
click at [950, 471] on div "I have conducted in-depth research into commodity future prices in the context …" at bounding box center [652, 444] width 793 height 231
click at [1027, 617] on button "Save" at bounding box center [1028, 619] width 42 height 28
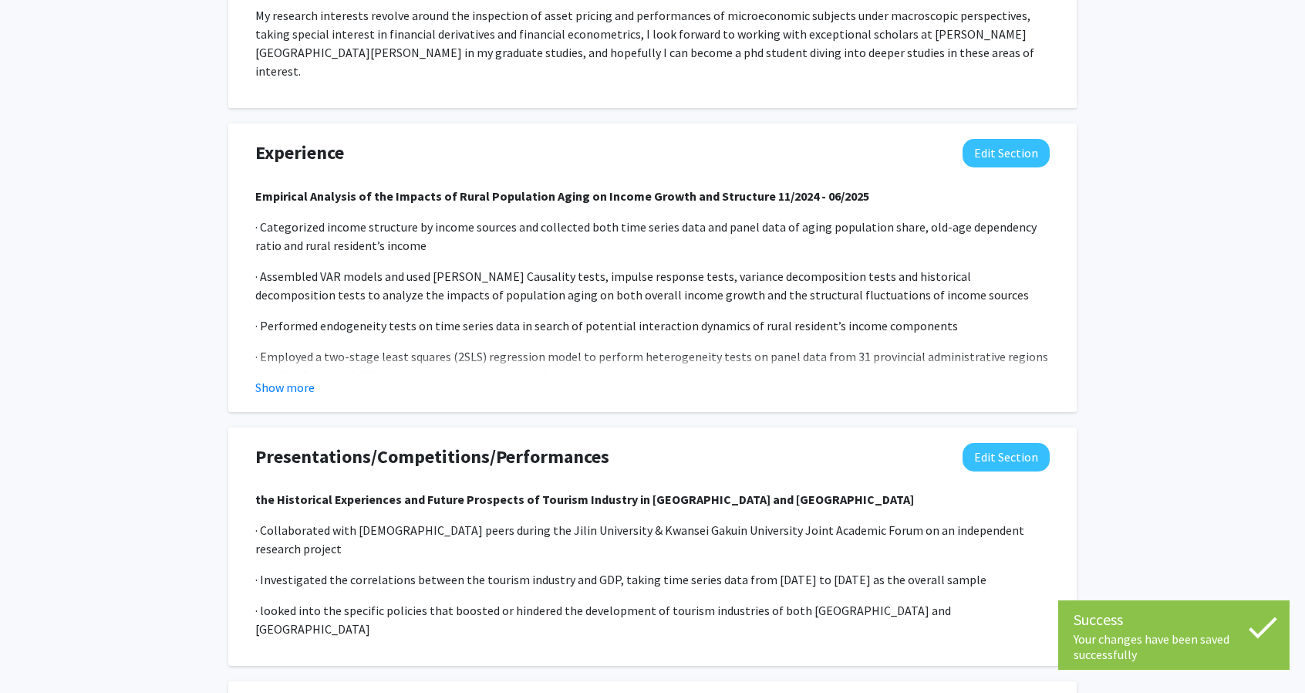
scroll to position [938, 0]
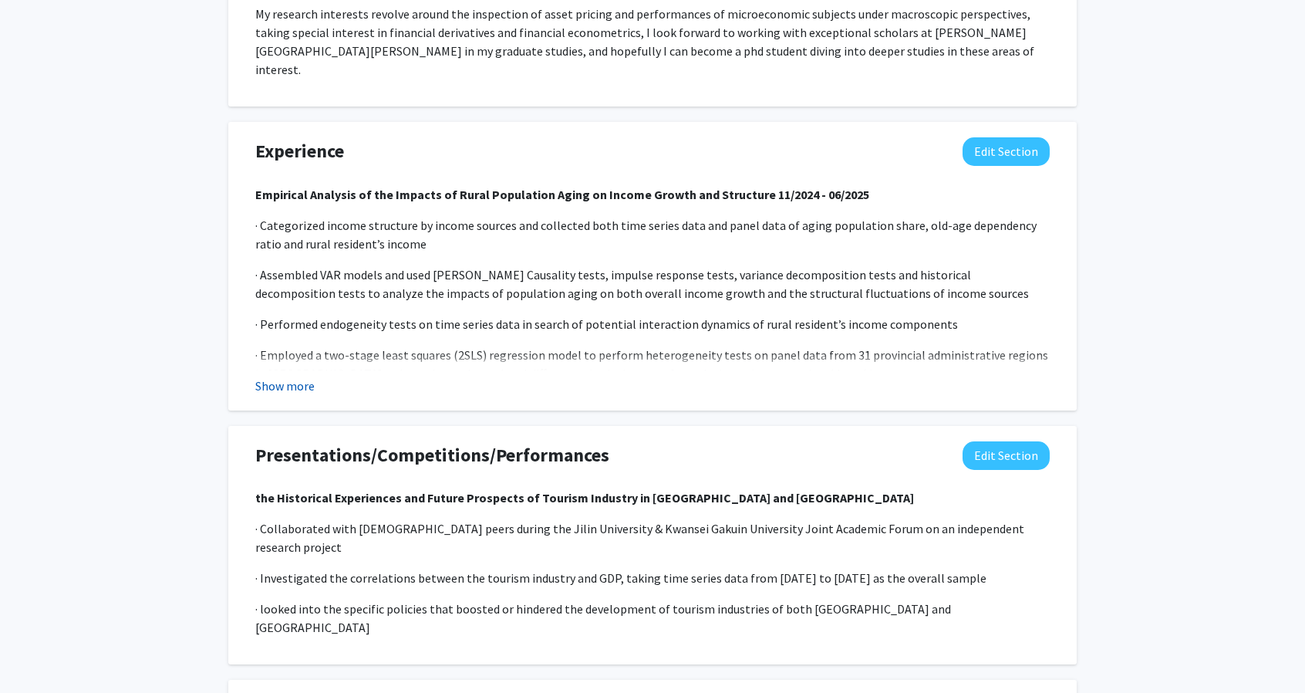
click at [271, 376] on button "Show more" at bounding box center [284, 385] width 59 height 19
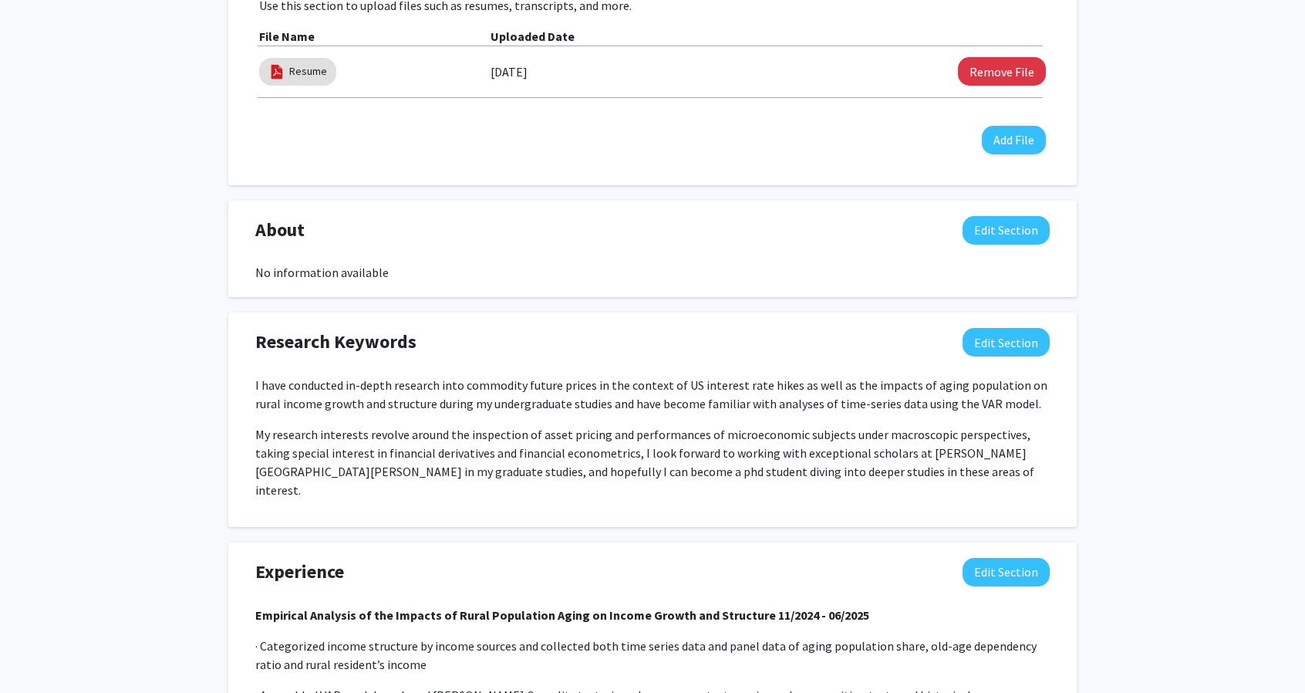
scroll to position [0, 0]
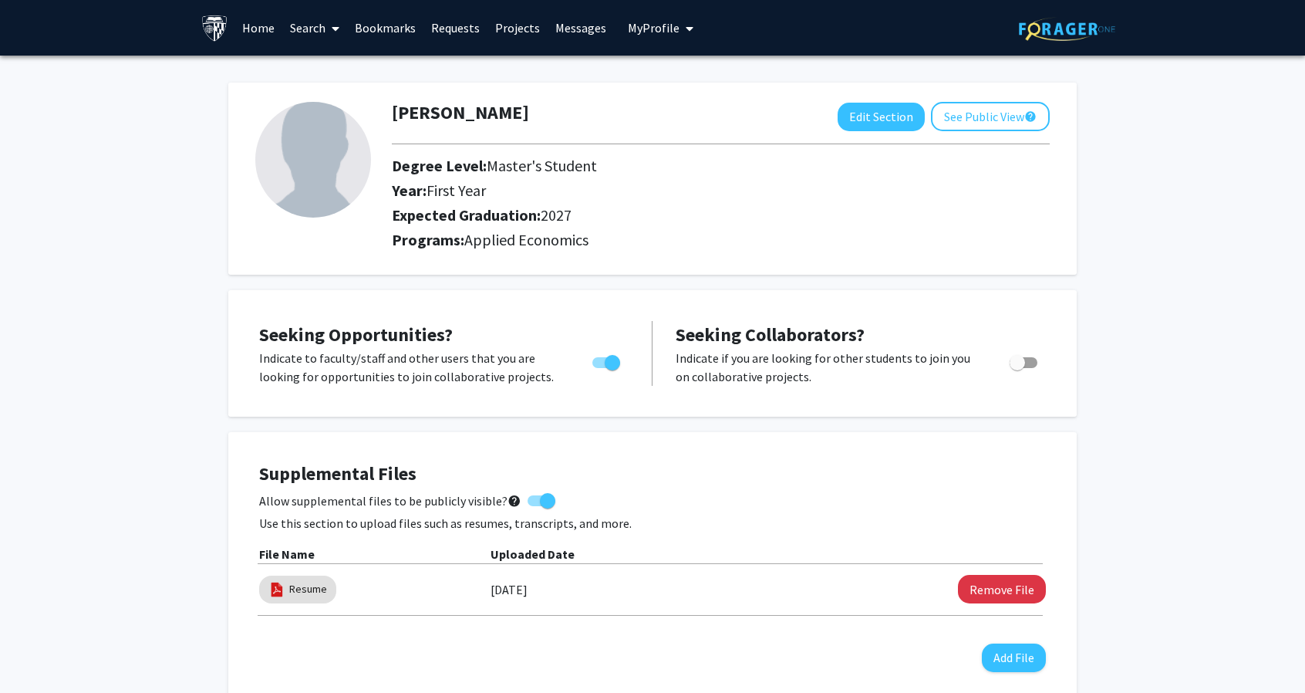
click at [285, 150] on img at bounding box center [313, 160] width 116 height 116
click at [888, 115] on button "Edit Section" at bounding box center [881, 117] width 87 height 29
select select "first_year"
select select "2027"
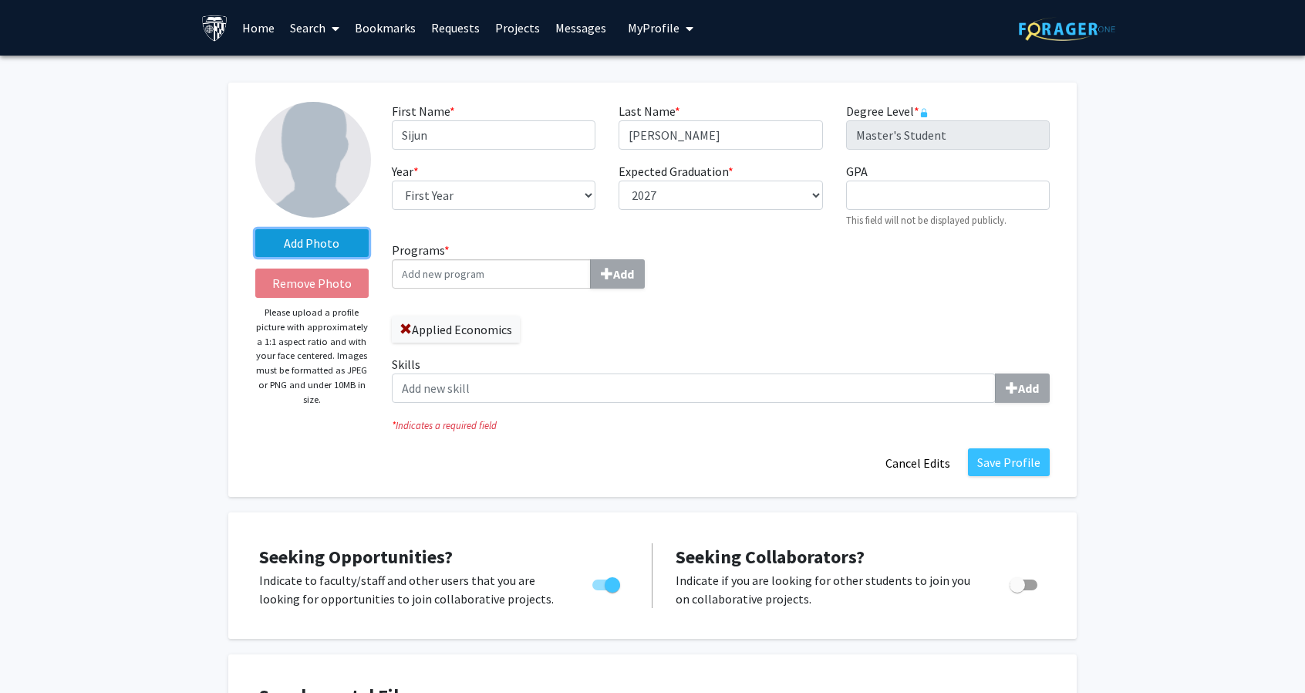
click at [310, 238] on label "Add Photo" at bounding box center [311, 243] width 113 height 28
click at [0, 0] on input "Add Photo" at bounding box center [0, 0] width 0 height 0
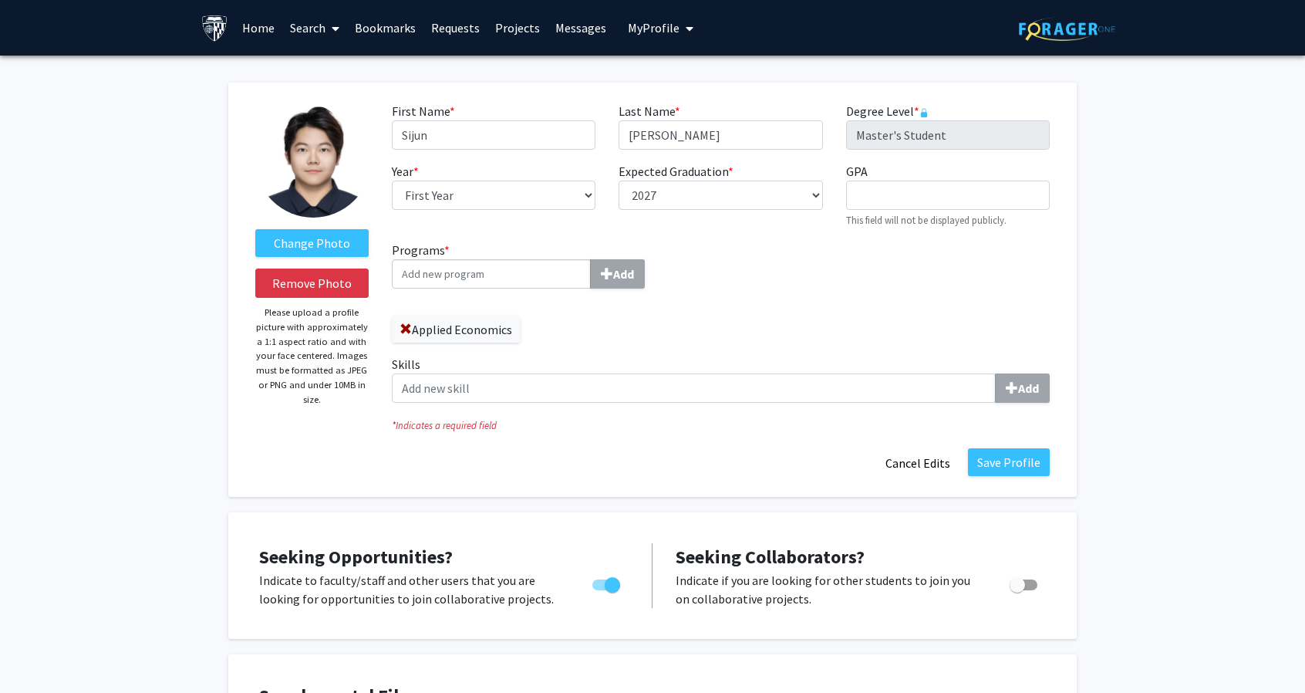
click at [514, 275] on input "Programs * Add" at bounding box center [491, 273] width 199 height 29
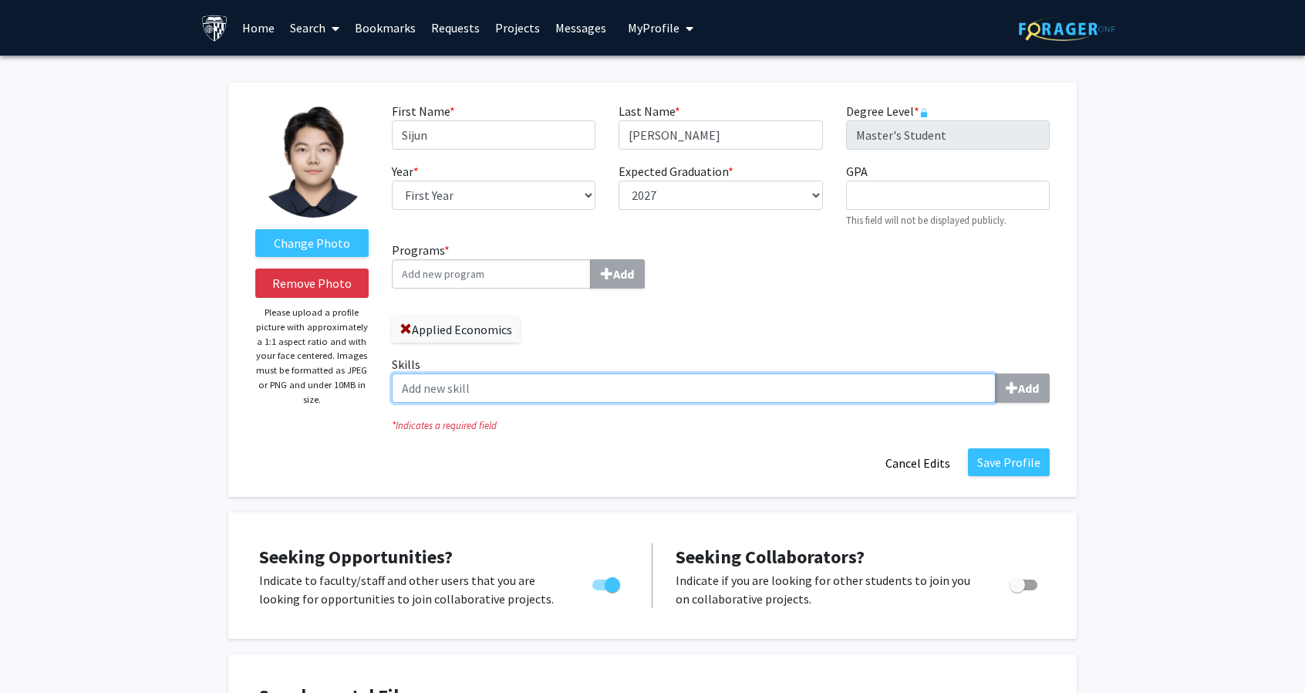
click at [539, 386] on input "Skills Add" at bounding box center [694, 387] width 604 height 29
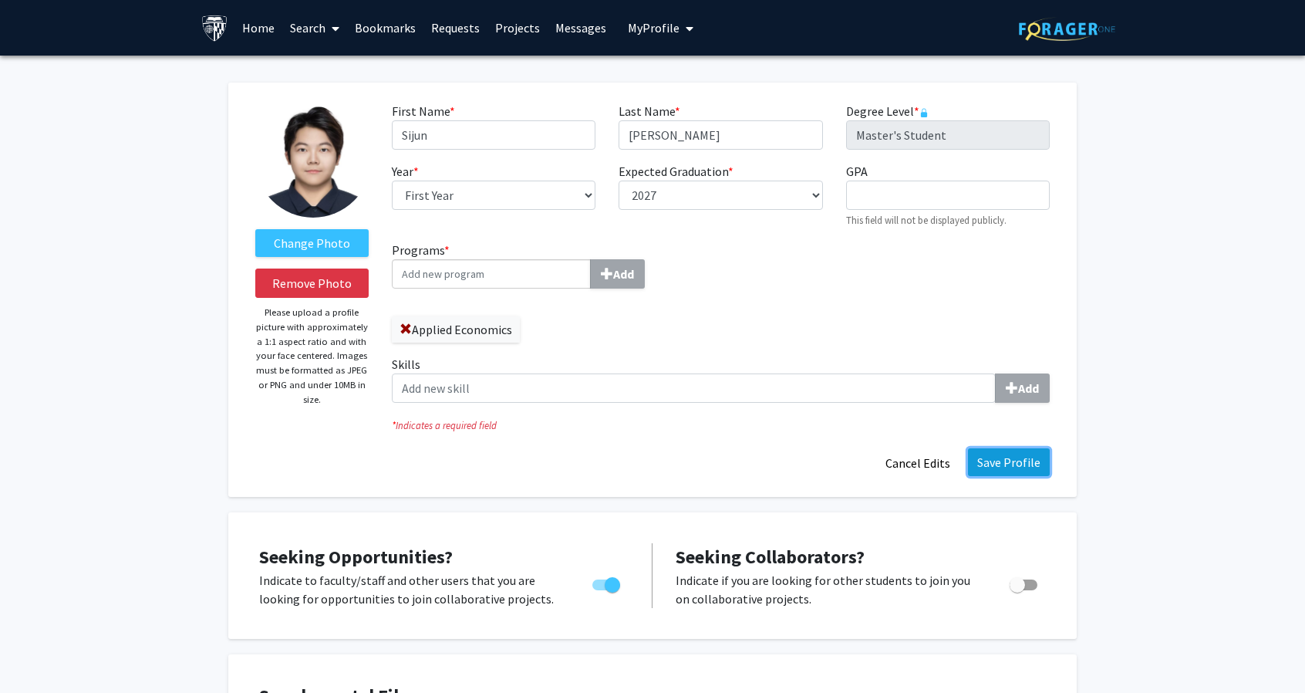
click at [1003, 453] on button "Save Profile" at bounding box center [1009, 462] width 82 height 28
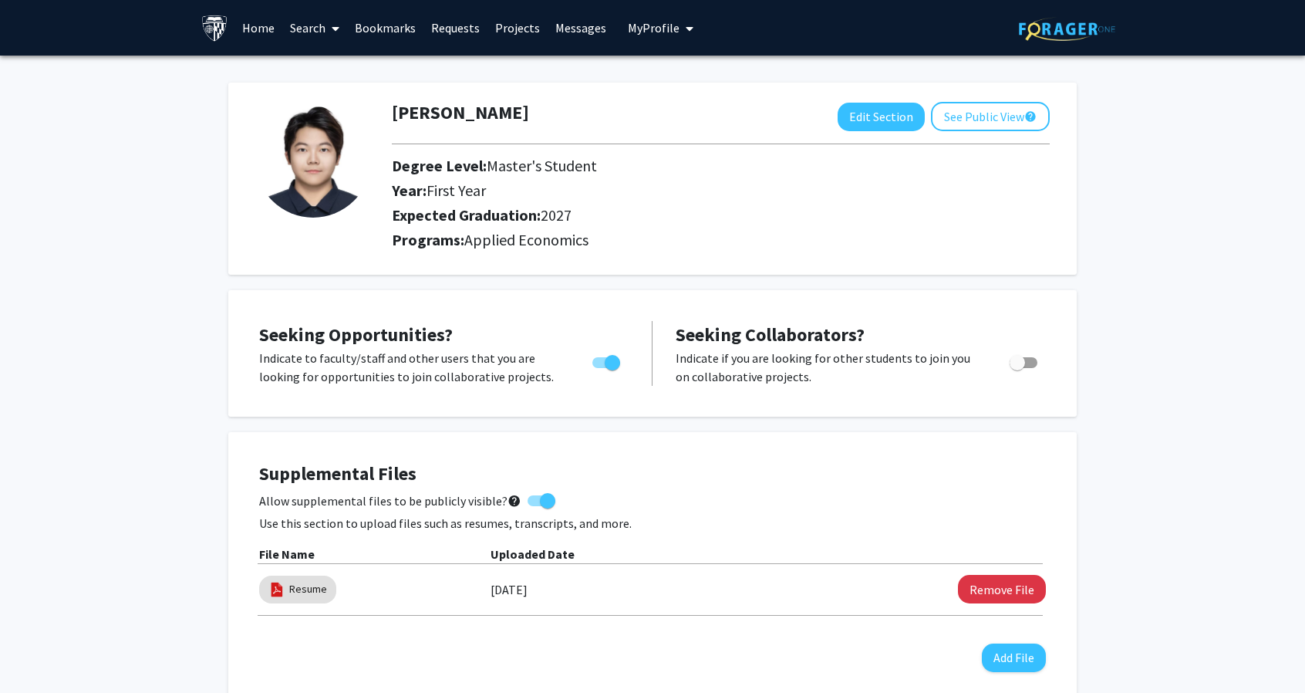
click at [393, 29] on link "Bookmarks" at bounding box center [385, 28] width 76 height 54
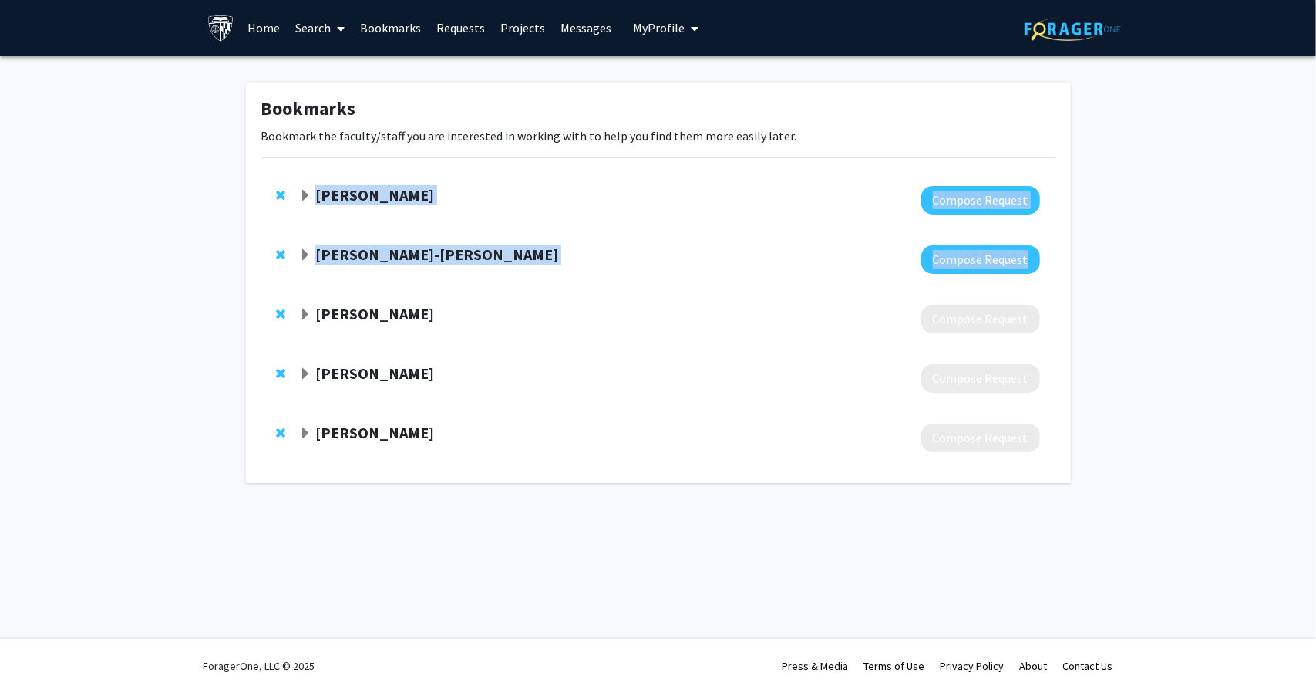
drag, startPoint x: 318, startPoint y: 319, endPoint x: 325, endPoint y: 220, distance: 99.0
click at [325, 220] on div "Yinan Su Compose Request Jim Kyung-Soo Liew Compose Request Yu An Compose Reque…" at bounding box center [659, 318] width 818 height 297
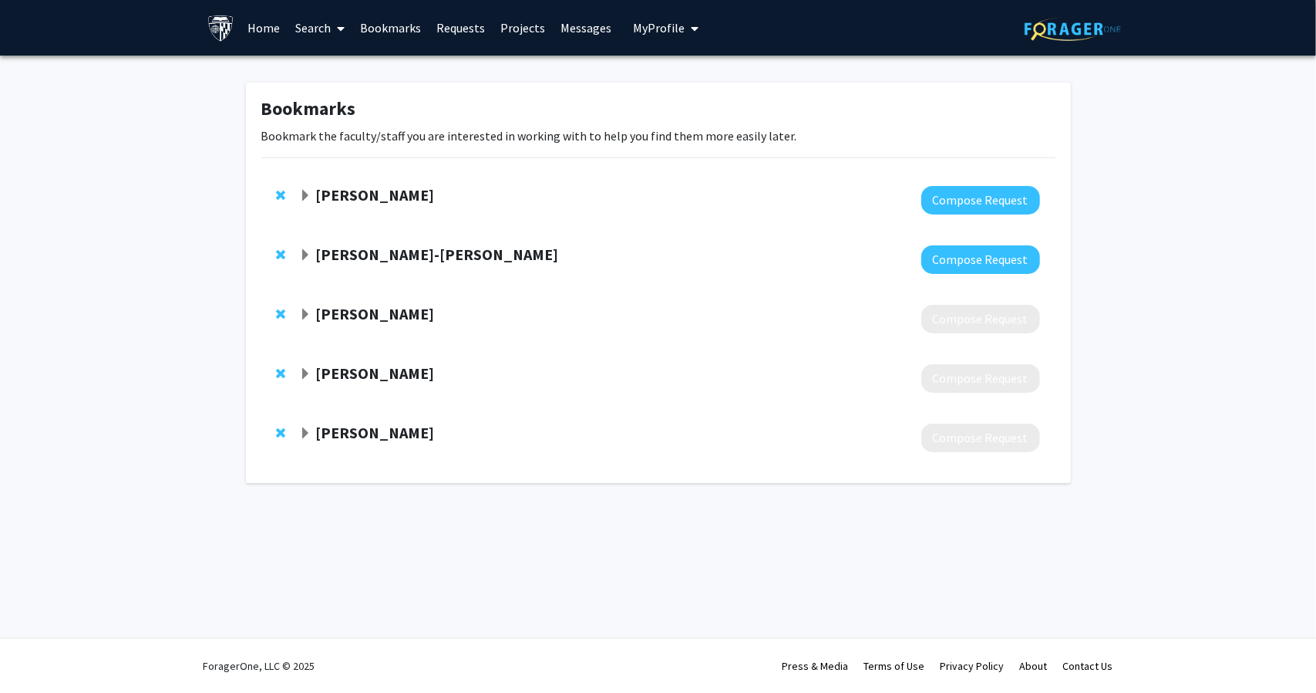
click at [322, 313] on strong "Yu An" at bounding box center [374, 313] width 119 height 19
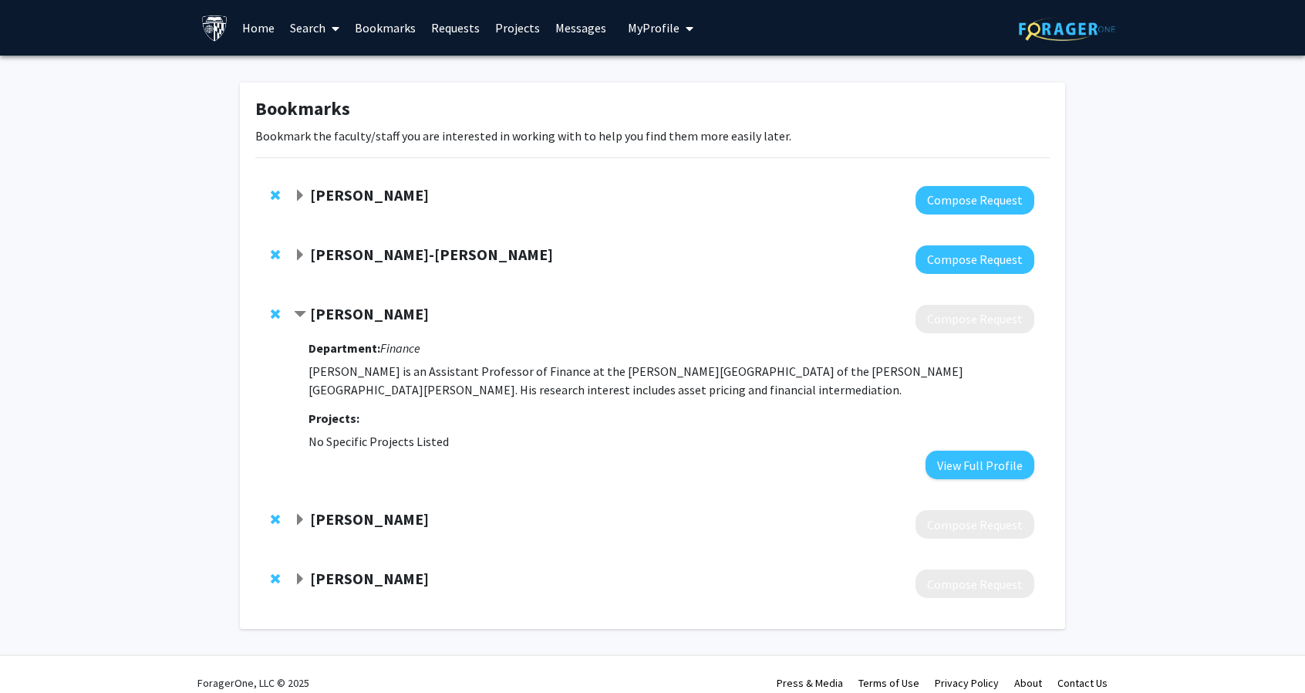
click at [299, 312] on span "Contract Yu An Bookmark" at bounding box center [300, 314] width 12 height 12
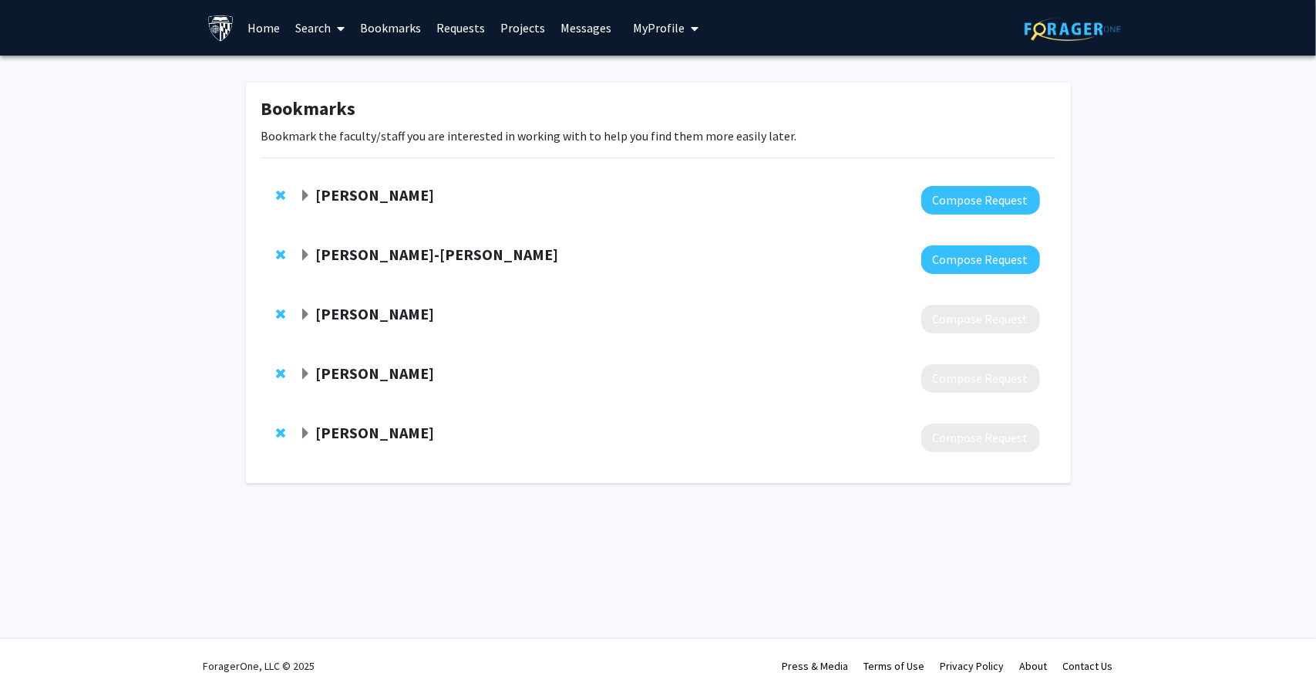
click at [329, 255] on strong "Jim Kyung-Soo Liew" at bounding box center [436, 253] width 243 height 19
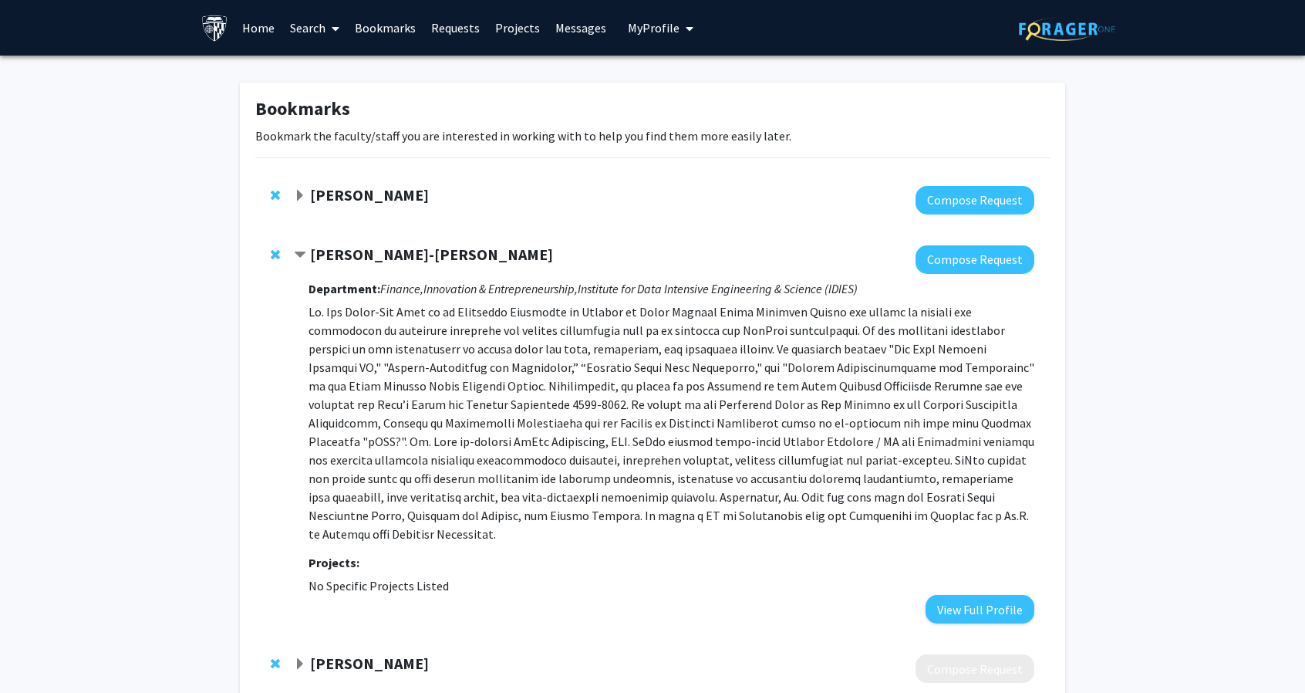
click at [329, 207] on div at bounding box center [664, 200] width 740 height 29
click at [335, 194] on strong "[PERSON_NAME]" at bounding box center [369, 194] width 119 height 19
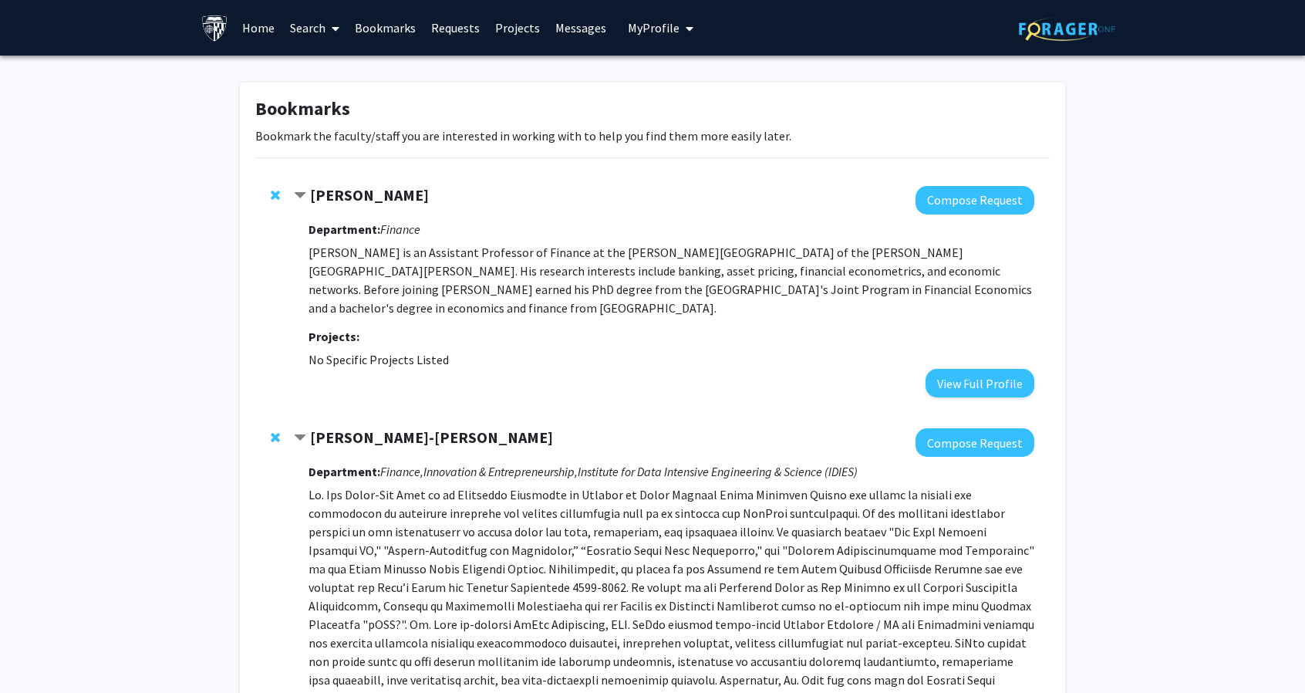
click at [332, 197] on strong "[PERSON_NAME]" at bounding box center [369, 194] width 119 height 19
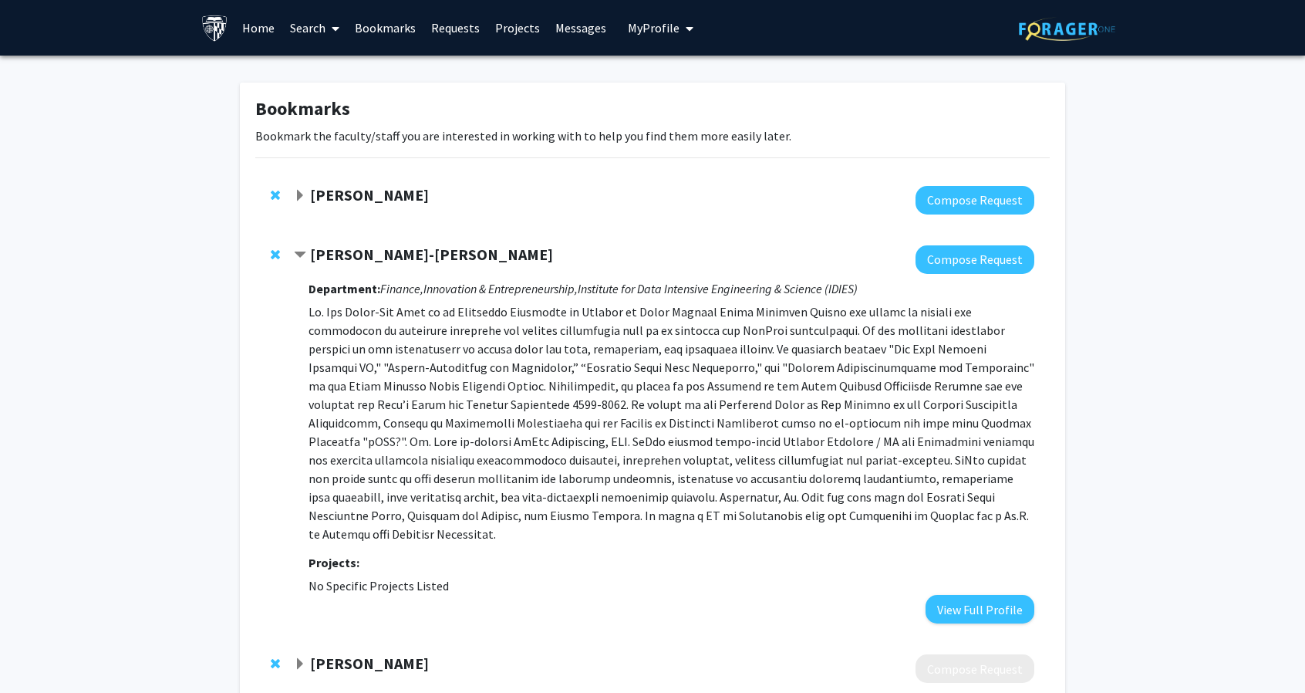
click at [332, 197] on strong "[PERSON_NAME]" at bounding box center [369, 194] width 119 height 19
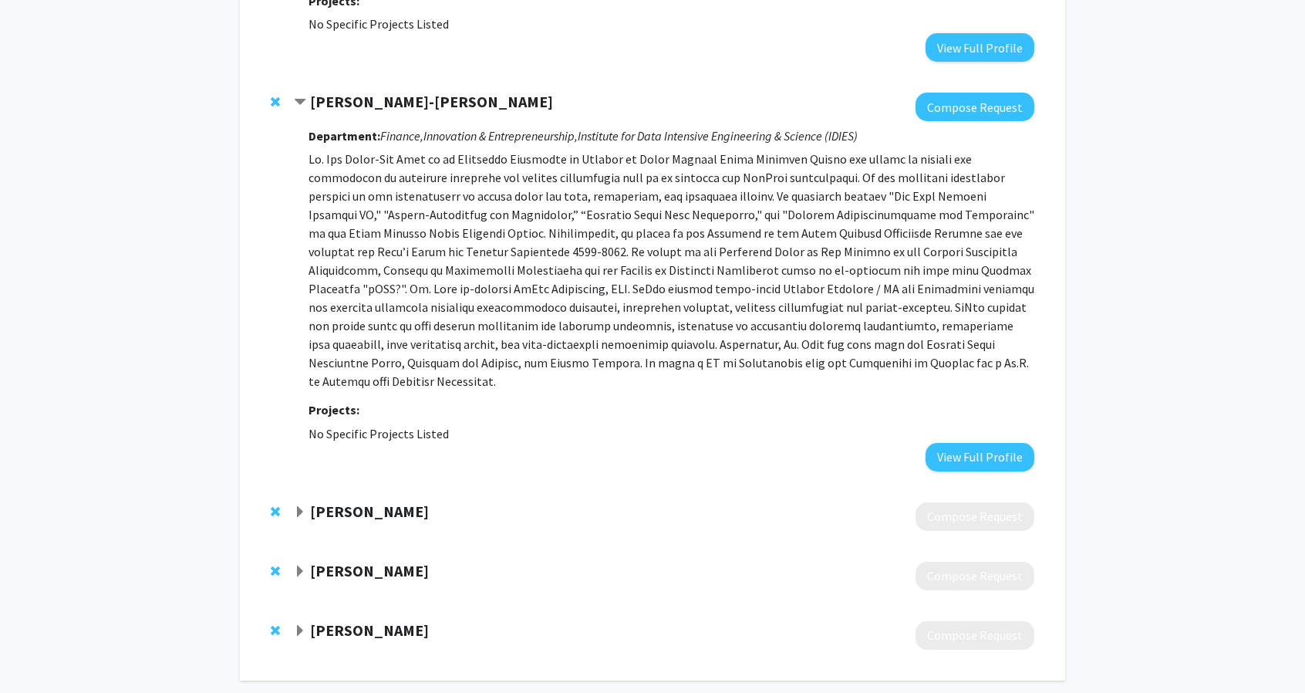
scroll to position [366, 0]
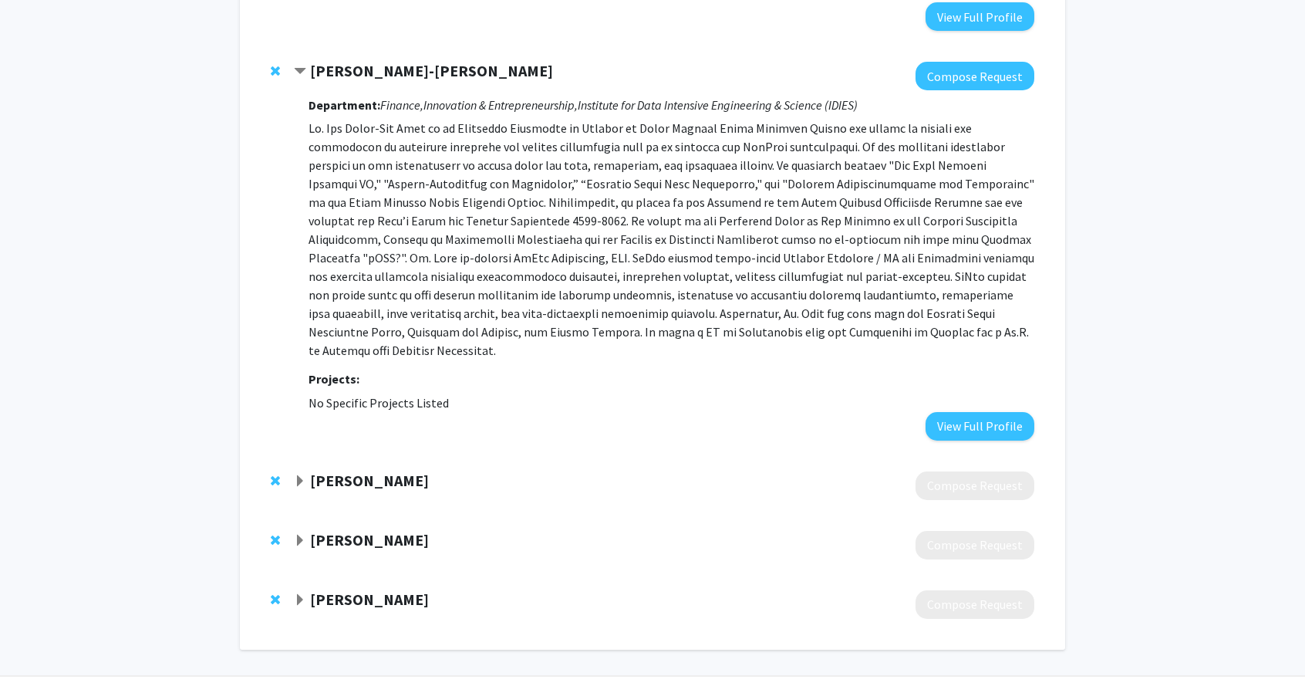
click at [312, 470] on strong "Yu An" at bounding box center [369, 479] width 119 height 19
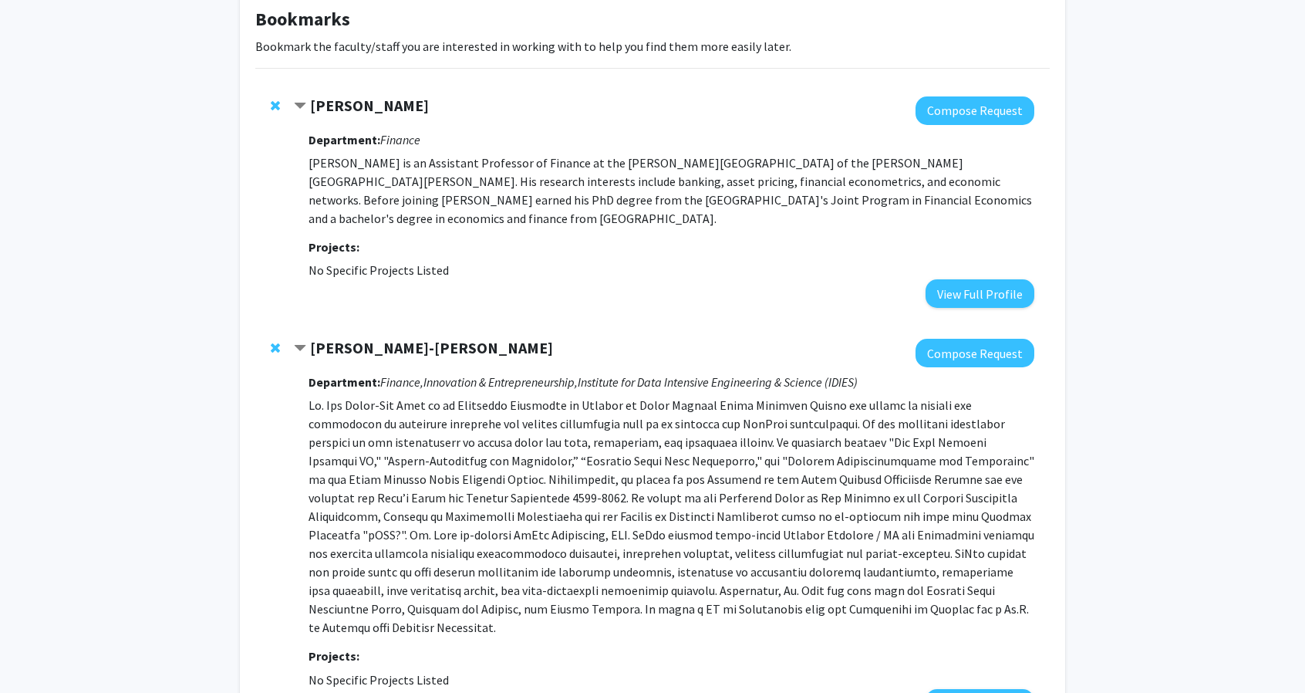
scroll to position [0, 0]
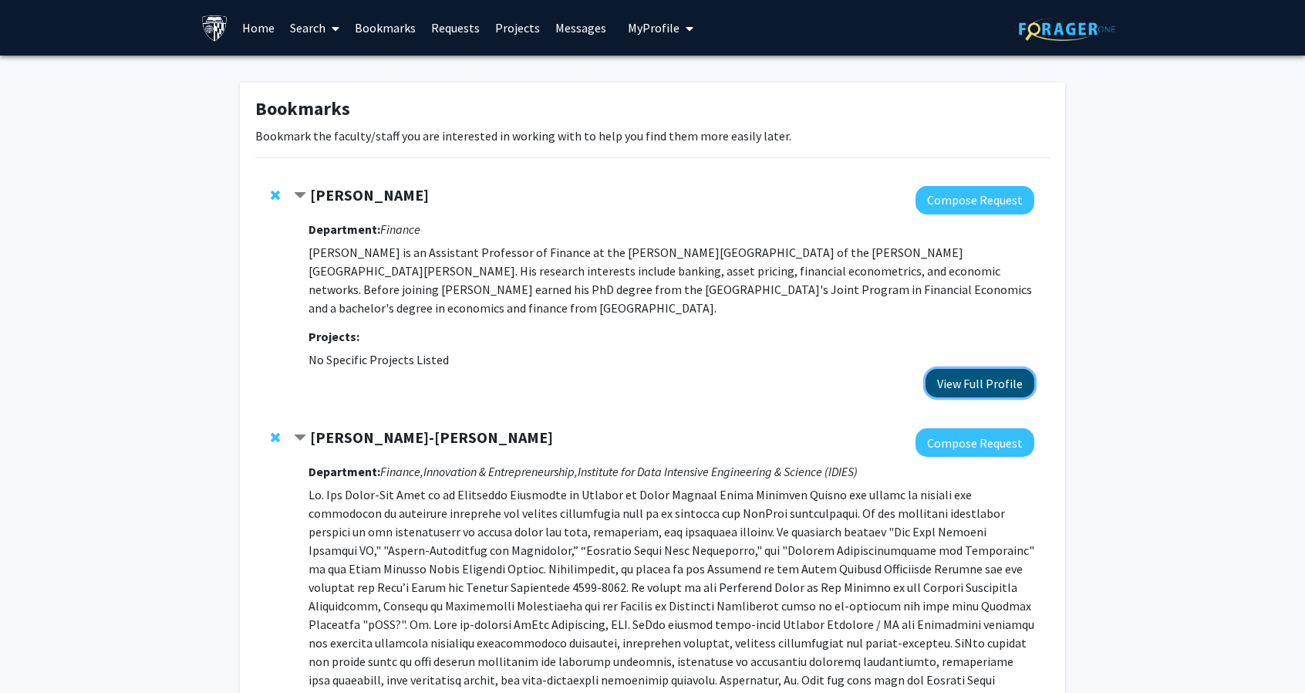
click at [984, 369] on button "View Full Profile" at bounding box center [979, 383] width 109 height 29
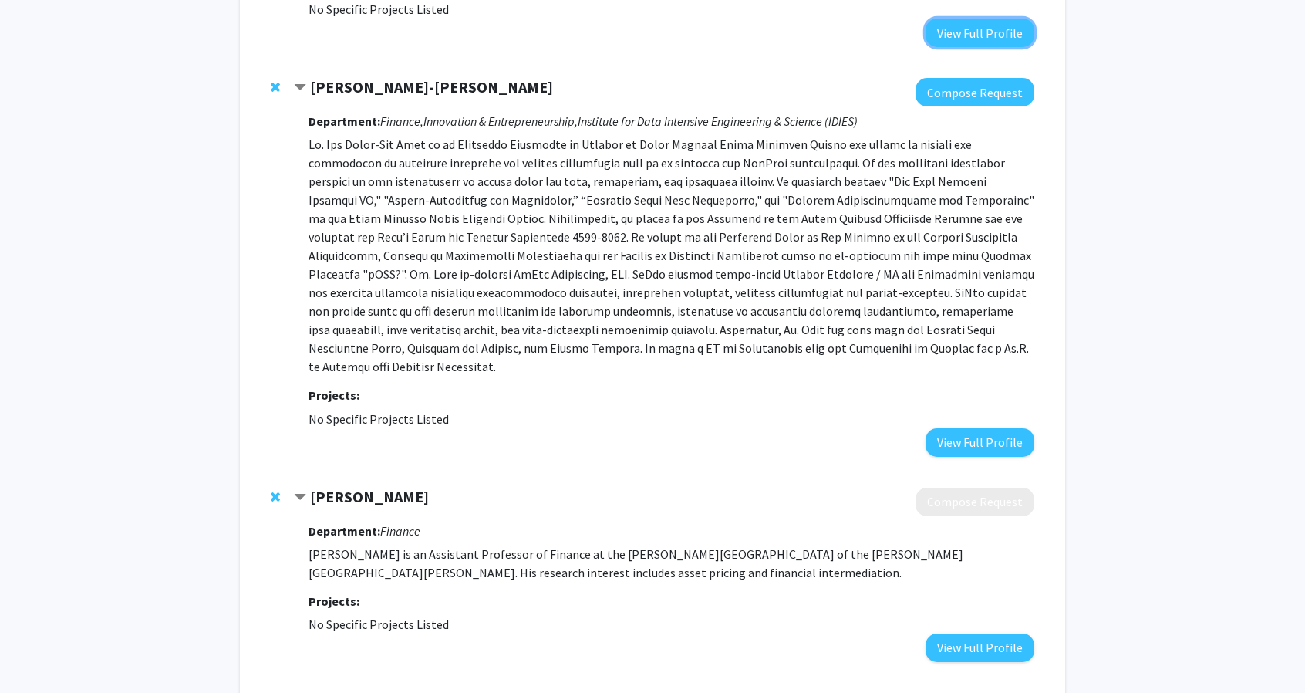
scroll to position [352, 0]
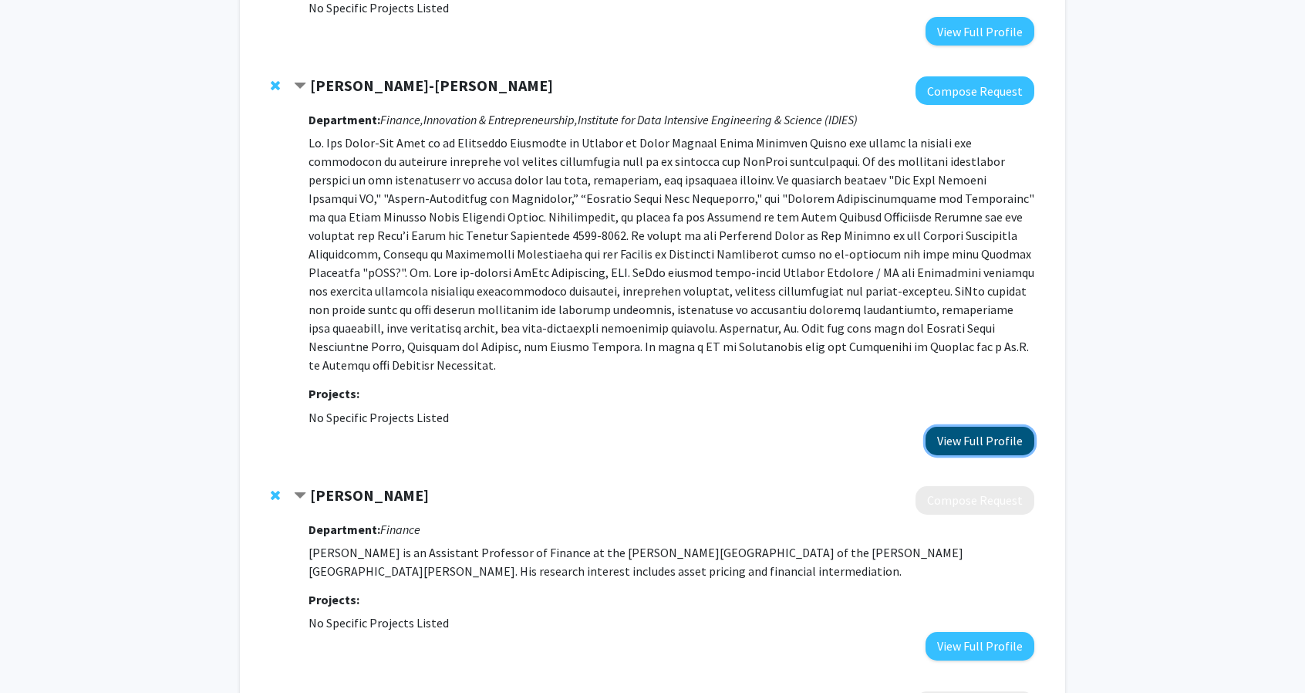
click at [964, 426] on button "View Full Profile" at bounding box center [979, 440] width 109 height 29
click at [276, 79] on span "Remove Jim Kyung-Soo Liew from bookmarks" at bounding box center [275, 85] width 9 height 12
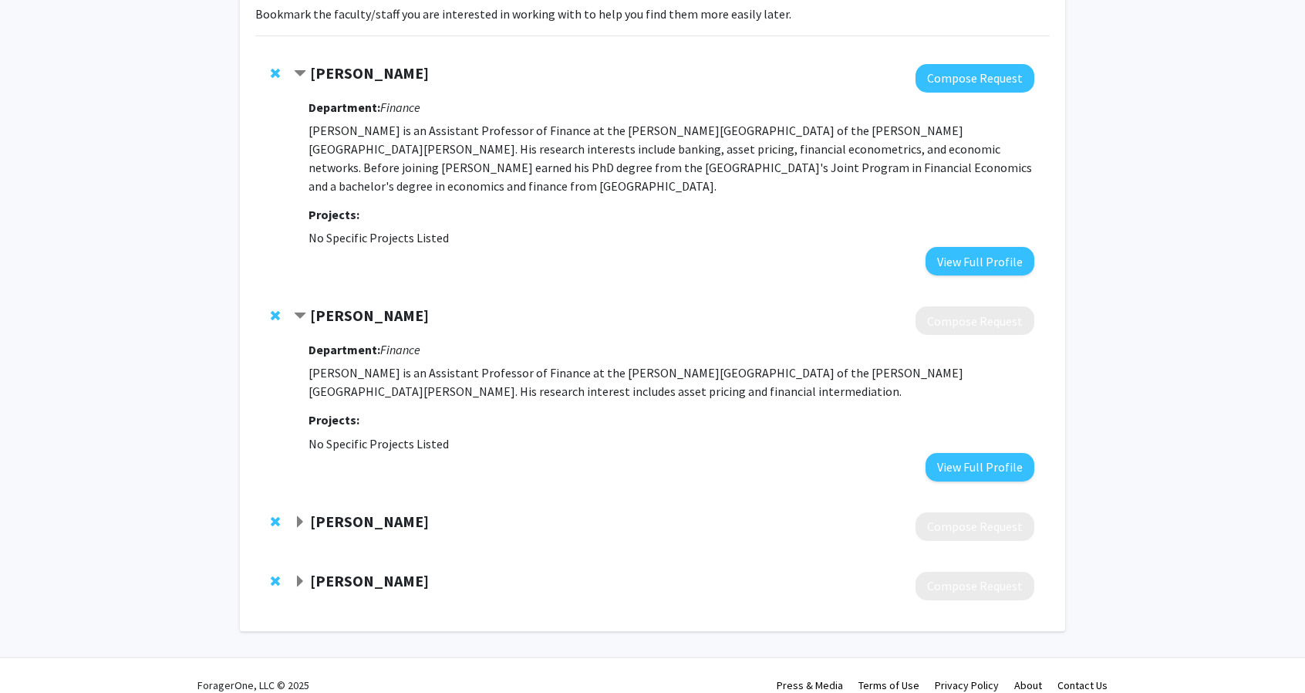
scroll to position [0, 0]
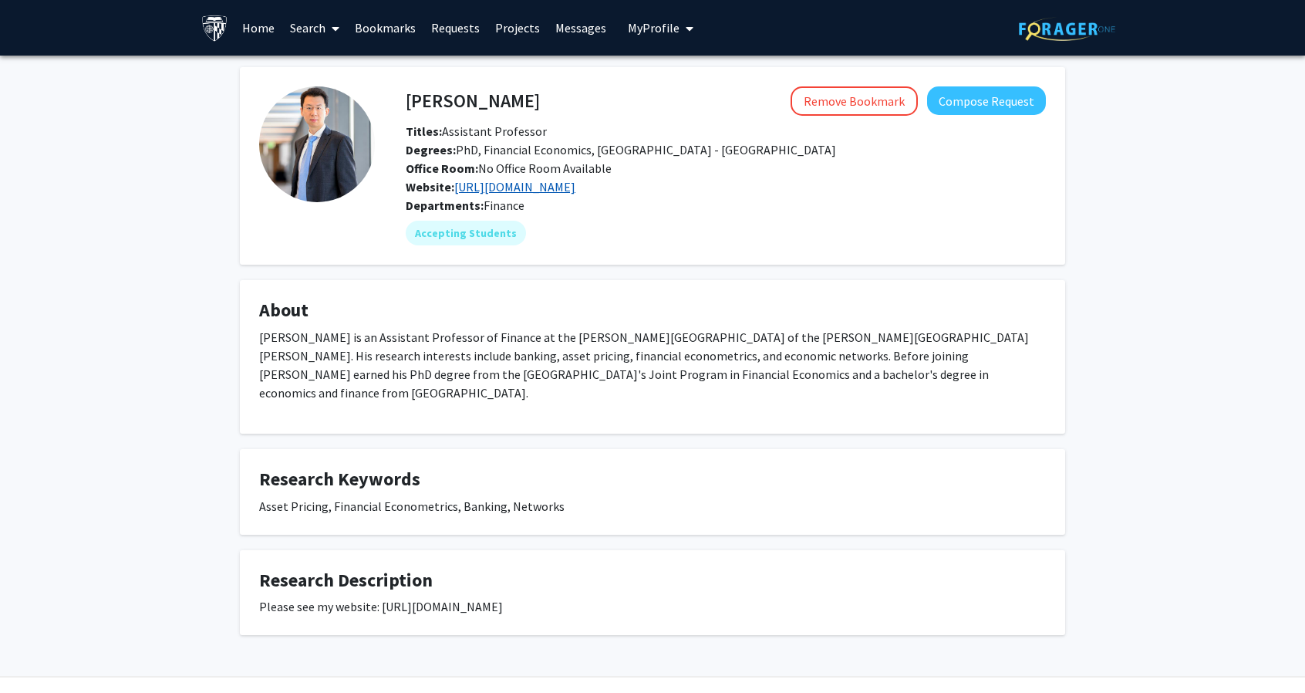
click at [493, 188] on link "https://www.suyinan.com/" at bounding box center [514, 186] width 121 height 15
click at [555, 186] on link "https://www.suyinan.com/" at bounding box center [514, 186] width 121 height 15
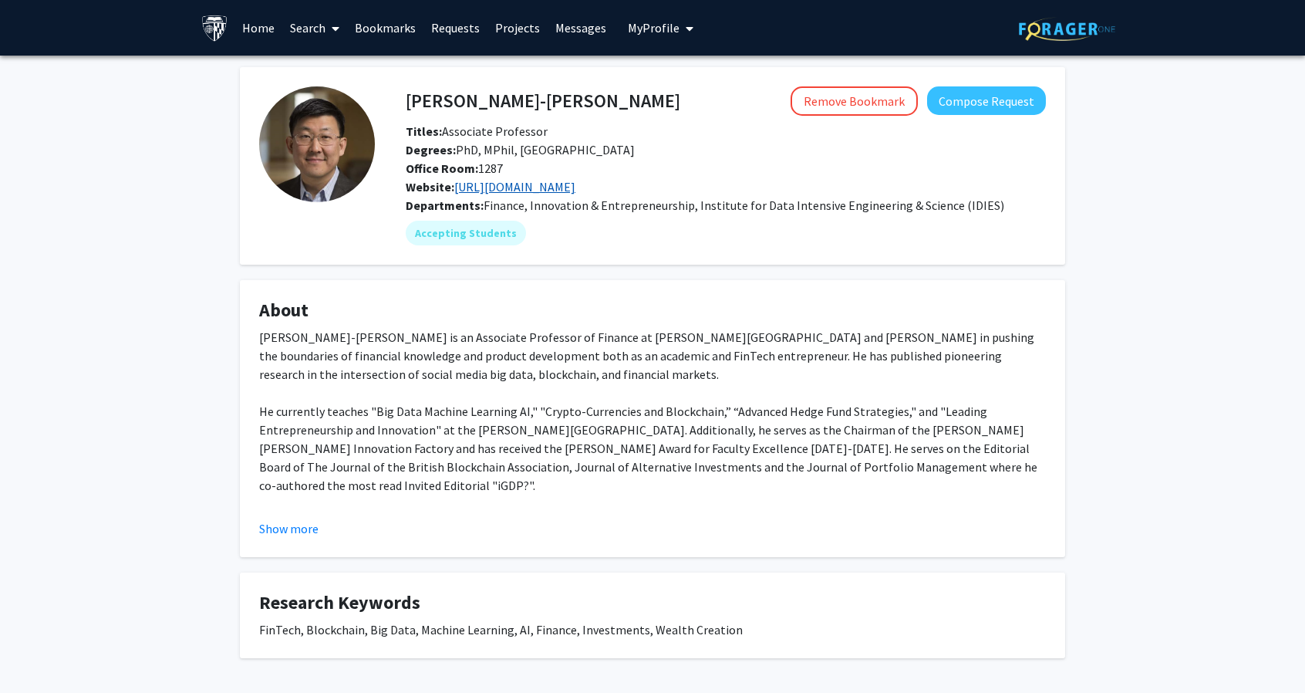
click at [521, 190] on link "https://sokat.com/" at bounding box center [514, 186] width 121 height 15
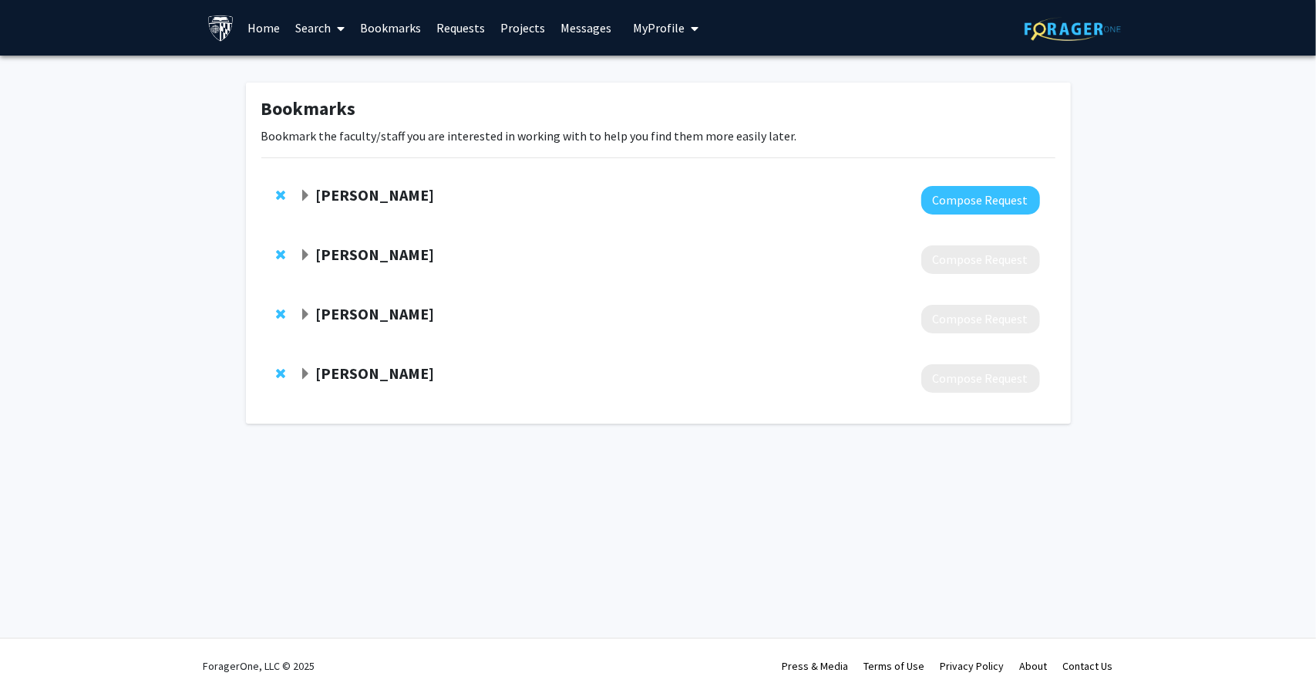
click at [324, 248] on strong "[PERSON_NAME]" at bounding box center [374, 253] width 119 height 19
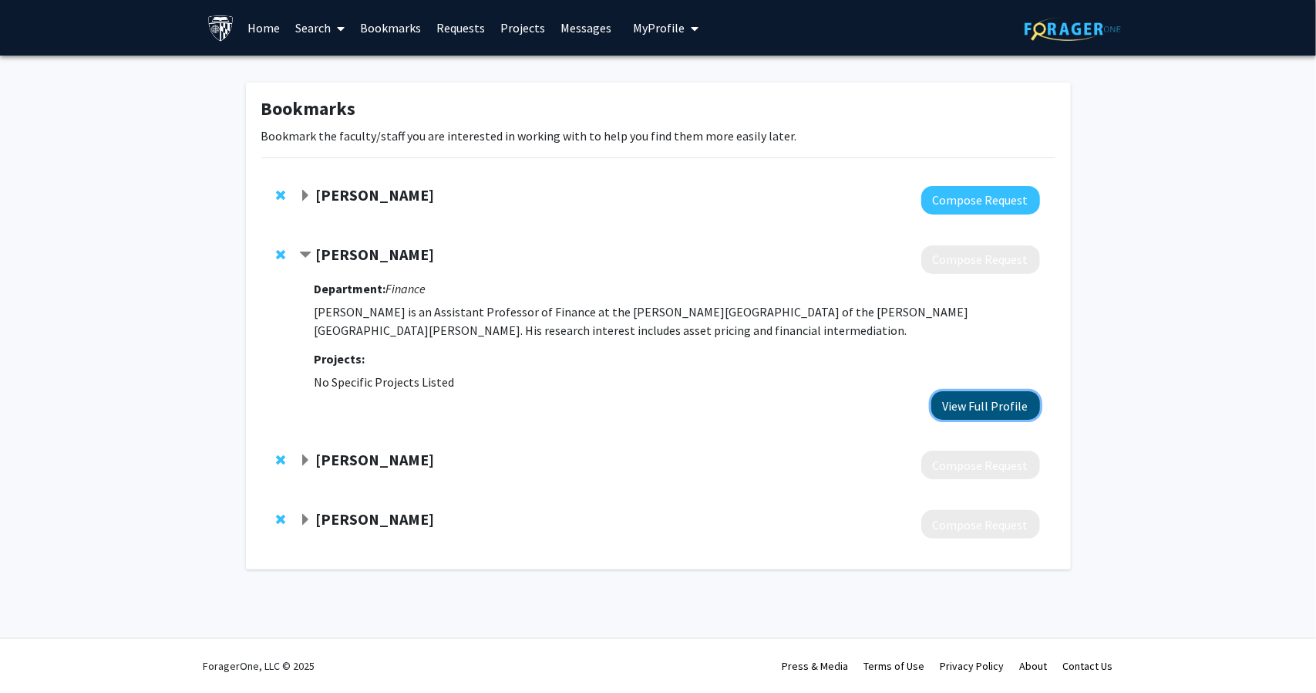
click at [967, 400] on button "View Full Profile" at bounding box center [986, 405] width 109 height 29
click at [261, 29] on link "Home" at bounding box center [264, 28] width 48 height 54
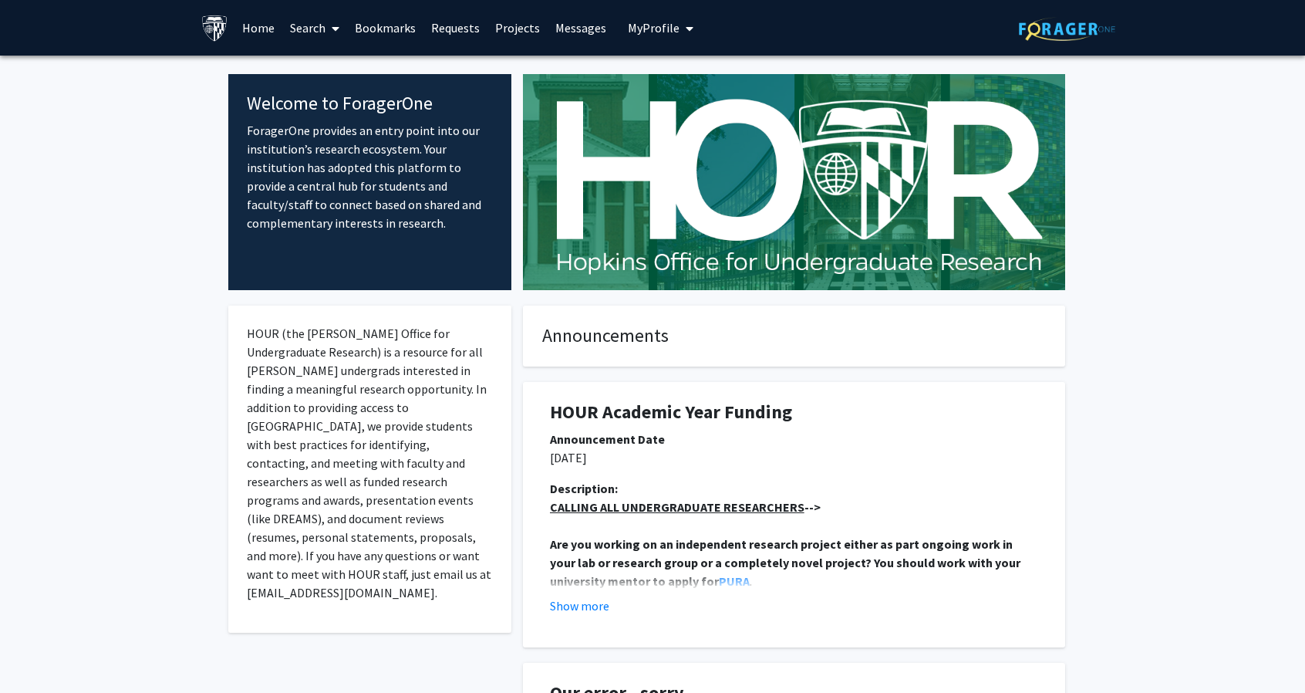
click at [316, 31] on link "Search" at bounding box center [314, 28] width 65 height 54
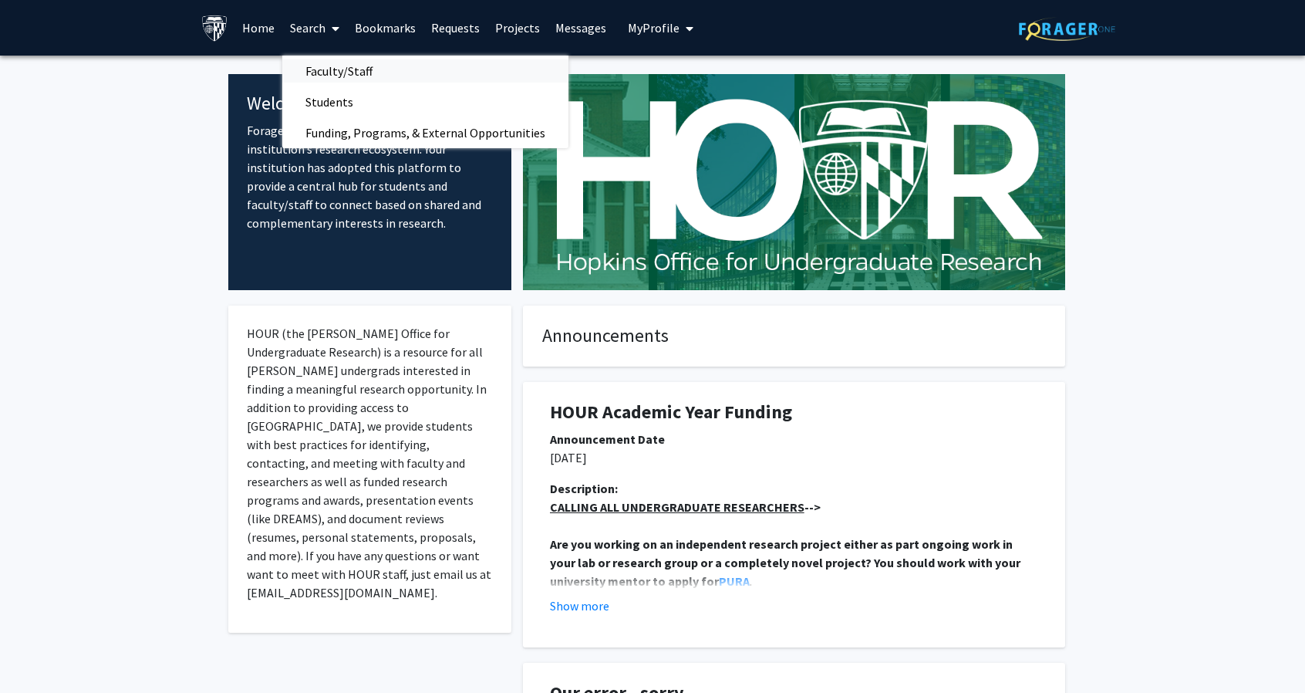
click at [344, 75] on span "Faculty/Staff" at bounding box center [338, 71] width 113 height 31
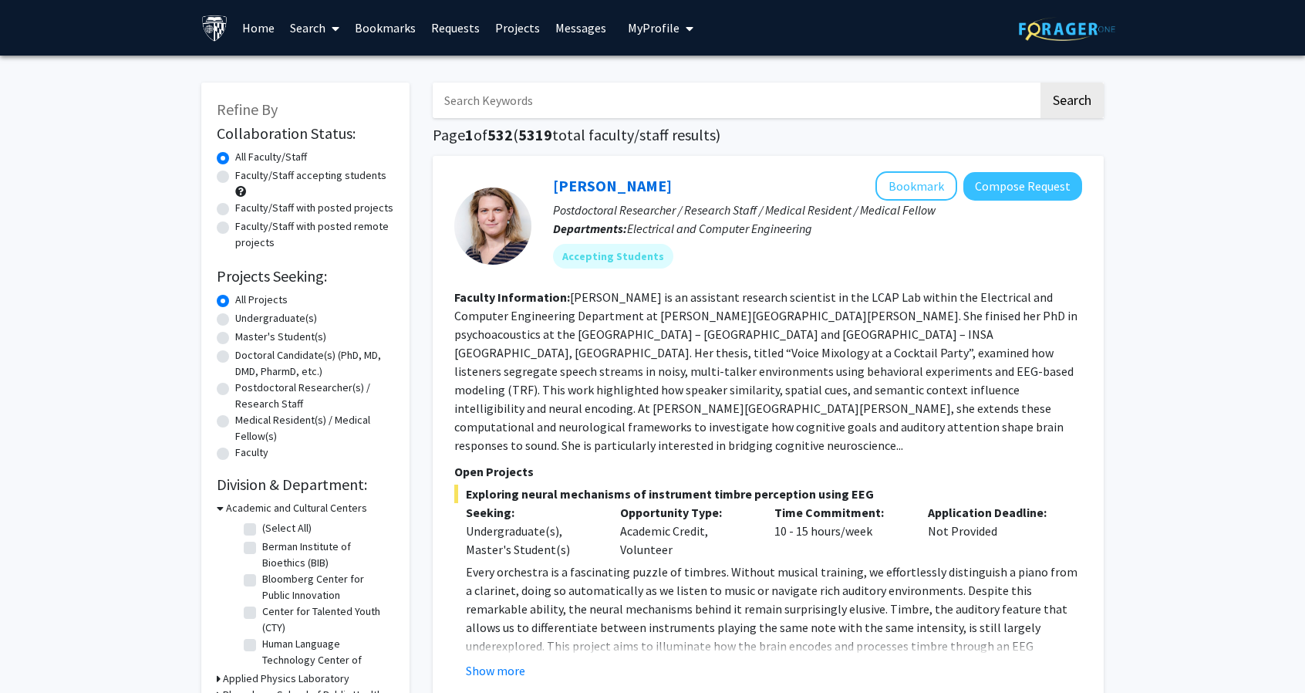
click at [621, 101] on input "Search Keywords" at bounding box center [735, 100] width 605 height 35
type input "liew"
click at [1040, 83] on button "Search" at bounding box center [1071, 100] width 63 height 35
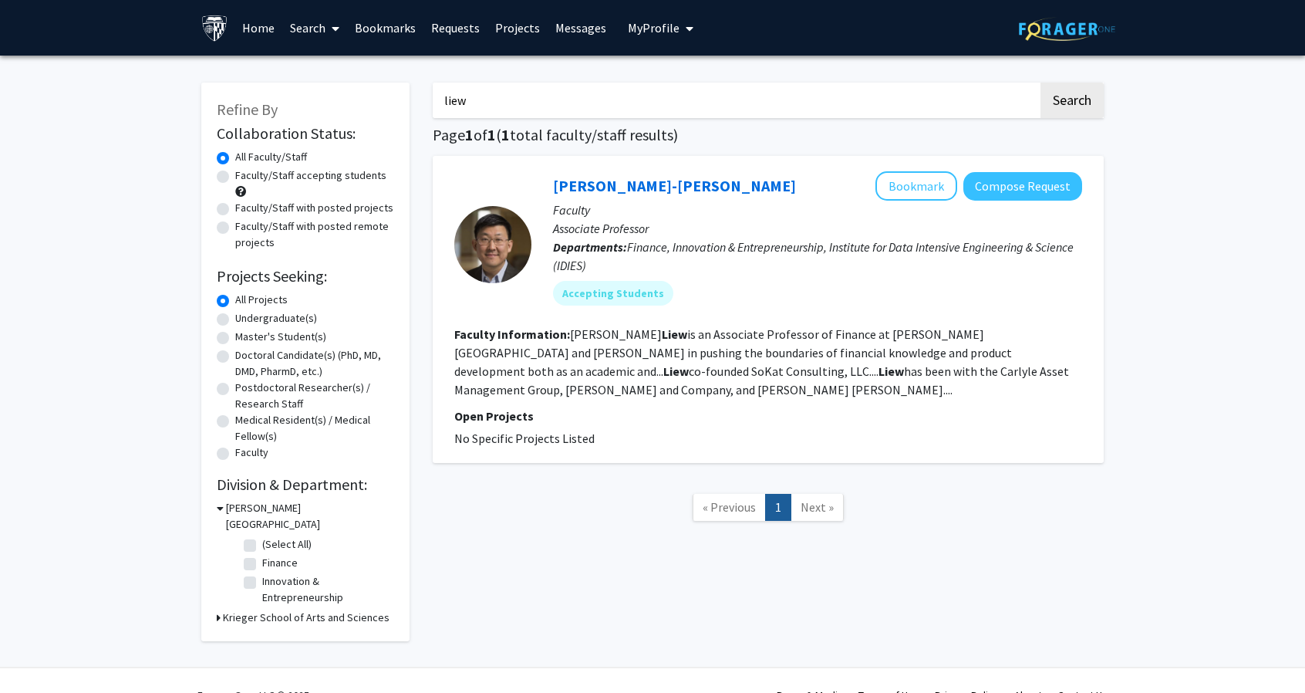
click at [256, 29] on link "Home" at bounding box center [258, 28] width 48 height 54
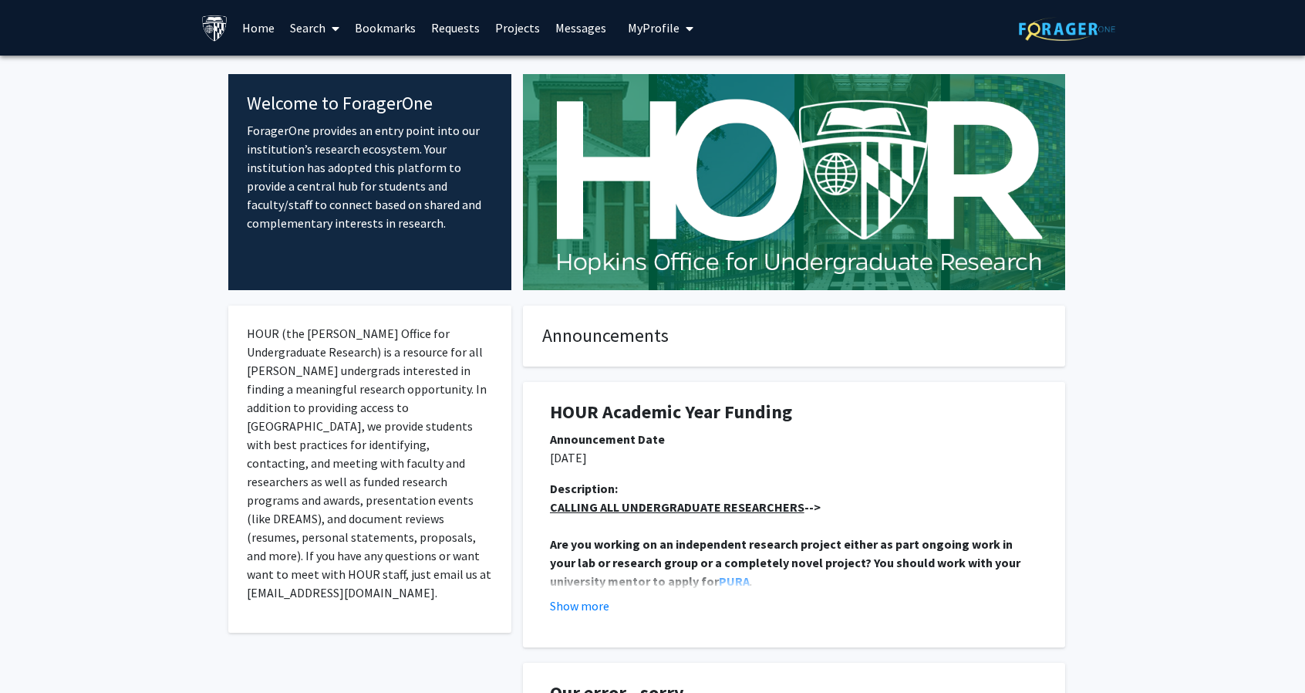
click at [389, 26] on link "Bookmarks" at bounding box center [385, 28] width 76 height 54
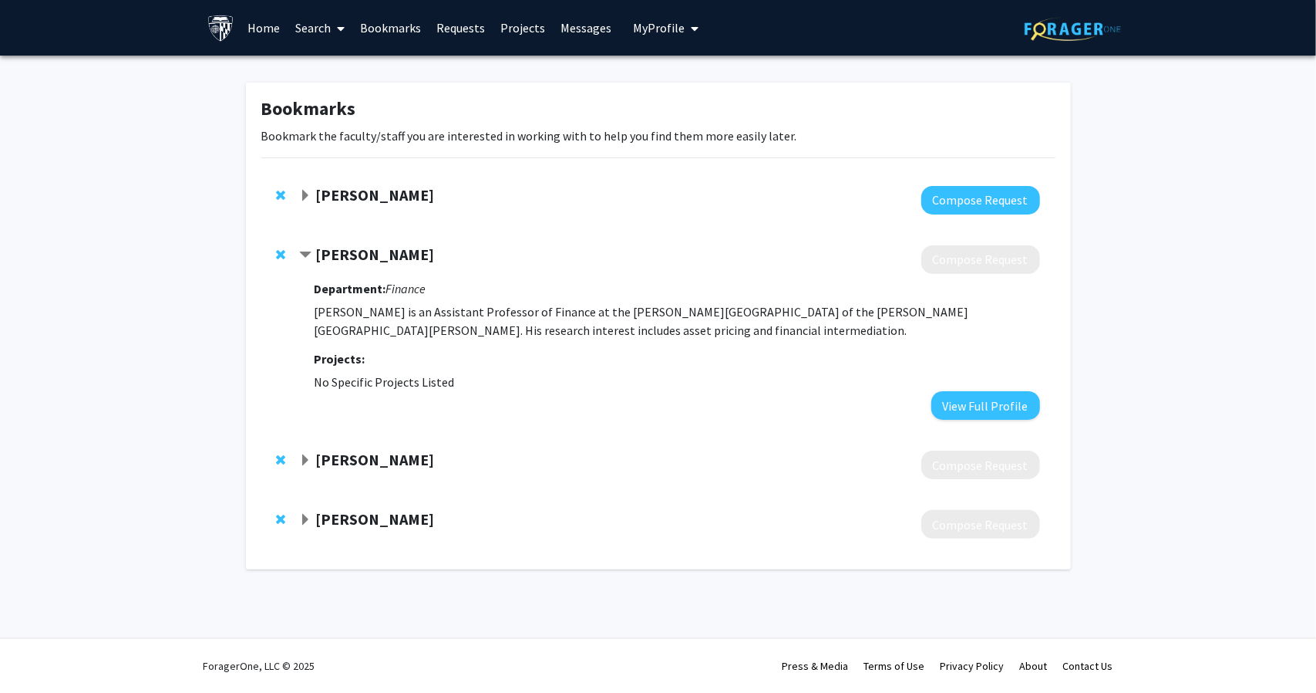
click at [304, 255] on span "Contract Yu An Bookmark" at bounding box center [305, 255] width 12 height 12
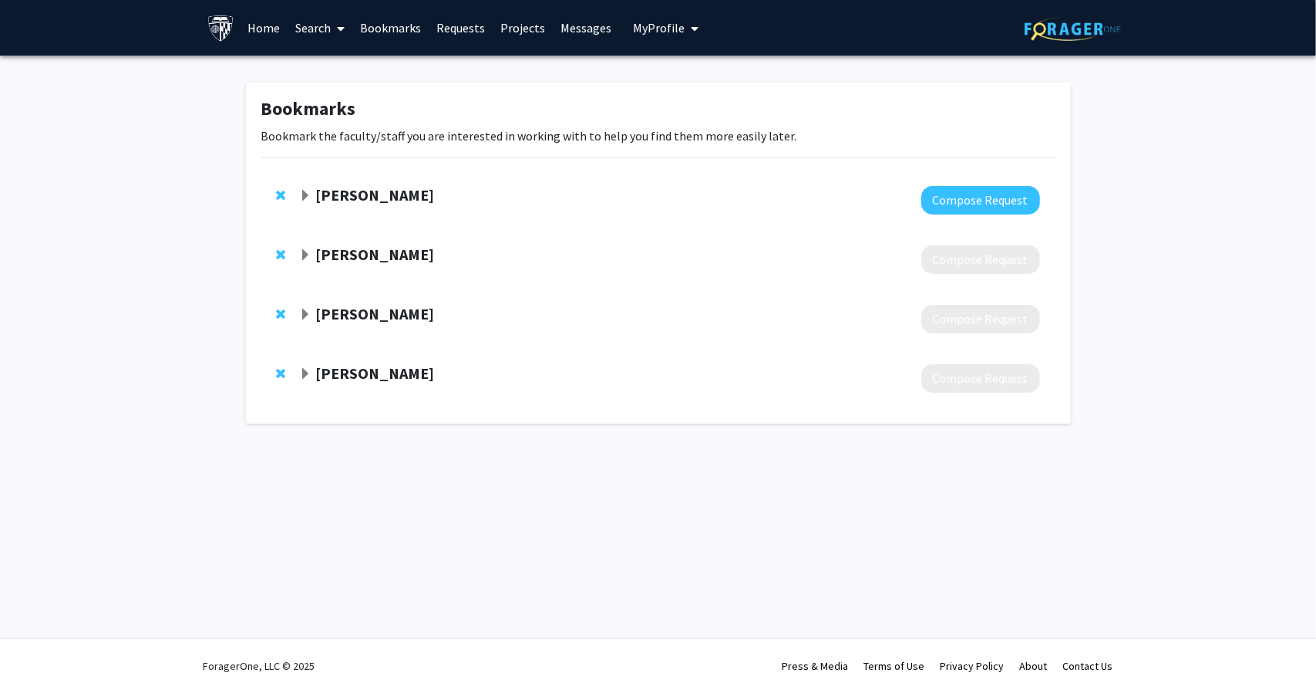
click at [332, 193] on strong "[PERSON_NAME]" at bounding box center [374, 194] width 119 height 19
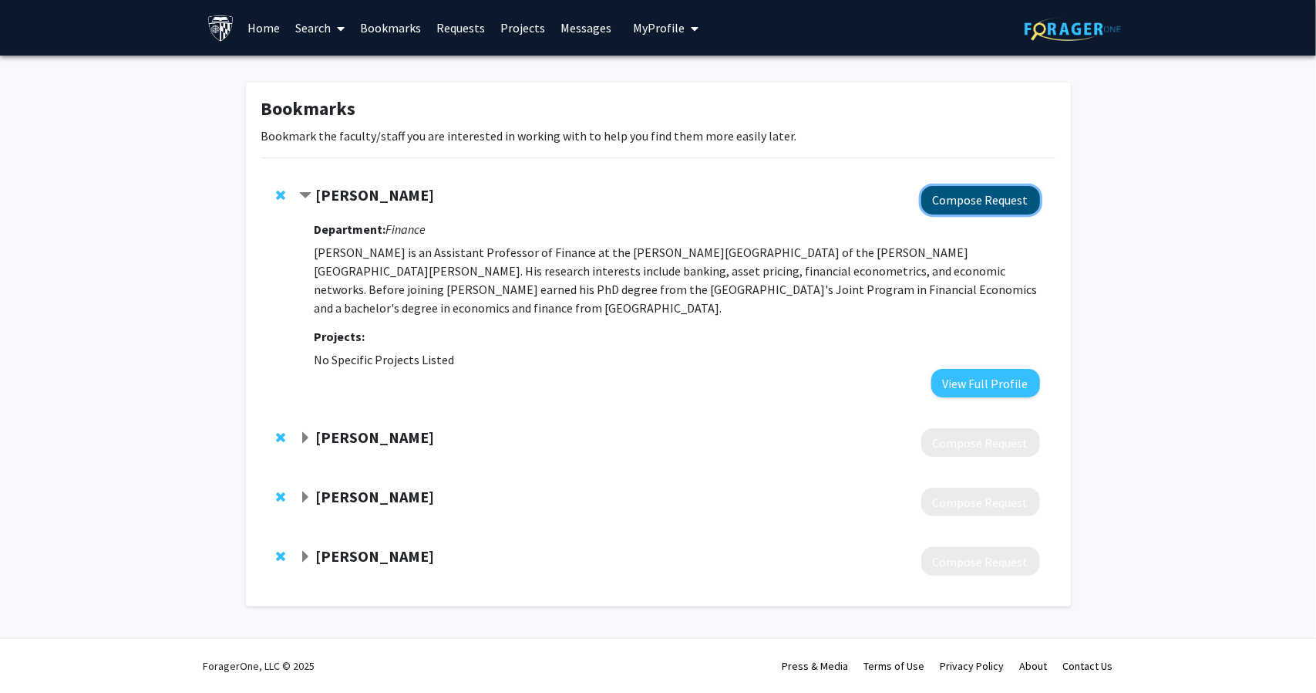
click at [946, 199] on button "Compose Request" at bounding box center [981, 200] width 119 height 29
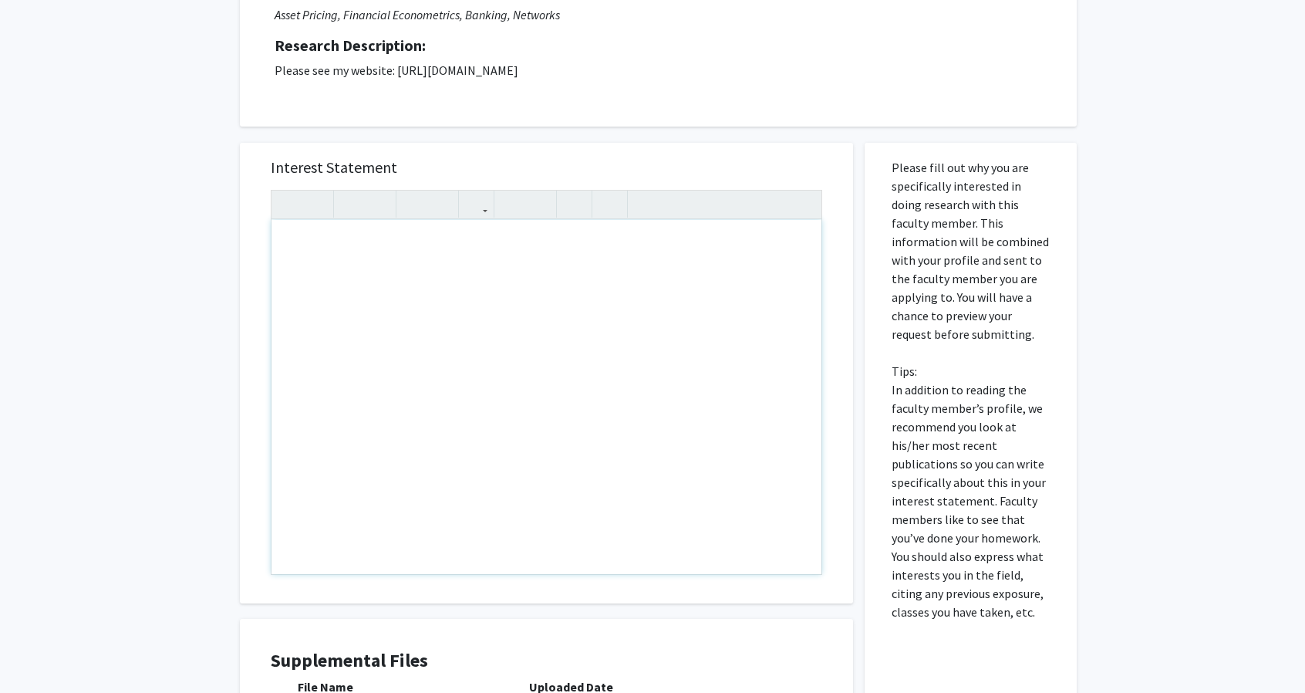
scroll to position [235, 0]
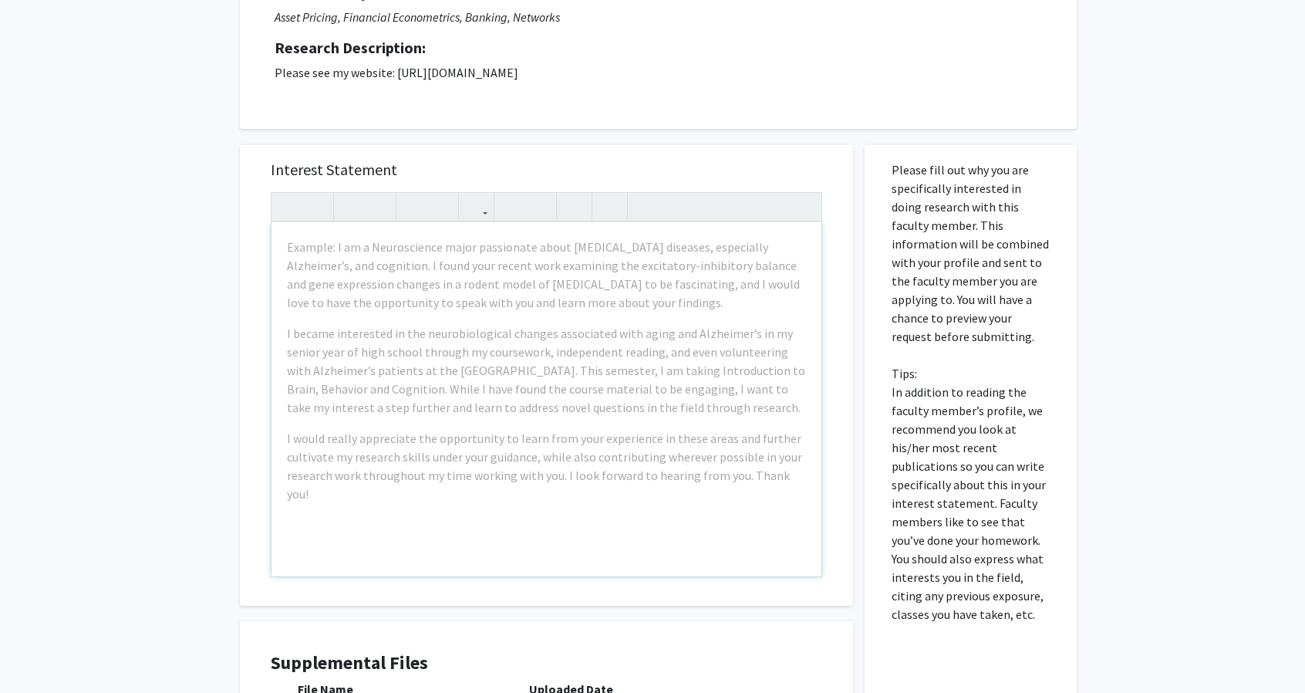
click at [451, 70] on p "Please see my website: [URL][DOMAIN_NAME]" at bounding box center [658, 72] width 767 height 19
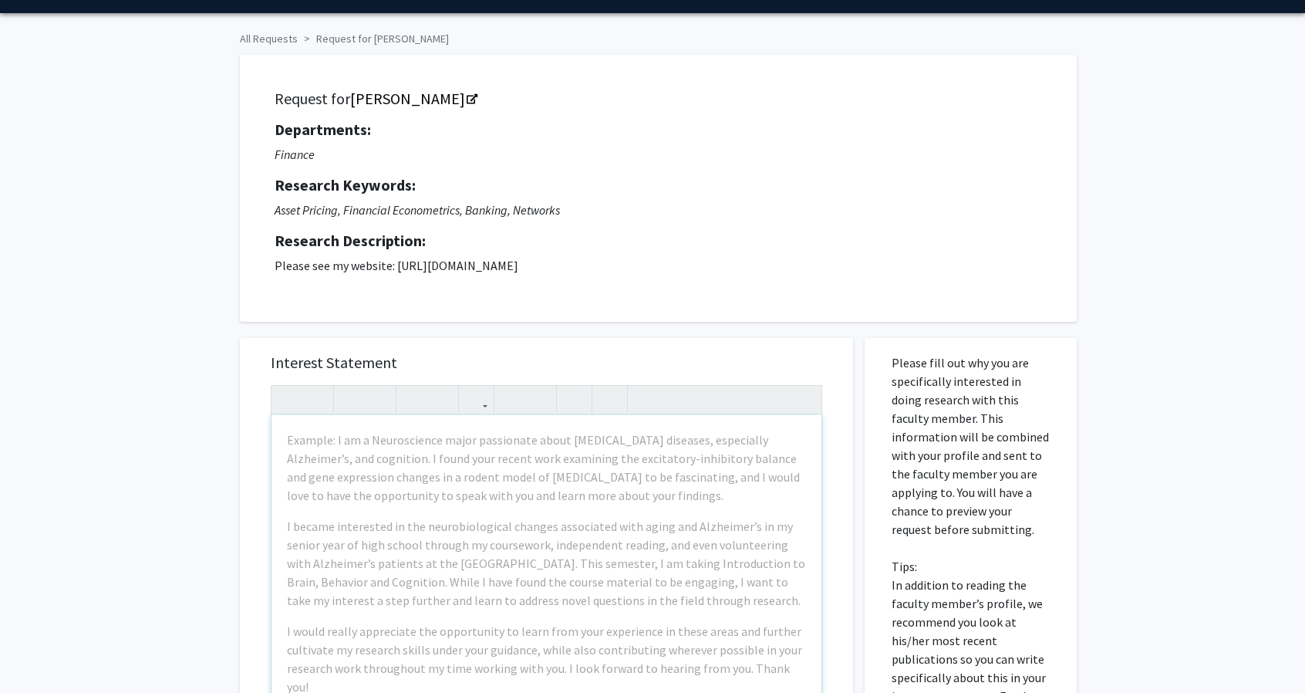
scroll to position [42, 0]
